Goal: Task Accomplishment & Management: Complete application form

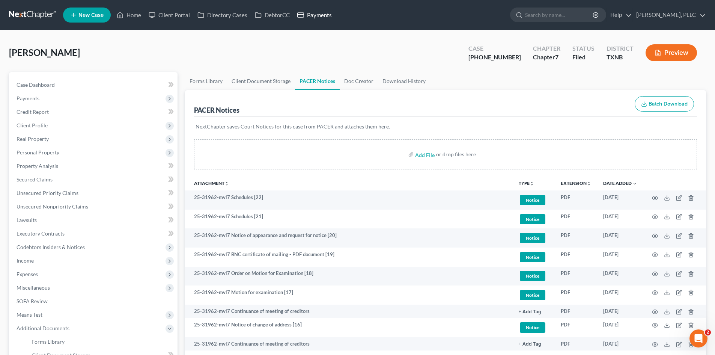
click at [328, 16] on link "Payments" at bounding box center [315, 15] width 42 height 14
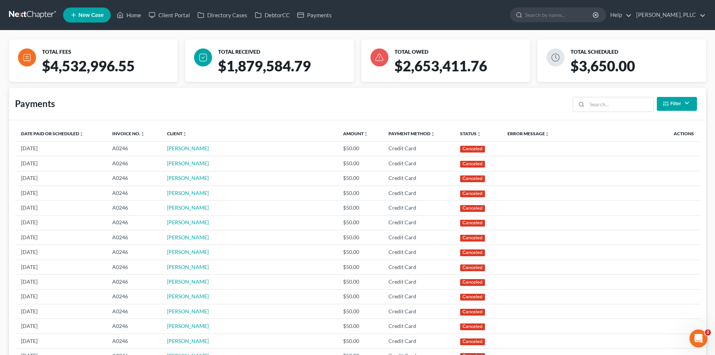
click at [378, 18] on ul "New Case Home Client Portal Directory Cases DebtorCC Payments - No Result - See…" at bounding box center [384, 15] width 643 height 20
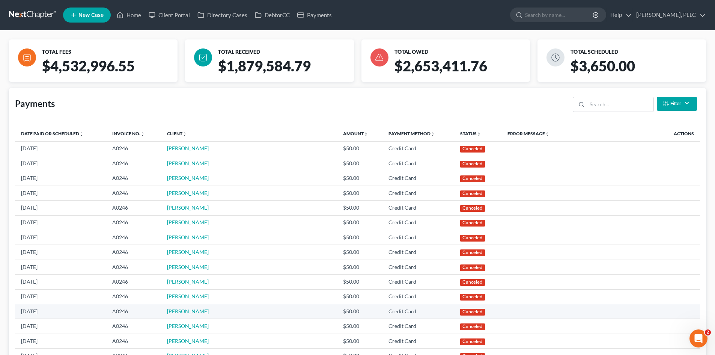
drag, startPoint x: 0, startPoint y: 319, endPoint x: 81, endPoint y: 316, distance: 81.1
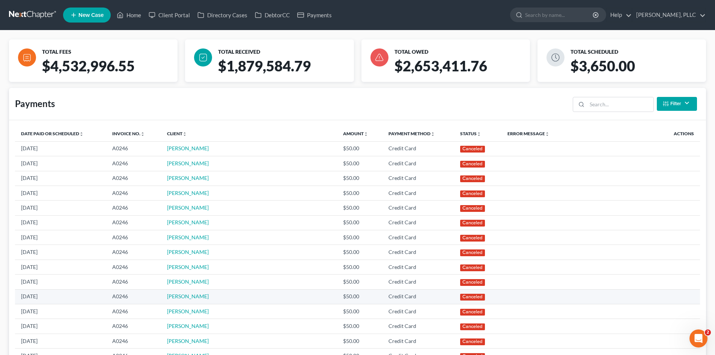
drag, startPoint x: 96, startPoint y: 339, endPoint x: 498, endPoint y: 296, distance: 404.7
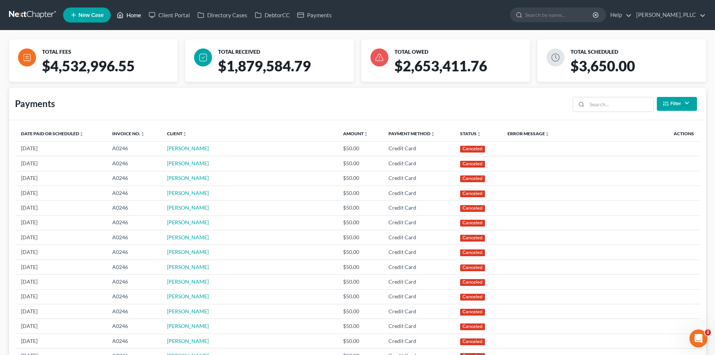
click at [141, 20] on link "Home" at bounding box center [129, 15] width 32 height 14
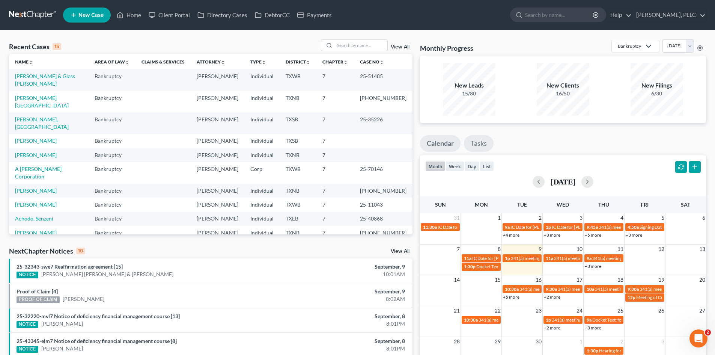
click at [481, 143] on link "Tasks" at bounding box center [479, 143] width 30 height 17
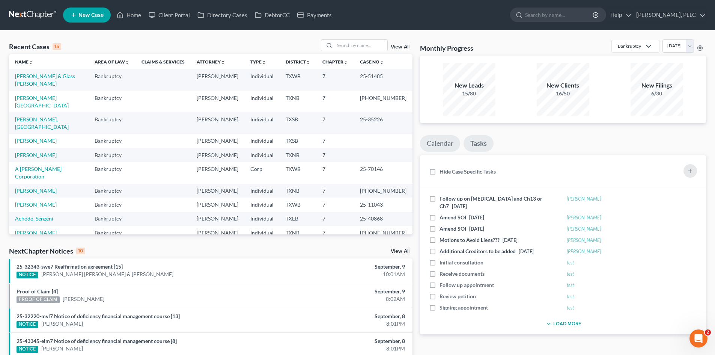
click at [430, 143] on link "Calendar" at bounding box center [440, 143] width 40 height 17
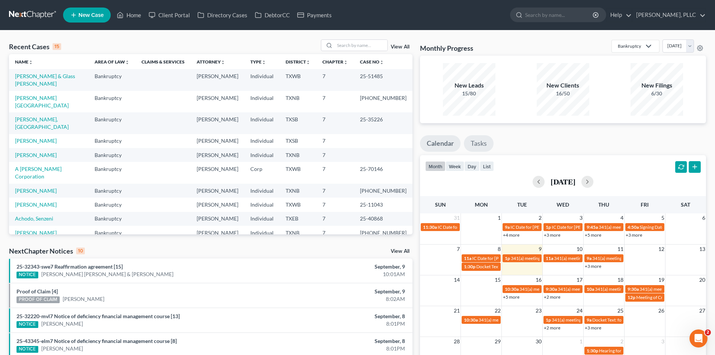
click at [474, 144] on link "Tasks" at bounding box center [479, 143] width 30 height 17
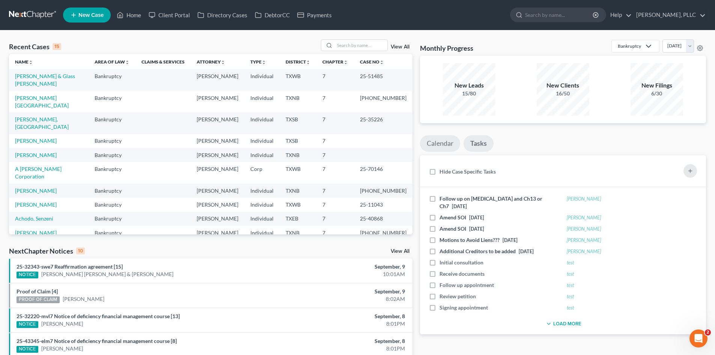
click at [430, 146] on link "Calendar" at bounding box center [440, 143] width 40 height 17
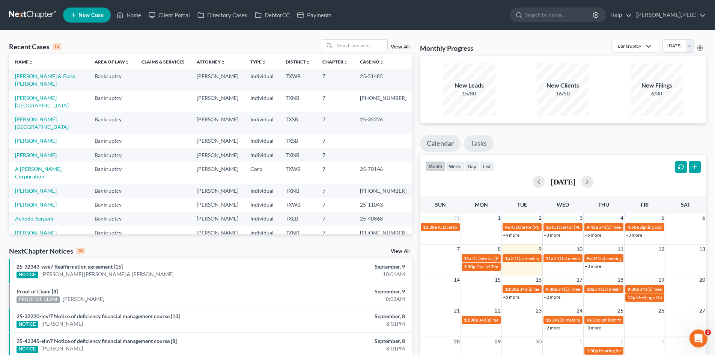
click at [480, 141] on link "Tasks" at bounding box center [479, 143] width 30 height 17
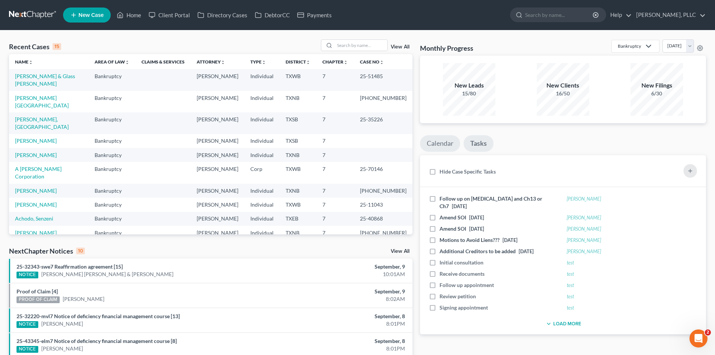
click at [438, 141] on link "Calendar" at bounding box center [440, 143] width 40 height 17
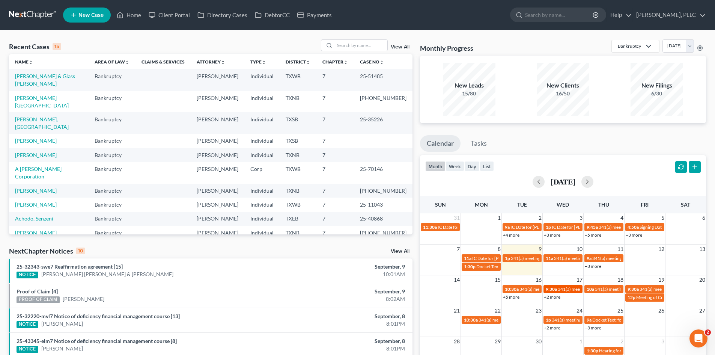
drag, startPoint x: 273, startPoint y: 260, endPoint x: 551, endPoint y: 291, distance: 279.5
click at [277, 261] on li "25-32343-swe7 Reaffirmation agreement [15] NOTICE [PERSON_NAME] & [PERSON_NAME]…" at bounding box center [211, 270] width 404 height 24
drag, startPoint x: 231, startPoint y: 328, endPoint x: 688, endPoint y: 327, distance: 457.2
click at [281, 323] on li "25-32220-mvl7 Notice of deficiency financial management course [13] NOTICE [PER…" at bounding box center [211, 319] width 404 height 25
click at [315, 18] on link "Payments" at bounding box center [315, 15] width 42 height 14
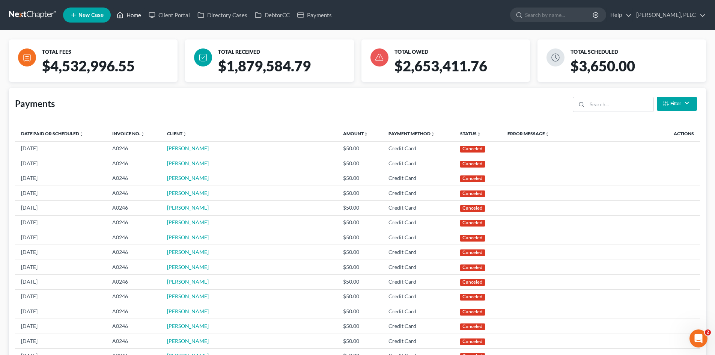
click at [143, 10] on link "Home" at bounding box center [129, 15] width 32 height 14
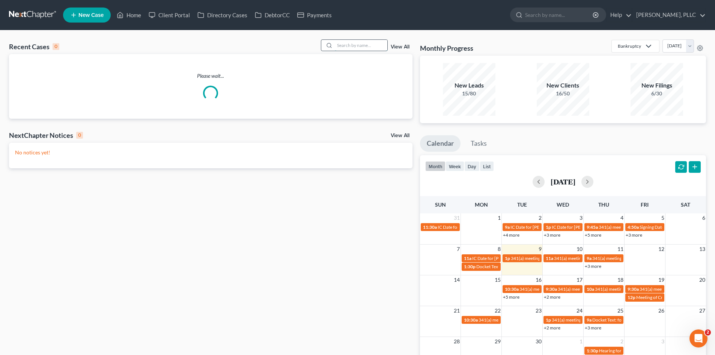
click at [348, 50] on input "search" at bounding box center [361, 45] width 53 height 11
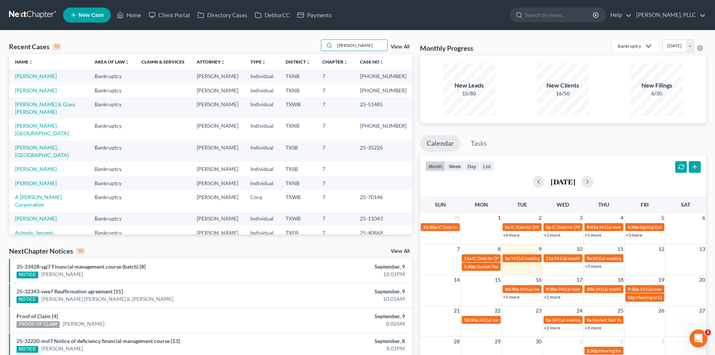
type input "[PERSON_NAME]"
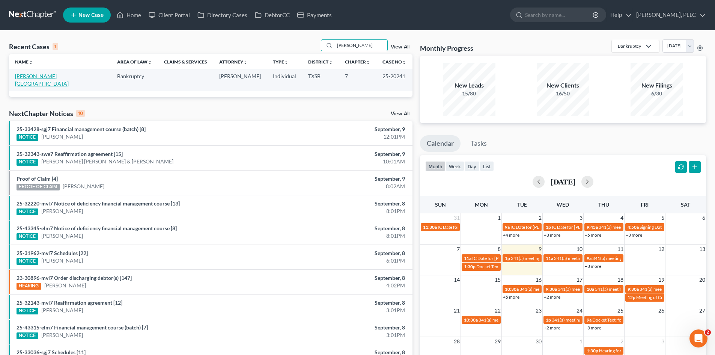
click at [28, 73] on link "[PERSON_NAME][GEOGRAPHIC_DATA]" at bounding box center [42, 80] width 54 height 14
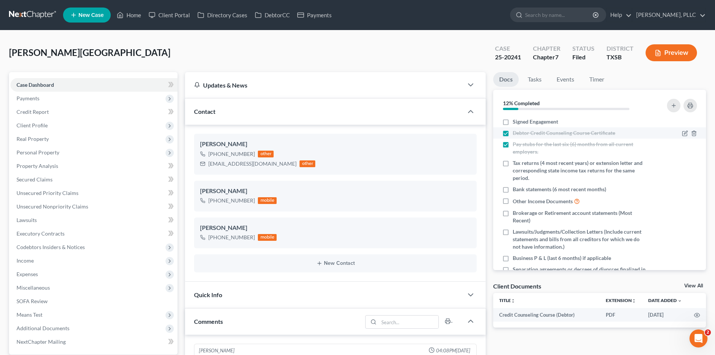
scroll to position [2213, 0]
click at [131, 19] on link "Home" at bounding box center [129, 15] width 32 height 14
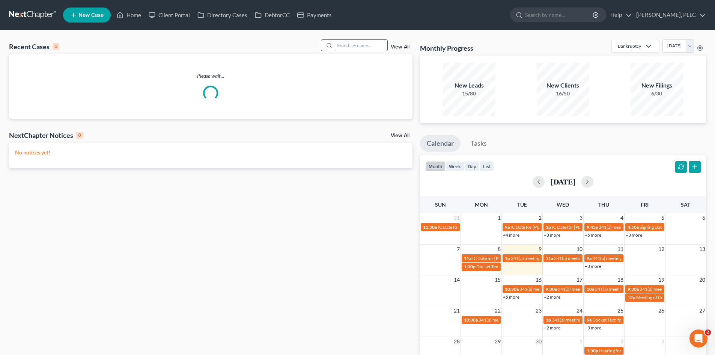
click at [354, 46] on input "search" at bounding box center [361, 45] width 53 height 11
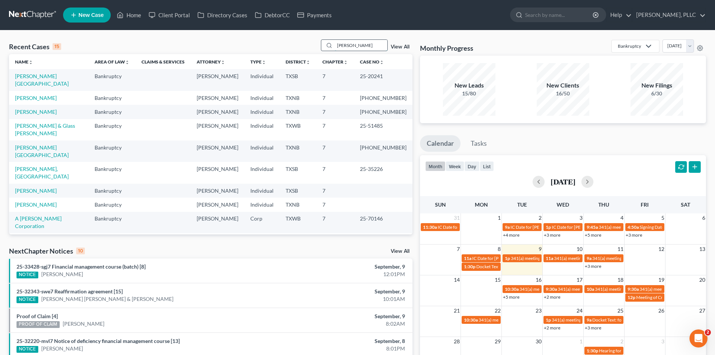
type input "[PERSON_NAME]"
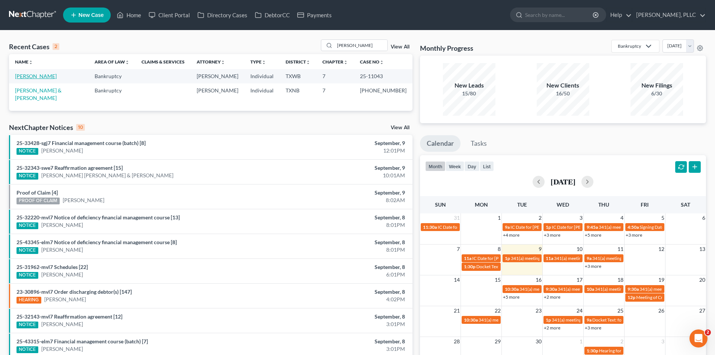
click at [41, 75] on link "[PERSON_NAME]" at bounding box center [36, 76] width 42 height 6
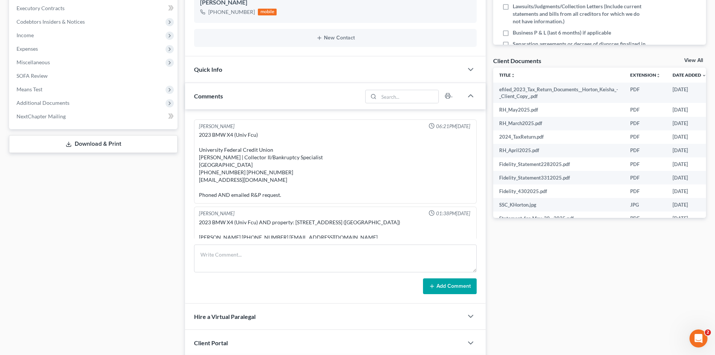
scroll to position [603, 0]
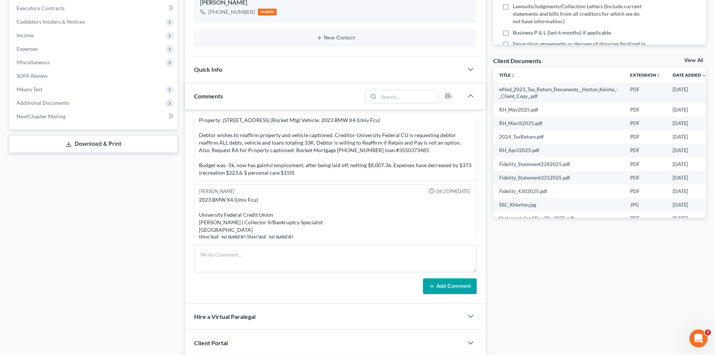
click at [477, 230] on div "[PERSON_NAME] 04:13PM[DATE] Recorded 6/9 manual entry for $500 due to Next Chap…" at bounding box center [335, 206] width 301 height 194
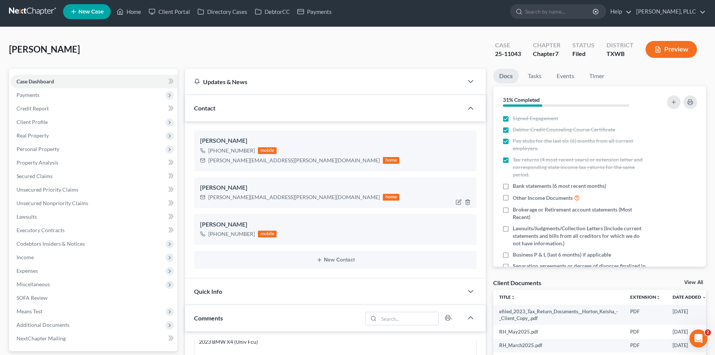
scroll to position [0, 0]
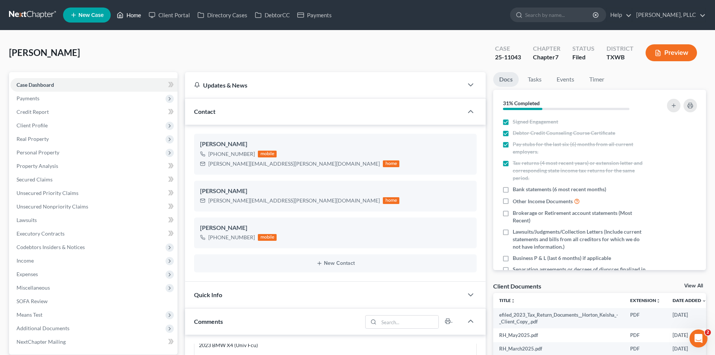
click at [131, 15] on link "Home" at bounding box center [129, 15] width 32 height 14
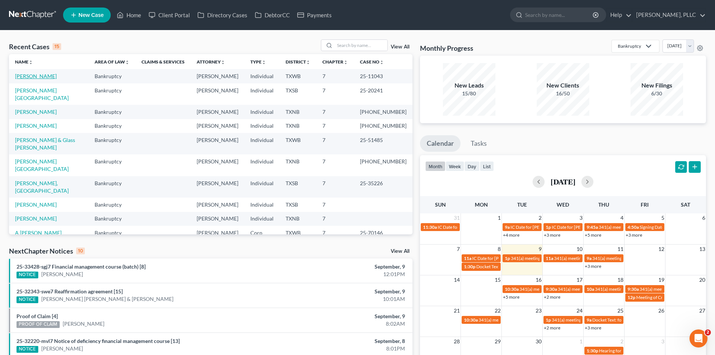
click at [27, 77] on link "[PERSON_NAME]" at bounding box center [36, 76] width 42 height 6
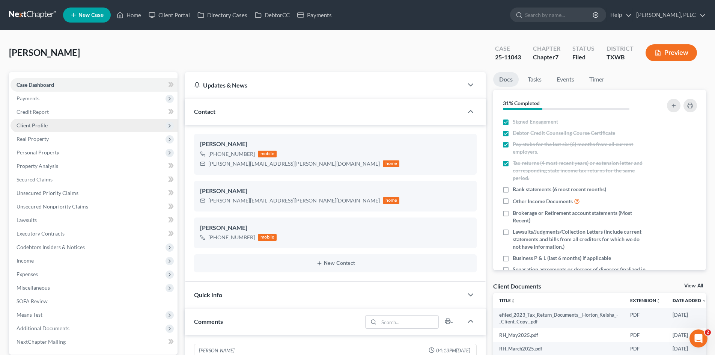
scroll to position [683, 0]
click at [92, 120] on span "Client Profile" at bounding box center [94, 126] width 167 height 14
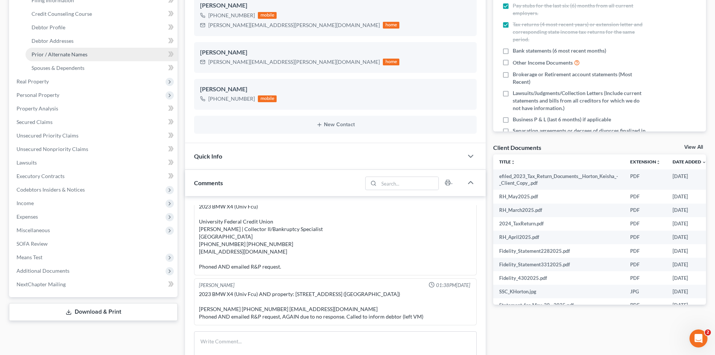
scroll to position [150, 0]
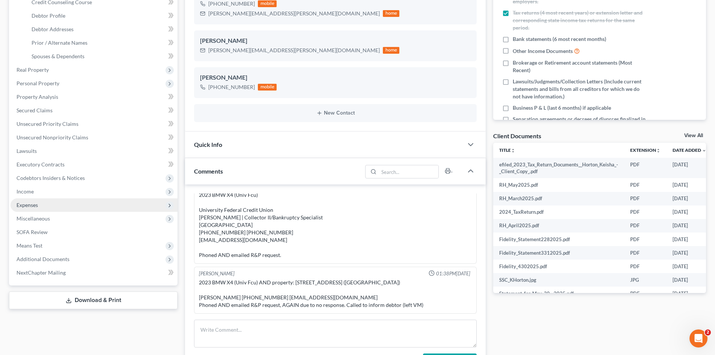
click at [74, 200] on span "Expenses" at bounding box center [94, 205] width 167 height 14
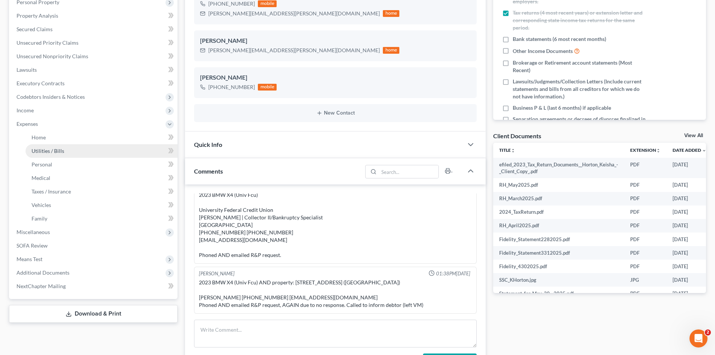
click at [56, 145] on link "Utilities / Bills" at bounding box center [102, 151] width 152 height 14
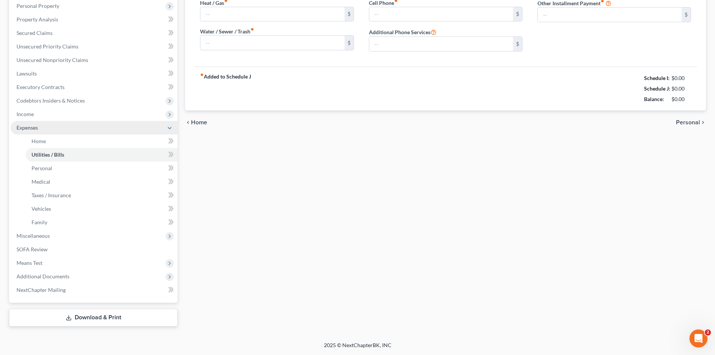
type input "189.00"
type input "0.00"
type input "146.80"
type input "120.94"
type input "175.00"
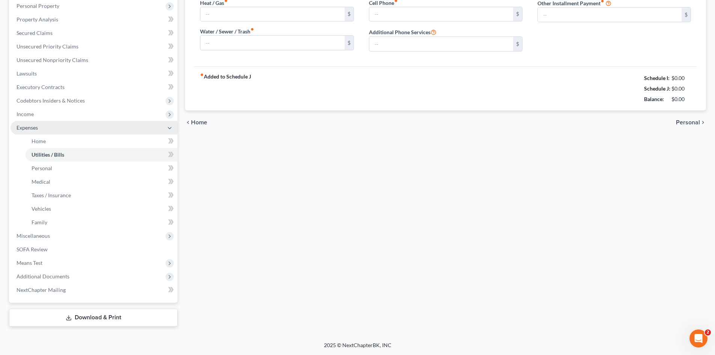
type input "0.00"
type input "70.66"
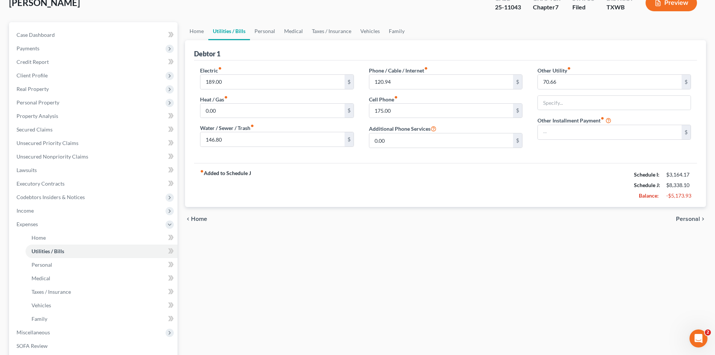
scroll to position [34, 0]
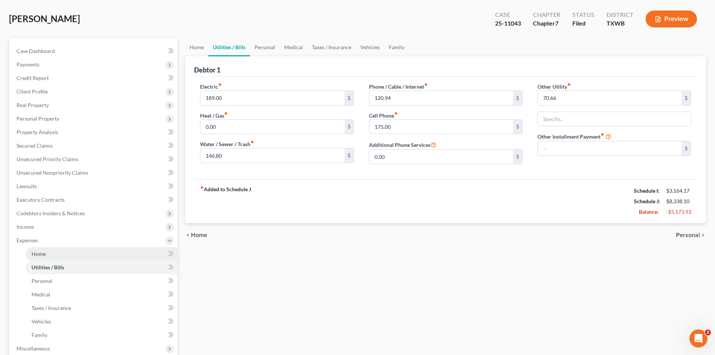
click at [54, 258] on link "Home" at bounding box center [102, 254] width 152 height 14
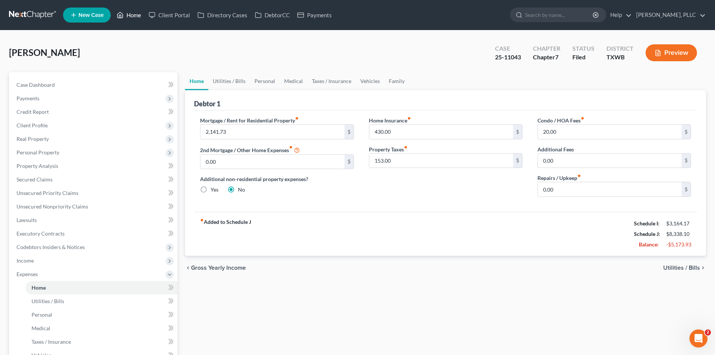
click at [145, 10] on link "Home" at bounding box center [129, 15] width 32 height 14
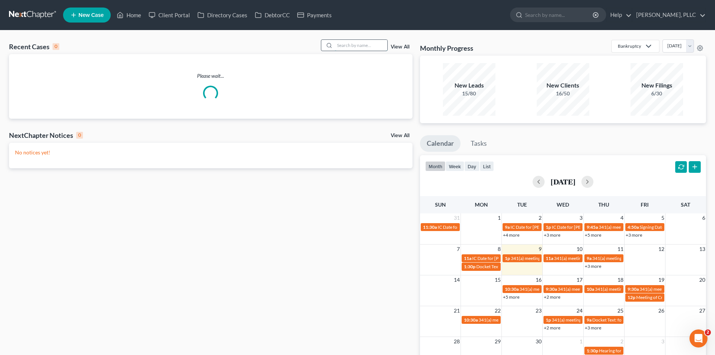
click at [363, 45] on input "search" at bounding box center [361, 45] width 53 height 11
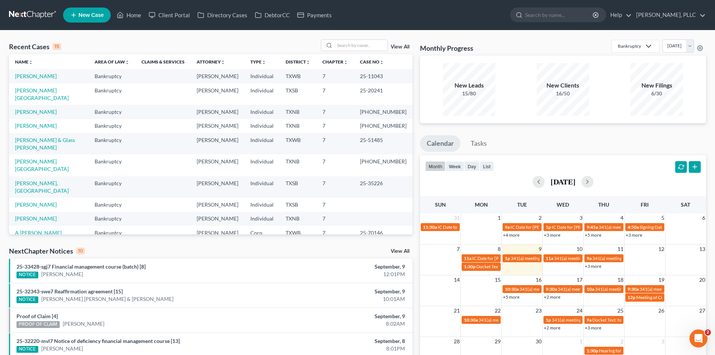
click at [80, 40] on div "Recent Cases 15 View All" at bounding box center [211, 46] width 404 height 15
click at [29, 75] on link "[PERSON_NAME]" at bounding box center [36, 76] width 42 height 6
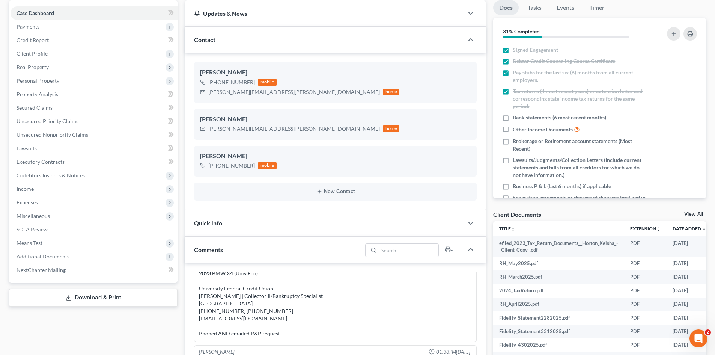
scroll to position [75, 0]
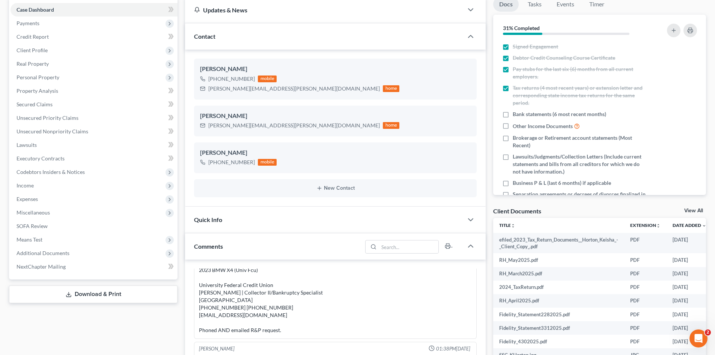
drag, startPoint x: 0, startPoint y: 183, endPoint x: 5, endPoint y: 183, distance: 4.9
click at [0, 183] on div "[PERSON_NAME] Upgraded Case 25-11043 Chapter Chapter 7 Status [GEOGRAPHIC_DATA]…" at bounding box center [357, 280] width 715 height 650
drag, startPoint x: 0, startPoint y: 232, endPoint x: 688, endPoint y: 303, distance: 691.6
click at [5, 234] on div "[PERSON_NAME] Upgraded Case 25-11043 Chapter Chapter 7 Status [GEOGRAPHIC_DATA]…" at bounding box center [357, 280] width 715 height 650
drag, startPoint x: 0, startPoint y: 334, endPoint x: 675, endPoint y: 333, distance: 674.5
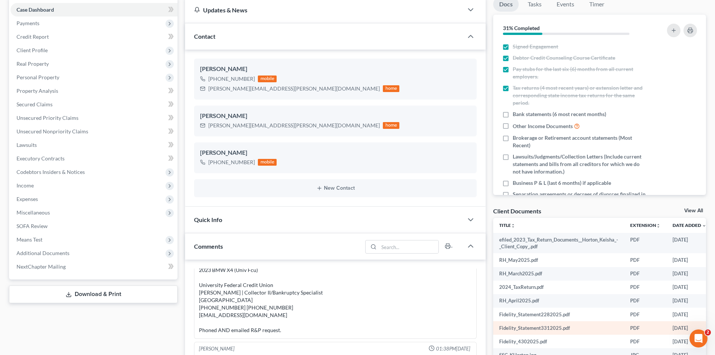
click at [58, 331] on div "[PERSON_NAME] Upgraded Case 25-11043 Chapter Chapter 7 Status [GEOGRAPHIC_DATA]…" at bounding box center [357, 280] width 715 height 650
click at [388, 306] on div "2023 BMW X4 (Univ Fcu) University Federal Credit Union [PERSON_NAME] | Collecto…" at bounding box center [335, 300] width 273 height 68
drag, startPoint x: 427, startPoint y: 268, endPoint x: 686, endPoint y: 205, distance: 266.6
click at [428, 268] on div "[PERSON_NAME] 04:13PM[DATE] Recorded 6/9 manual entry for $500 due to Next Chap…" at bounding box center [335, 356] width 301 height 194
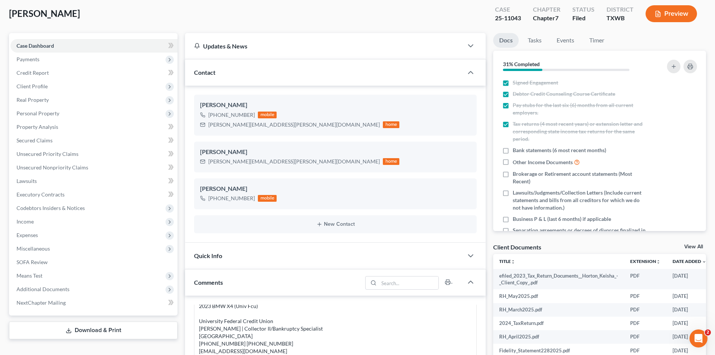
scroll to position [0, 0]
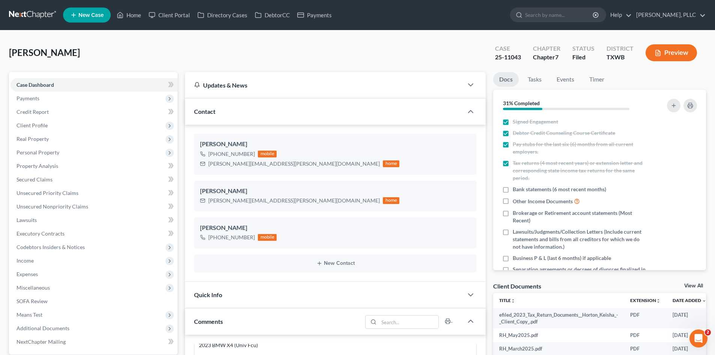
click at [304, 8] on ul "New Case Home Client Portal Directory Cases DebtorCC Payments - No Result - See…" at bounding box center [384, 15] width 643 height 20
click at [315, 17] on link "Payments" at bounding box center [315, 15] width 42 height 14
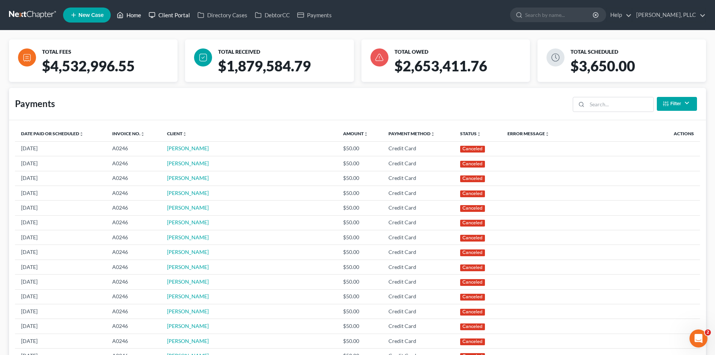
drag, startPoint x: 137, startPoint y: 18, endPoint x: 167, endPoint y: 11, distance: 31.3
click at [137, 18] on link "Home" at bounding box center [129, 15] width 32 height 14
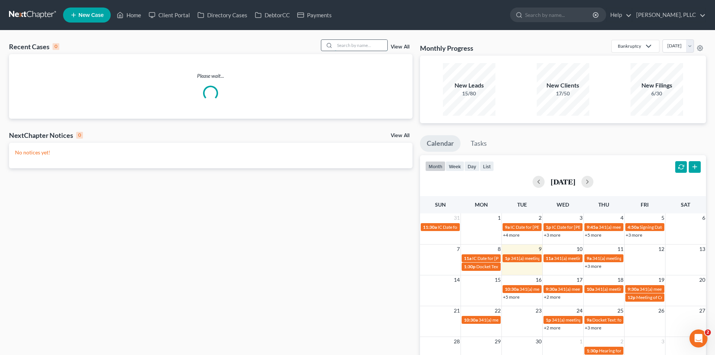
click at [351, 46] on input "search" at bounding box center [361, 45] width 53 height 11
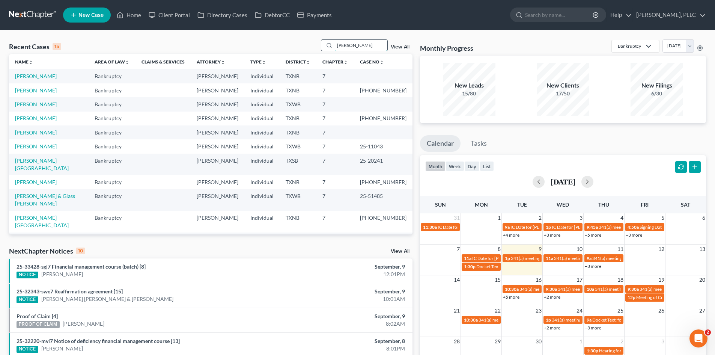
type input "[PERSON_NAME]"
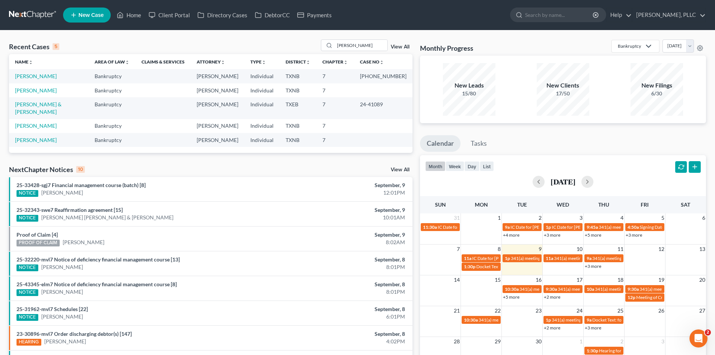
click at [126, 165] on div "NextChapter Notices 10 View All" at bounding box center [211, 171] width 404 height 12
click at [27, 78] on link "[PERSON_NAME]" at bounding box center [36, 76] width 42 height 6
select select "6"
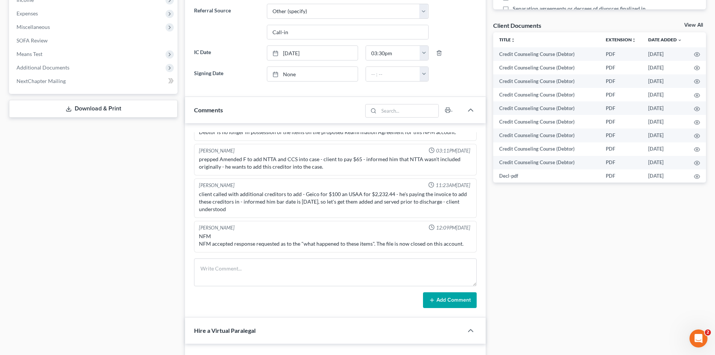
scroll to position [263, 0]
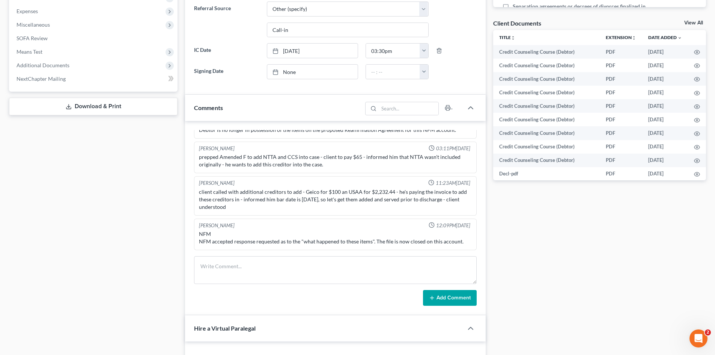
click at [532, 254] on div "Docs Tasks Events Timer 18% Completed Nothing here yet! Signed Engagement Debto…" at bounding box center [599, 325] width 220 height 1033
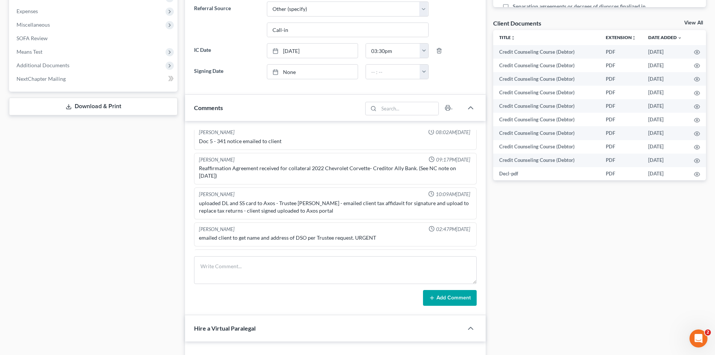
scroll to position [689, 0]
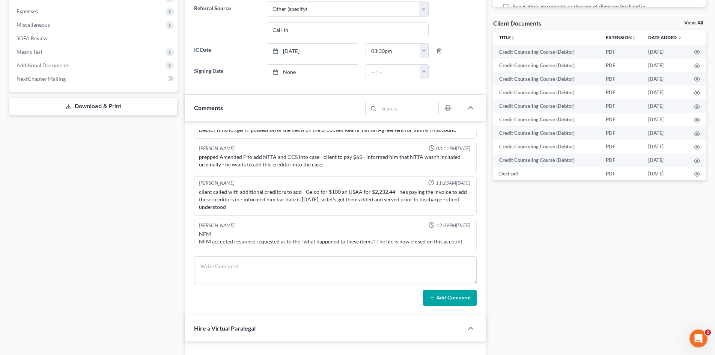
click at [536, 242] on div "Docs Tasks Events Timer 18% Completed Nothing here yet! Signed Engagement Debto…" at bounding box center [599, 325] width 220 height 1033
drag, startPoint x: 314, startPoint y: 345, endPoint x: 366, endPoint y: 350, distance: 51.7
drag, startPoint x: 0, startPoint y: 254, endPoint x: 686, endPoint y: 272, distance: 686.4
click at [8, 255] on div "[PERSON_NAME] Upgraded Case [PHONE_NUMBER] Chapter Chapter 7 Status [GEOGRAPHIC…" at bounding box center [357, 313] width 715 height 1090
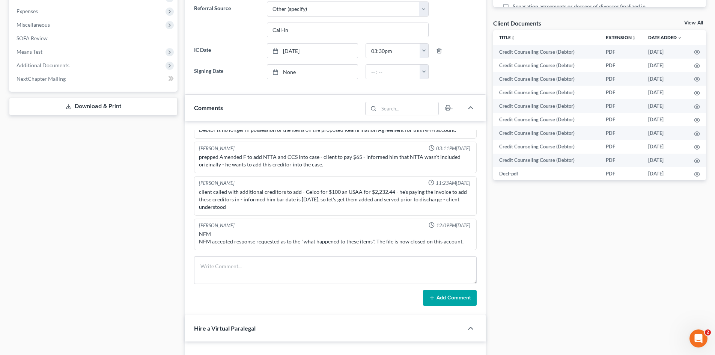
drag, startPoint x: 0, startPoint y: 336, endPoint x: 686, endPoint y: 341, distance: 685.8
click at [5, 336] on div "[PERSON_NAME] Upgraded Case [PHONE_NUMBER] Chapter Chapter 7 Status [GEOGRAPHIC…" at bounding box center [357, 313] width 715 height 1090
click at [230, 318] on div "Hire a Virtual Paralegal" at bounding box center [319, 328] width 268 height 26
drag, startPoint x: 206, startPoint y: 342, endPoint x: 270, endPoint y: 351, distance: 64.4
click at [215, 343] on div "Client Portal" at bounding box center [314, 354] width 259 height 26
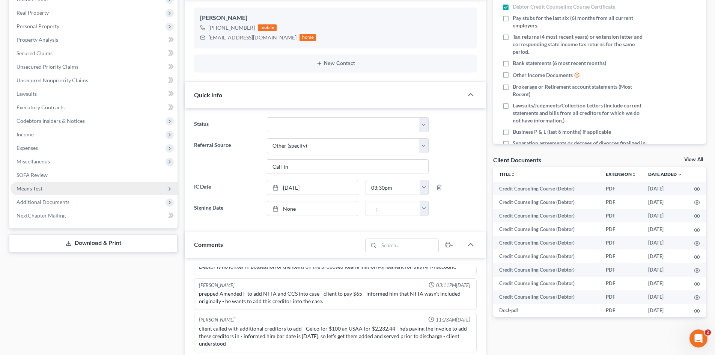
scroll to position [150, 0]
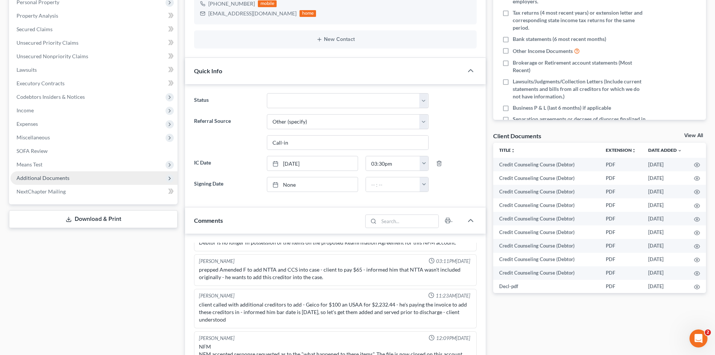
click at [48, 179] on span "Additional Documents" at bounding box center [43, 178] width 53 height 6
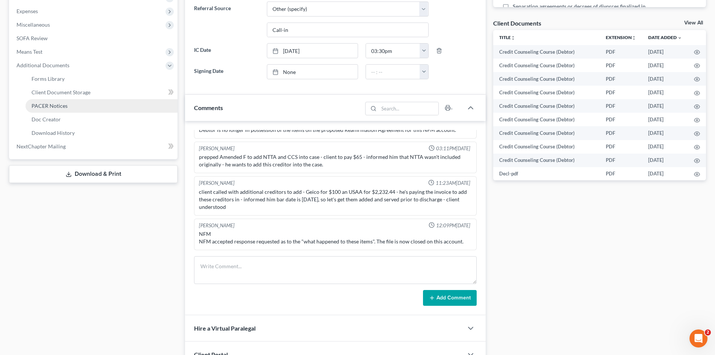
click at [54, 107] on span "PACER Notices" at bounding box center [50, 105] width 36 height 6
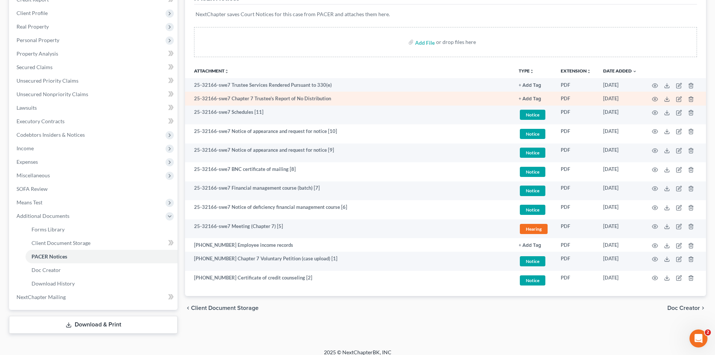
scroll to position [113, 0]
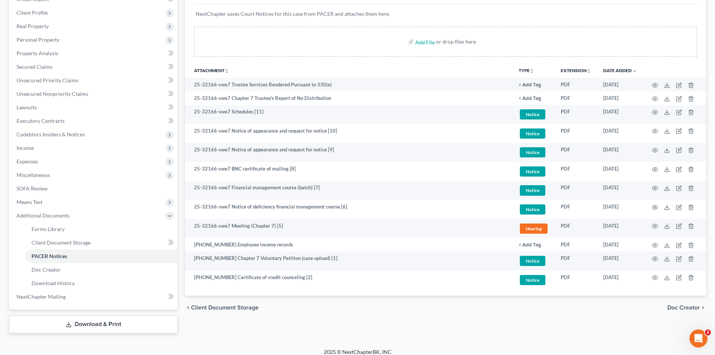
click at [589, 313] on div "chevron_left Client Document Storage Doc Creator chevron_right" at bounding box center [445, 307] width 521 height 24
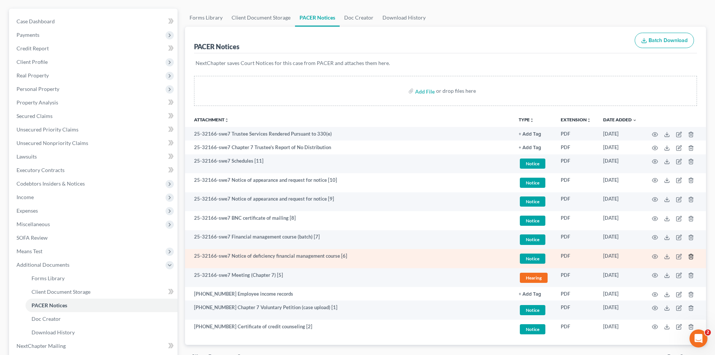
scroll to position [0, 0]
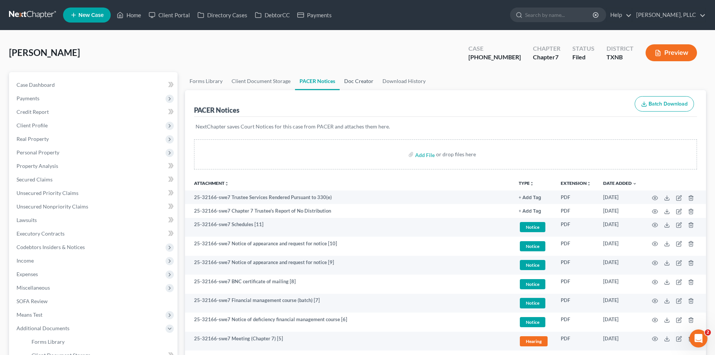
click at [347, 85] on link "Doc Creator" at bounding box center [359, 81] width 38 height 18
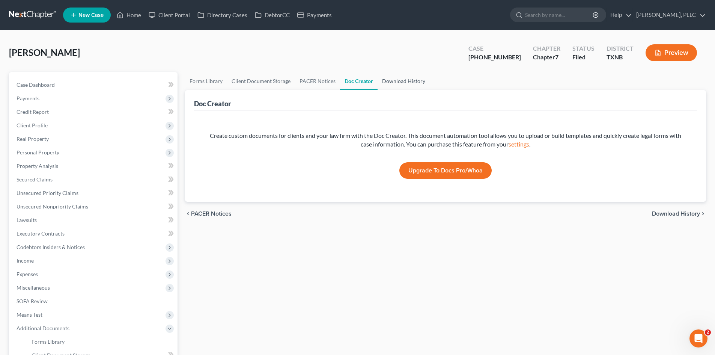
click at [407, 80] on link "Download History" at bounding box center [404, 81] width 52 height 18
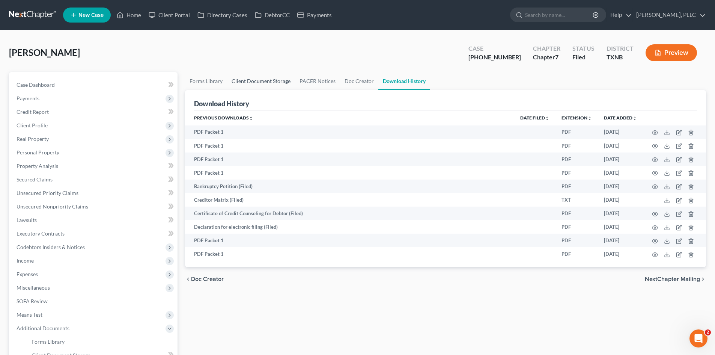
click at [257, 83] on link "Client Document Storage" at bounding box center [261, 81] width 68 height 18
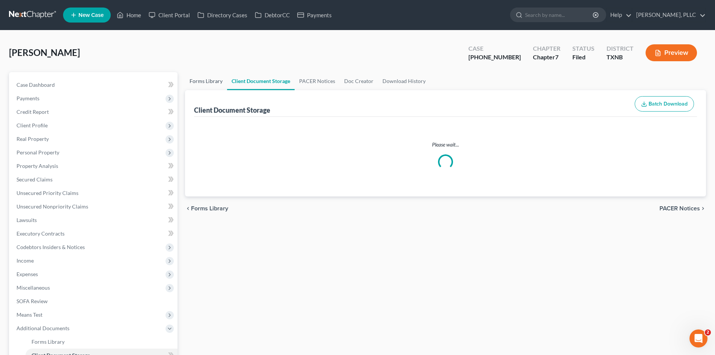
select select "18"
select select "6"
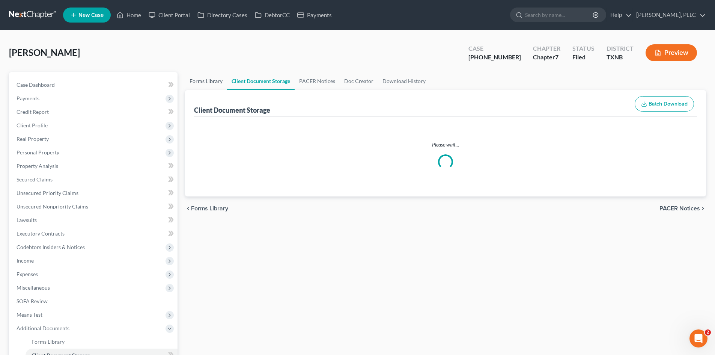
select select "6"
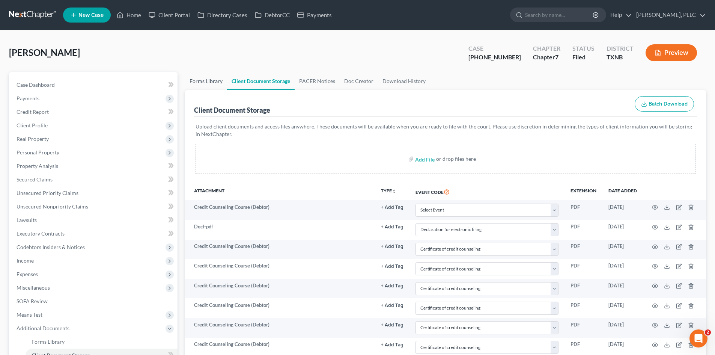
click at [189, 86] on link "Forms Library" at bounding box center [206, 81] width 42 height 18
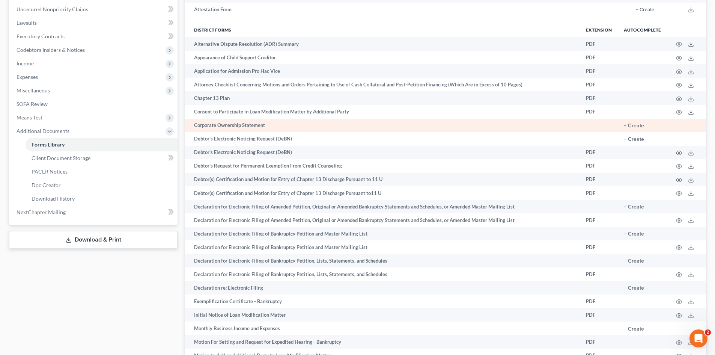
scroll to position [225, 0]
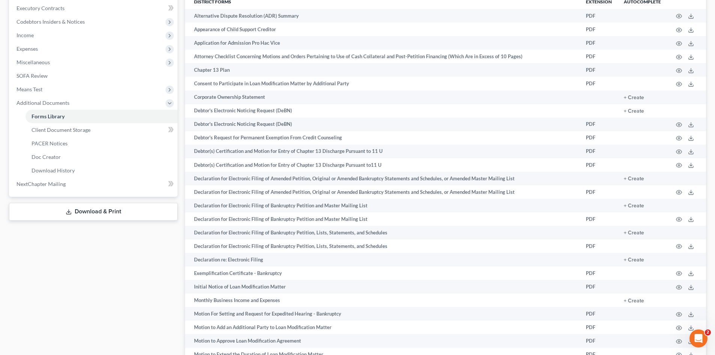
click at [156, 247] on div "Case Dashboard Payments Invoices Payments Payments Credit Report Client Profile" at bounding box center [93, 265] width 176 height 837
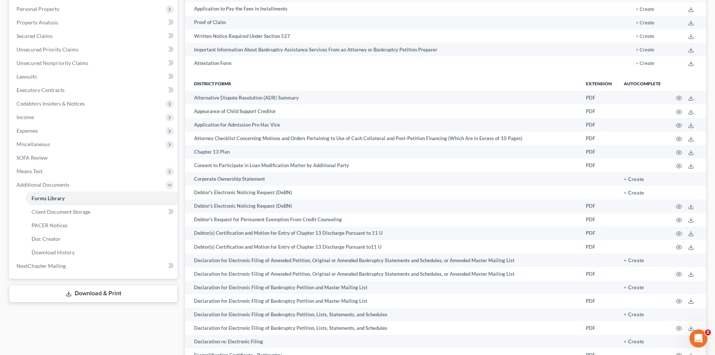
scroll to position [0, 0]
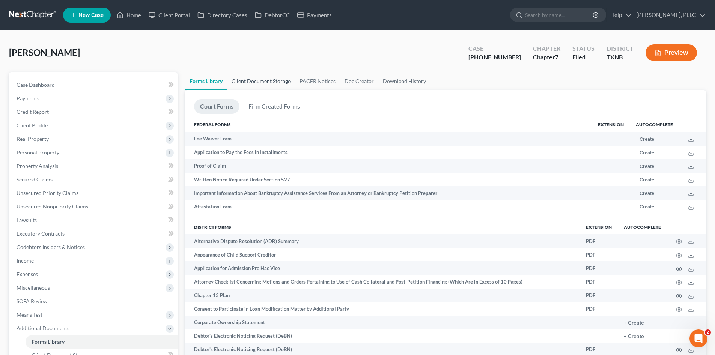
click at [256, 80] on link "Client Document Storage" at bounding box center [261, 81] width 68 height 18
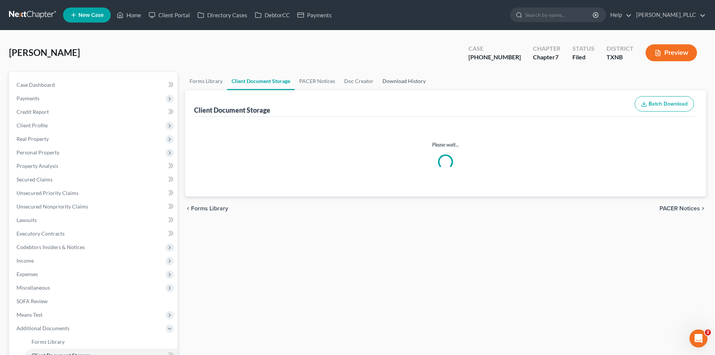
select select "18"
select select "6"
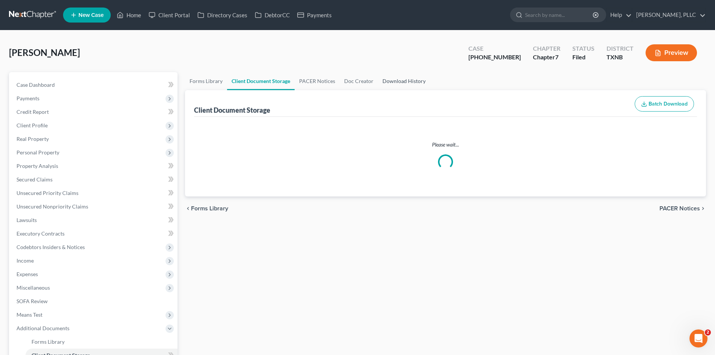
select select "6"
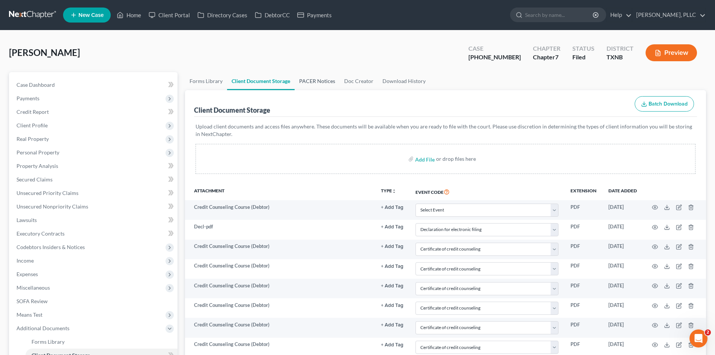
click at [326, 81] on link "PACER Notices" at bounding box center [317, 81] width 45 height 18
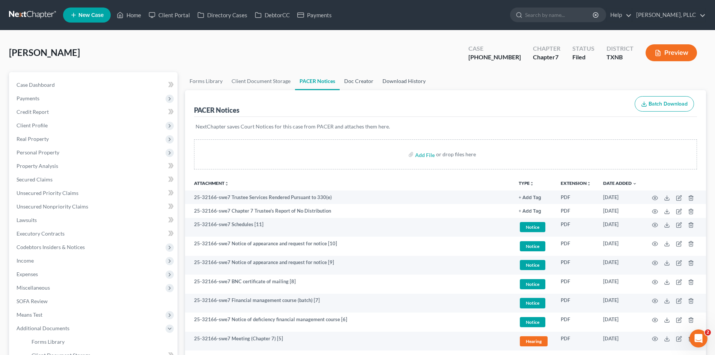
drag, startPoint x: 361, startPoint y: 81, endPoint x: 385, endPoint y: 79, distance: 24.1
click at [361, 81] on link "Doc Creator" at bounding box center [359, 81] width 38 height 18
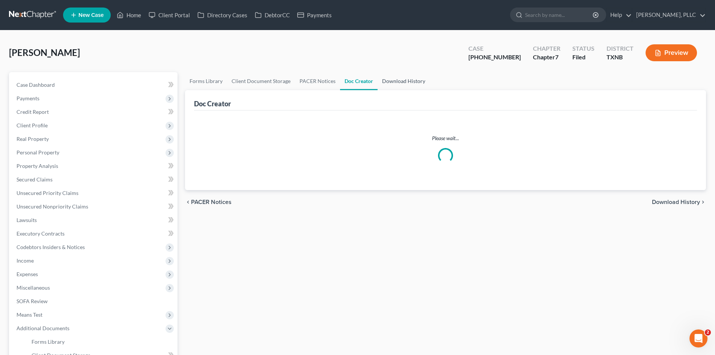
click at [396, 82] on link "Download History" at bounding box center [404, 81] width 52 height 18
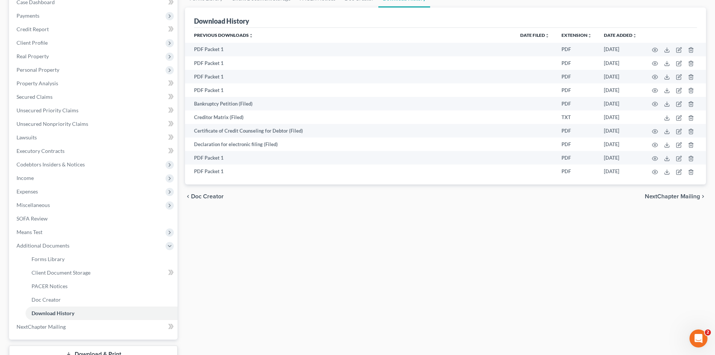
scroll to position [7, 0]
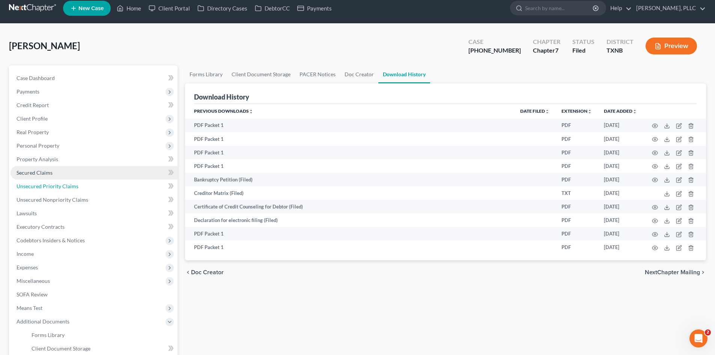
drag, startPoint x: 80, startPoint y: 182, endPoint x: 85, endPoint y: 178, distance: 6.2
click at [80, 181] on link "Unsecured Priority Claims" at bounding box center [94, 186] width 167 height 14
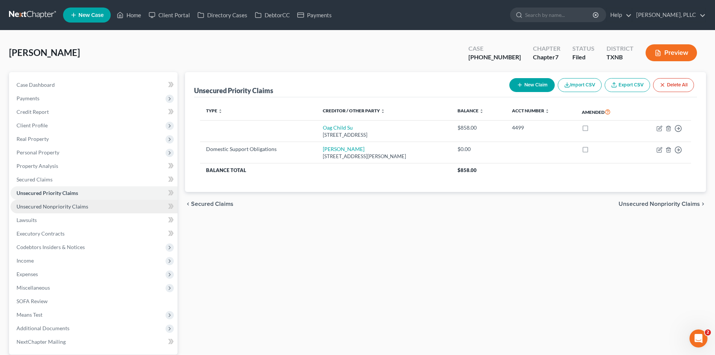
click at [75, 208] on span "Unsecured Nonpriority Claims" at bounding box center [53, 206] width 72 height 6
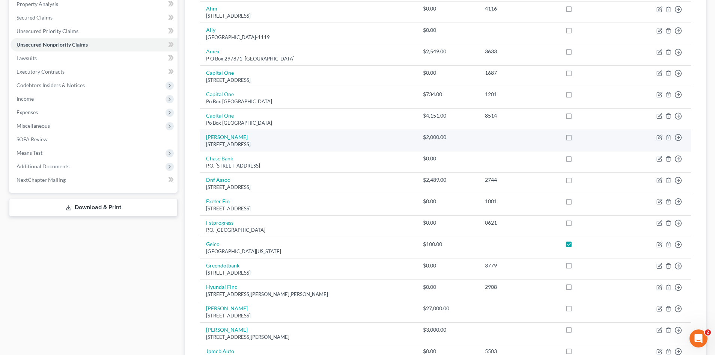
scroll to position [146, 0]
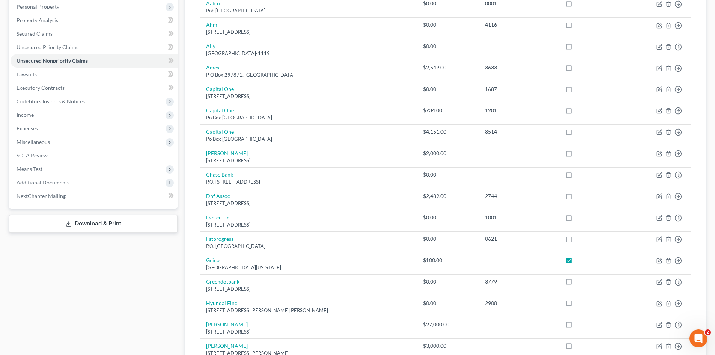
drag, startPoint x: 107, startPoint y: 262, endPoint x: 104, endPoint y: 257, distance: 6.1
click at [106, 262] on div "Case Dashboard Payments Invoices Payments Payments Credit Report Client Profile" at bounding box center [93, 276] width 176 height 700
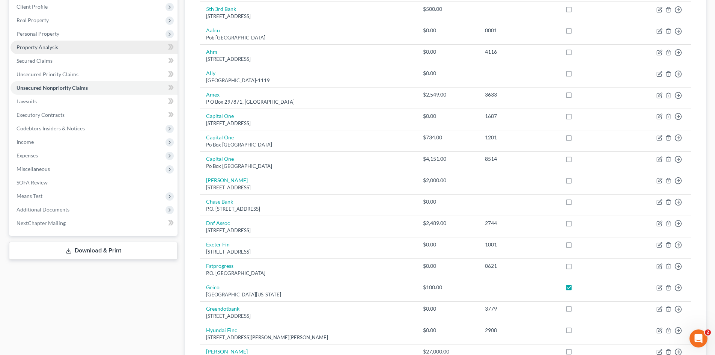
drag, startPoint x: 74, startPoint y: 118, endPoint x: 75, endPoint y: 114, distance: 4.0
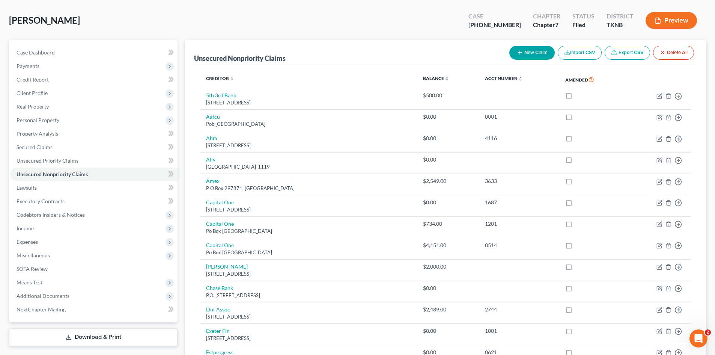
scroll to position [0, 0]
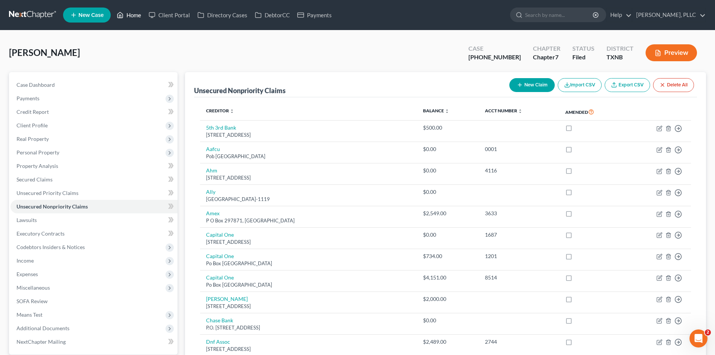
click at [131, 14] on link "Home" at bounding box center [129, 15] width 32 height 14
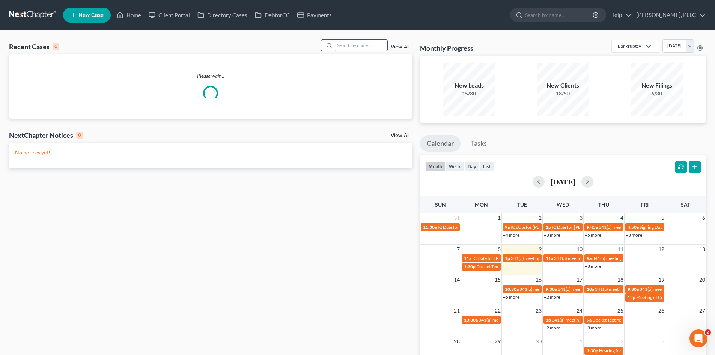
click at [361, 46] on input "search" at bounding box center [361, 45] width 53 height 11
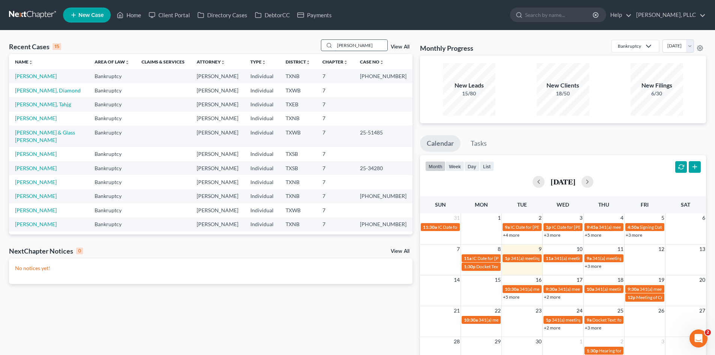
type input "[PERSON_NAME]"
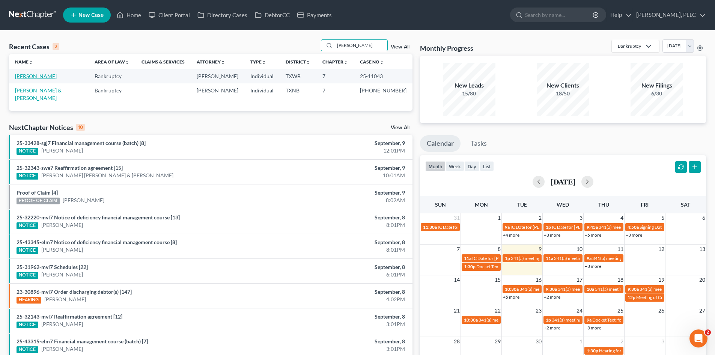
click at [32, 75] on link "[PERSON_NAME]" at bounding box center [36, 76] width 42 height 6
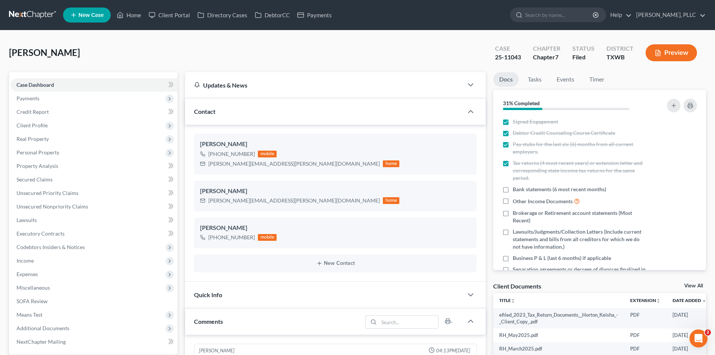
scroll to position [683, 0]
drag, startPoint x: 136, startPoint y: 17, endPoint x: 458, endPoint y: 60, distance: 324.9
click at [136, 18] on link "Home" at bounding box center [129, 15] width 32 height 14
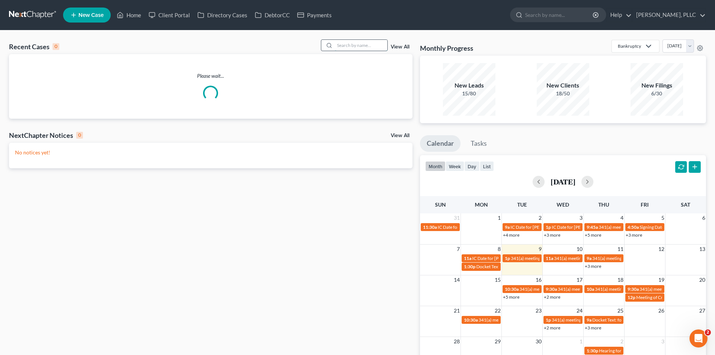
click at [372, 44] on input "search" at bounding box center [361, 45] width 53 height 11
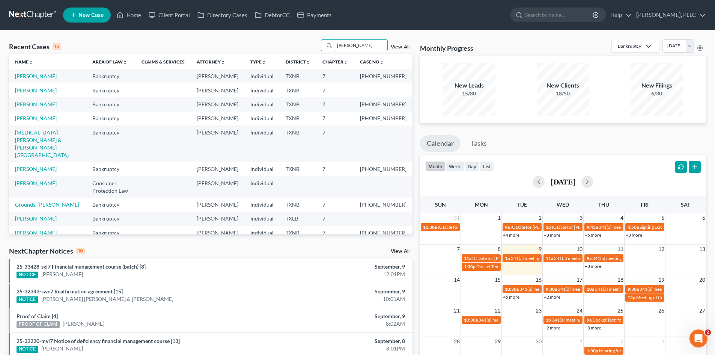
drag, startPoint x: 367, startPoint y: 45, endPoint x: 316, endPoint y: 45, distance: 51.4
click at [316, 45] on div "Recent Cases 15 [PERSON_NAME] View All" at bounding box center [211, 46] width 404 height 15
type input "[PERSON_NAME]"
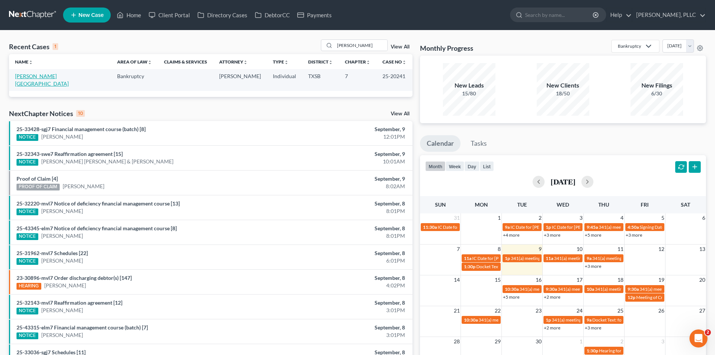
click at [43, 77] on link "[PERSON_NAME][GEOGRAPHIC_DATA]" at bounding box center [42, 80] width 54 height 14
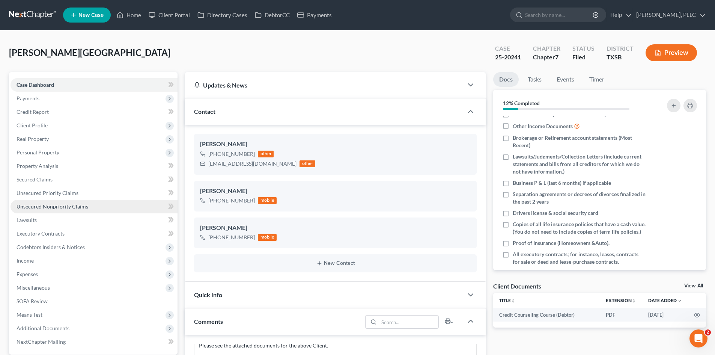
scroll to position [188, 0]
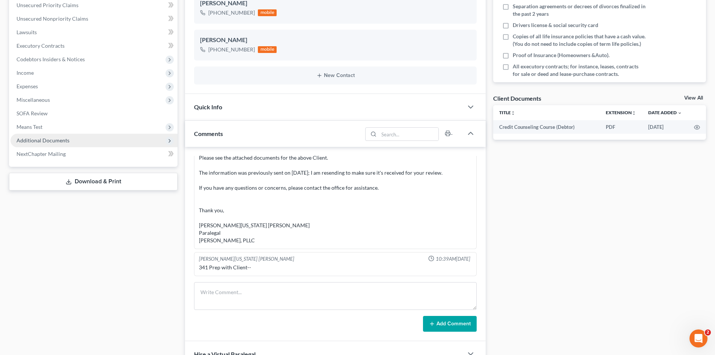
click at [25, 137] on span "Additional Documents" at bounding box center [43, 140] width 53 height 6
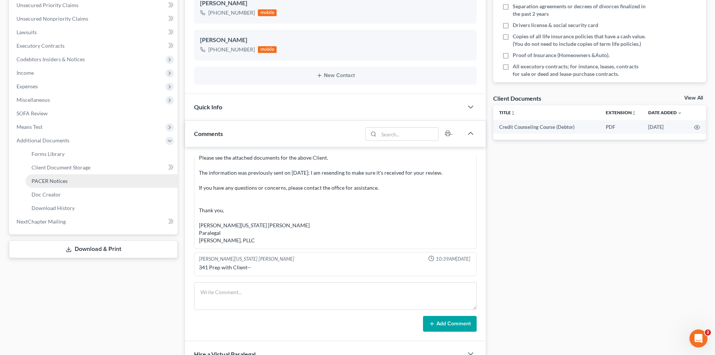
click at [72, 178] on link "PACER Notices" at bounding box center [102, 181] width 152 height 14
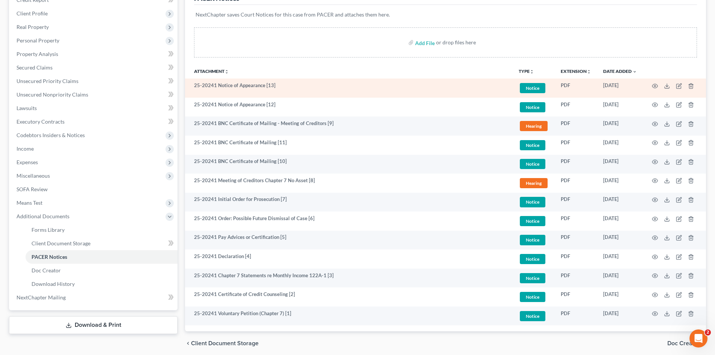
scroll to position [113, 0]
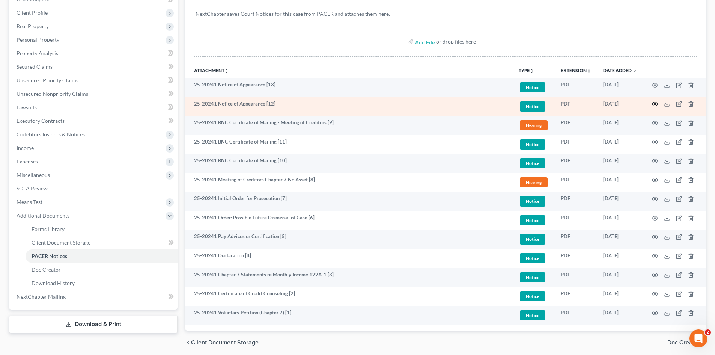
click at [657, 105] on td at bounding box center [674, 106] width 63 height 19
click at [655, 105] on circle "button" at bounding box center [655, 104] width 2 height 2
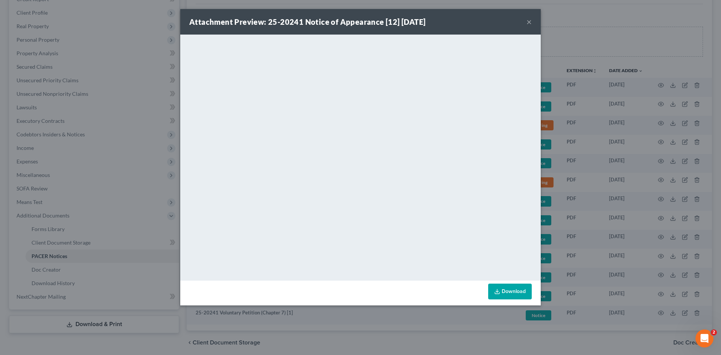
click at [528, 23] on button "×" at bounding box center [528, 21] width 5 height 9
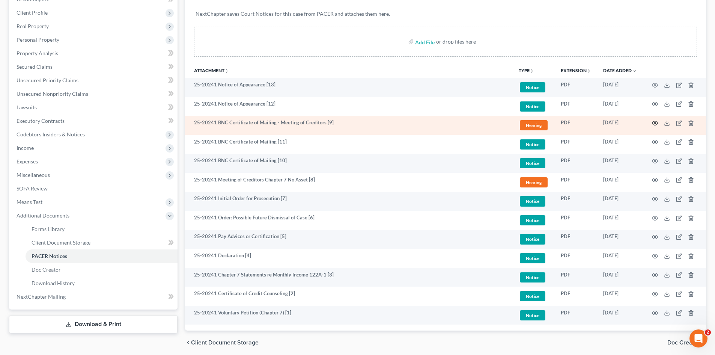
click at [654, 123] on circle "button" at bounding box center [655, 123] width 2 height 2
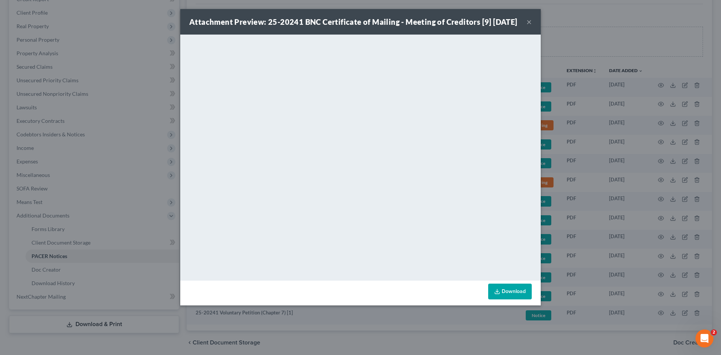
click at [528, 26] on button "×" at bounding box center [528, 21] width 5 height 9
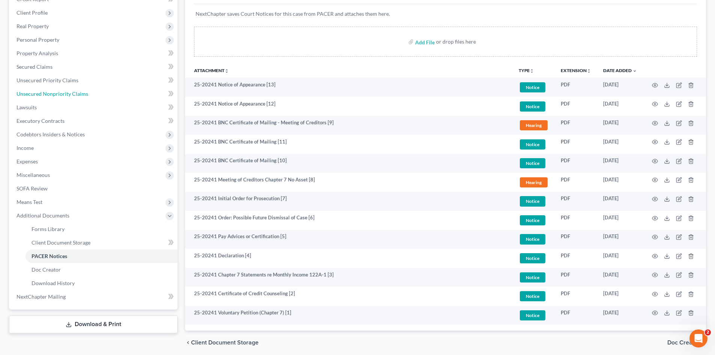
drag, startPoint x: 63, startPoint y: 91, endPoint x: 168, endPoint y: 68, distance: 107.6
click at [63, 91] on span "Unsecured Nonpriority Claims" at bounding box center [53, 93] width 72 height 6
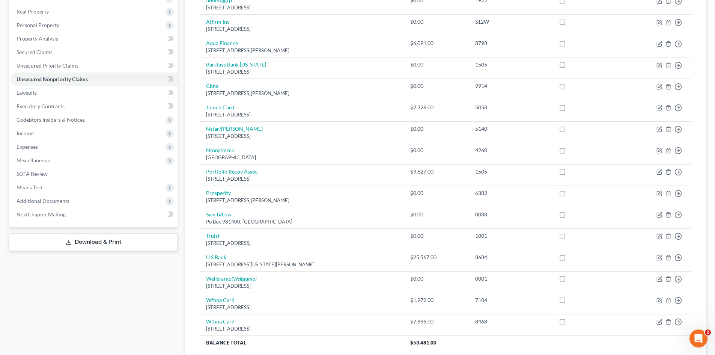
scroll to position [39, 0]
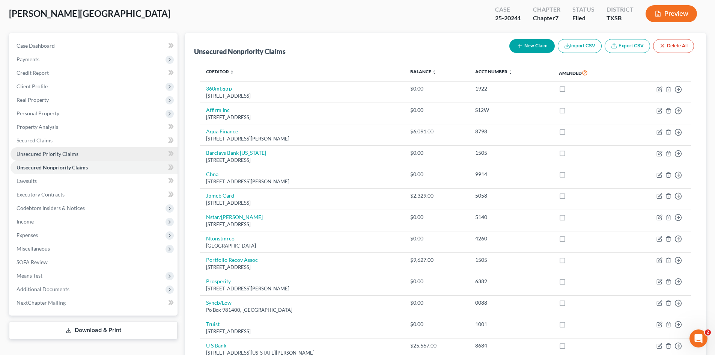
click at [107, 155] on link "Unsecured Priority Claims" at bounding box center [94, 154] width 167 height 14
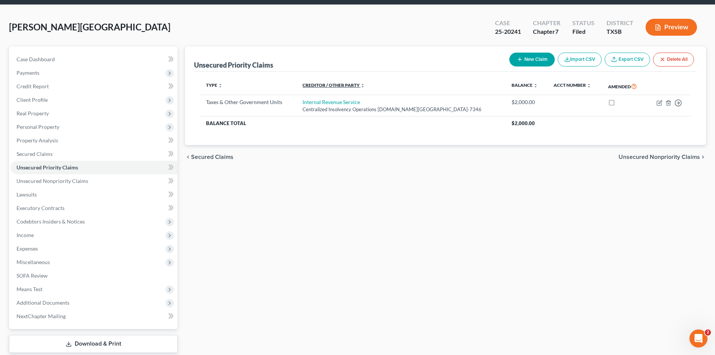
scroll to position [52, 0]
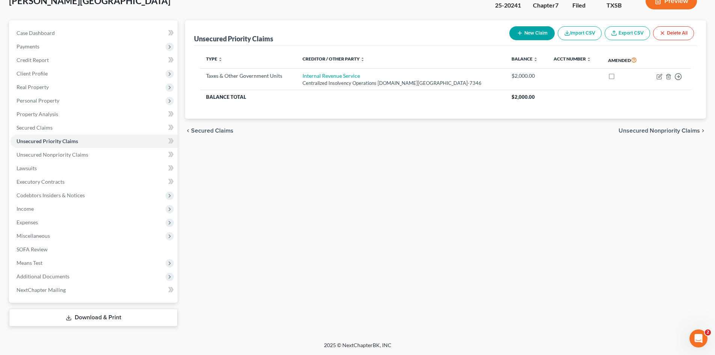
click at [367, 110] on div "Type expand_more expand_less unfold_more Creditor / Other Party expand_more exp…" at bounding box center [445, 82] width 503 height 74
drag, startPoint x: 76, startPoint y: 30, endPoint x: 119, endPoint y: 32, distance: 42.8
click at [76, 30] on link "Case Dashboard" at bounding box center [94, 33] width 167 height 14
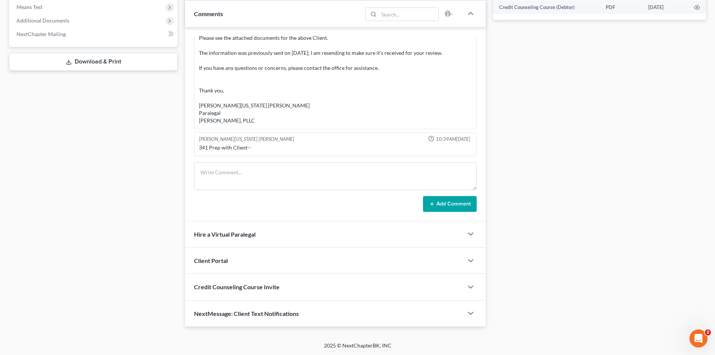
scroll to position [308, 0]
click at [312, 291] on div "Credit Counseling Course Invite" at bounding box center [324, 286] width 278 height 26
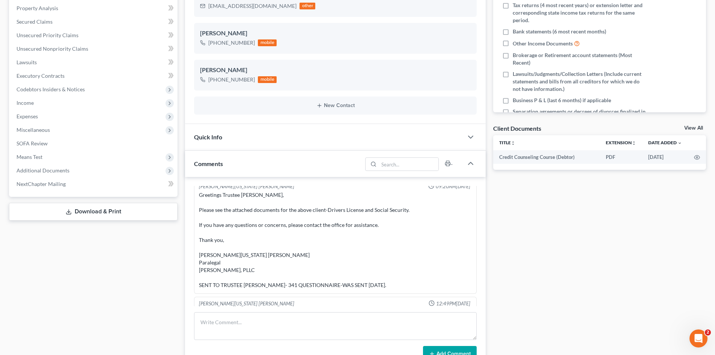
scroll to position [2063, 0]
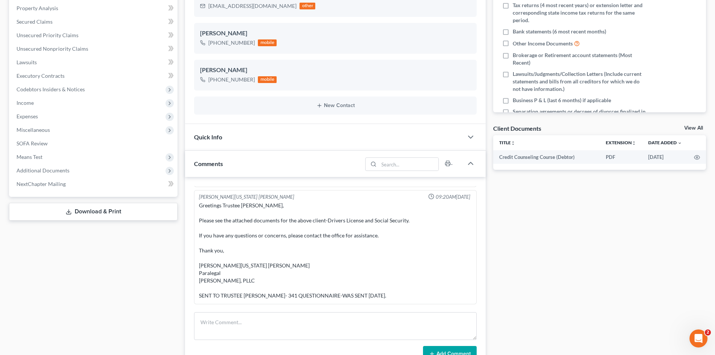
drag, startPoint x: 559, startPoint y: 212, endPoint x: 691, endPoint y: 169, distance: 138.5
click at [559, 212] on div "Docs Tasks Events Timer 12% Completed Nothing here yet! Signed Engagement Debto…" at bounding box center [599, 211] width 220 height 594
drag, startPoint x: 714, startPoint y: 150, endPoint x: 712, endPoint y: 133, distance: 17.0
click at [712, 107] on div "[GEOGRAPHIC_DATA][PERSON_NAME][GEOGRAPHIC_DATA] Upgraded Case 25-20241 Chapter …" at bounding box center [357, 198] width 715 height 650
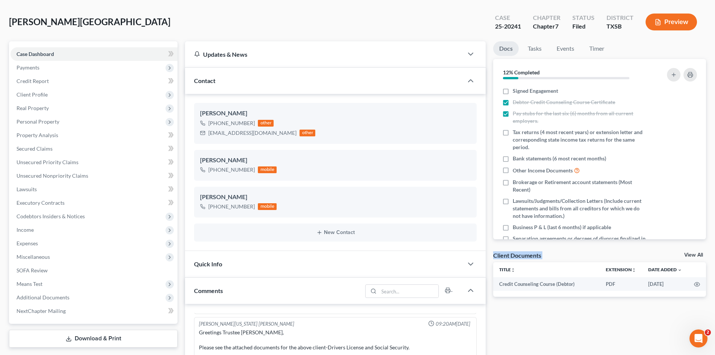
scroll to position [15, 0]
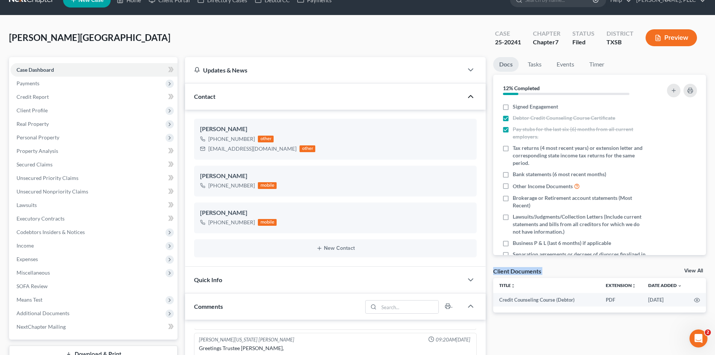
click at [470, 99] on icon "button" at bounding box center [470, 96] width 9 height 9
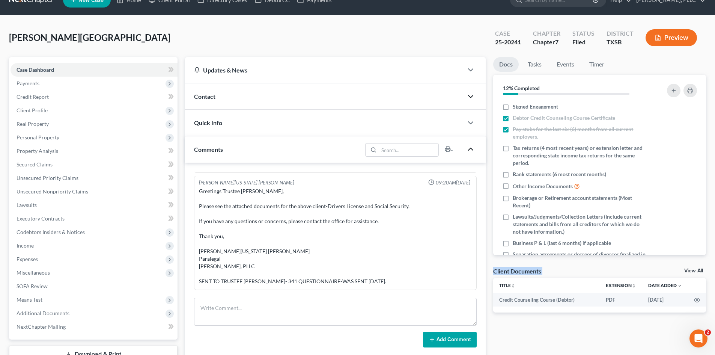
click at [472, 150] on icon "button" at bounding box center [470, 149] width 9 height 9
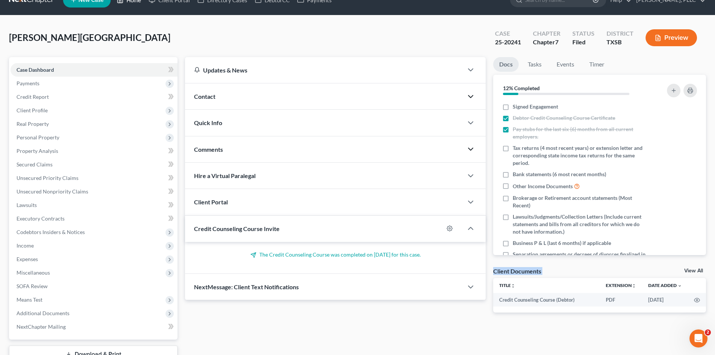
click at [129, 5] on link "Home" at bounding box center [129, 0] width 32 height 14
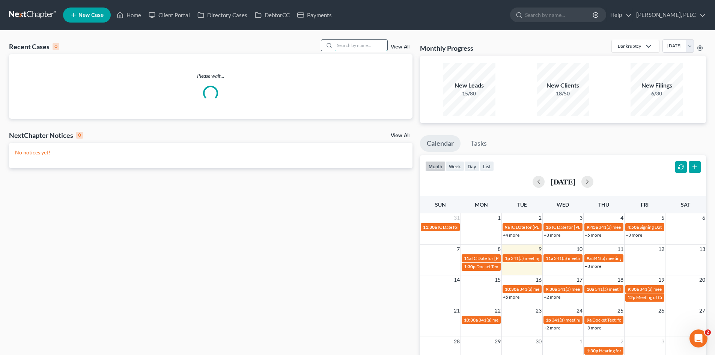
click at [354, 44] on input "search" at bounding box center [361, 45] width 53 height 11
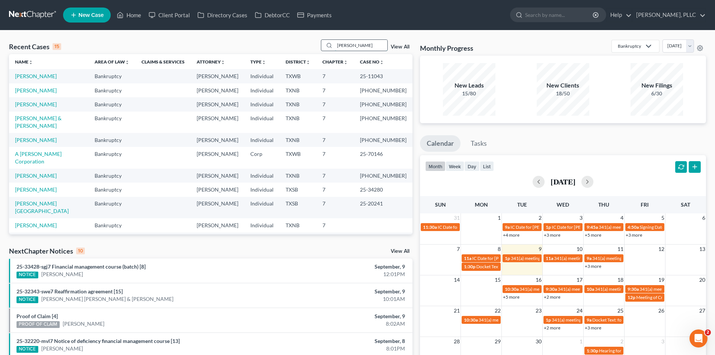
type input "[PERSON_NAME]"
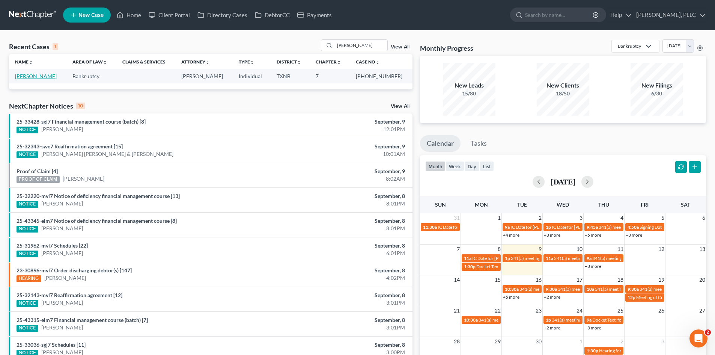
drag, startPoint x: 47, startPoint y: 76, endPoint x: 54, endPoint y: 75, distance: 7.2
click at [47, 76] on link "[PERSON_NAME]" at bounding box center [36, 76] width 42 height 6
select select "4"
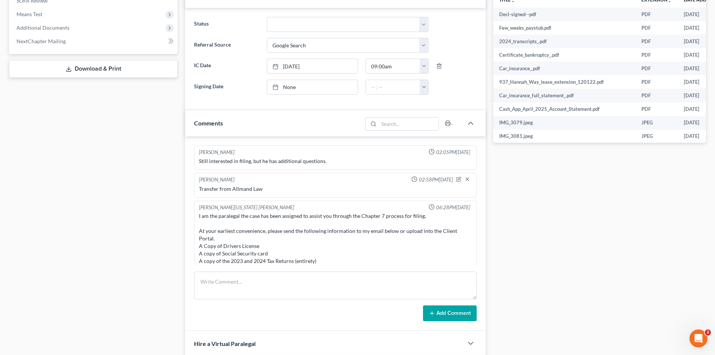
click at [156, 191] on div "Case Dashboard Payments Invoices Payments Payments Credit Report Client Profile" at bounding box center [93, 151] width 176 height 758
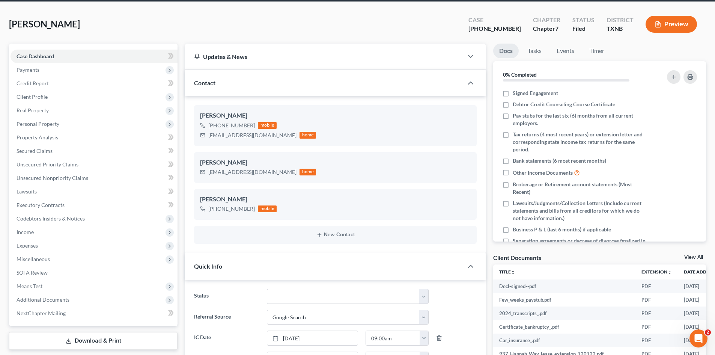
scroll to position [150, 0]
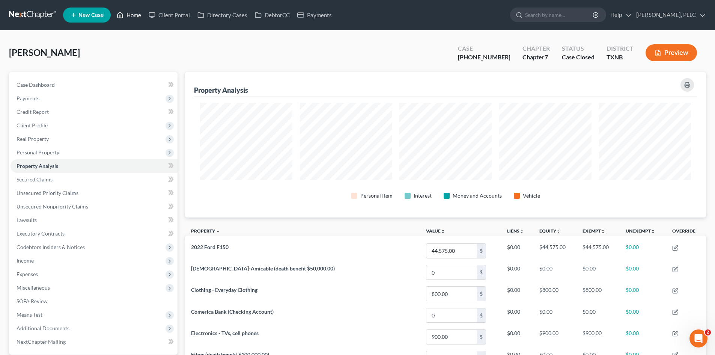
click at [136, 15] on link "Home" at bounding box center [129, 15] width 32 height 14
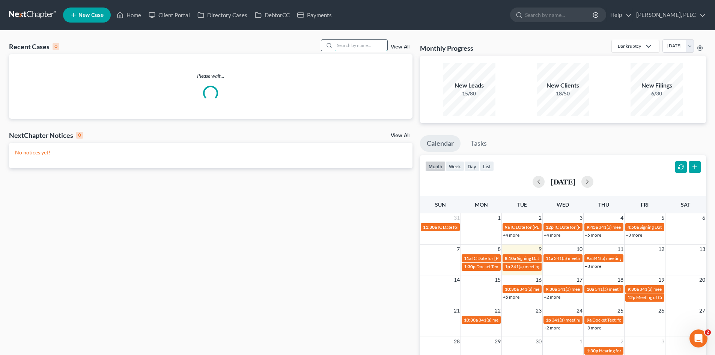
click at [359, 40] on input "search" at bounding box center [361, 45] width 53 height 11
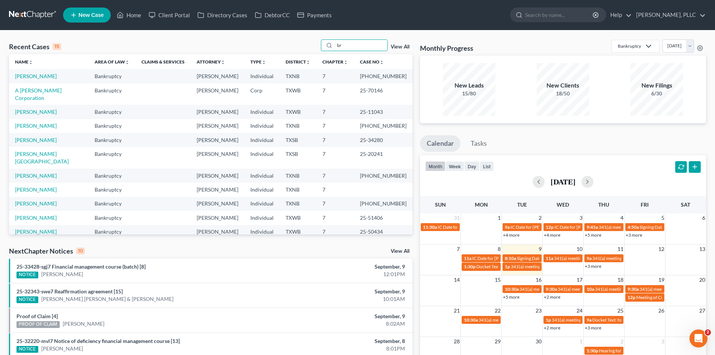
type input "b"
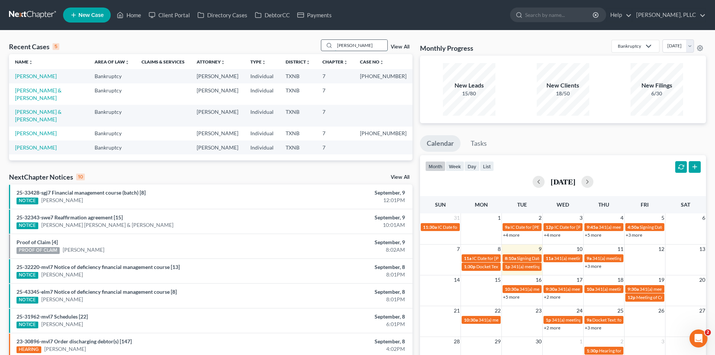
drag, startPoint x: 360, startPoint y: 41, endPoint x: 324, endPoint y: 42, distance: 36.1
click at [324, 42] on div "vaughn" at bounding box center [354, 45] width 67 height 12
type input "regina"
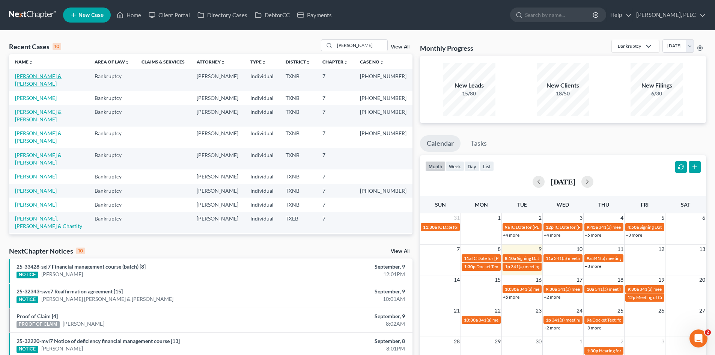
click at [54, 74] on link "[PERSON_NAME] & [PERSON_NAME]" at bounding box center [38, 80] width 47 height 14
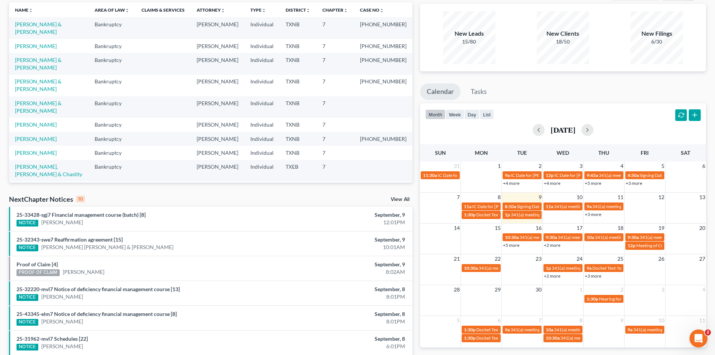
select select "4"
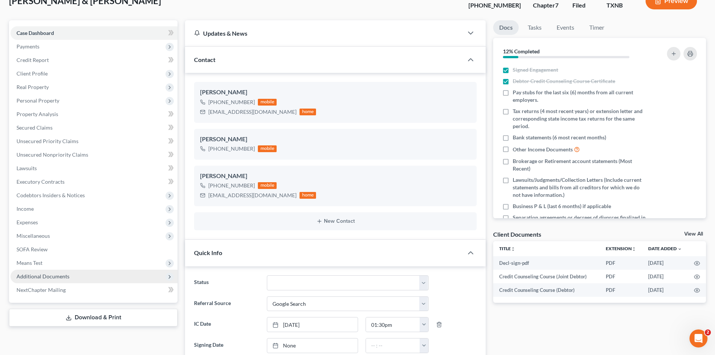
scroll to position [7328, 0]
click at [60, 275] on span "Additional Documents" at bounding box center [43, 276] width 53 height 6
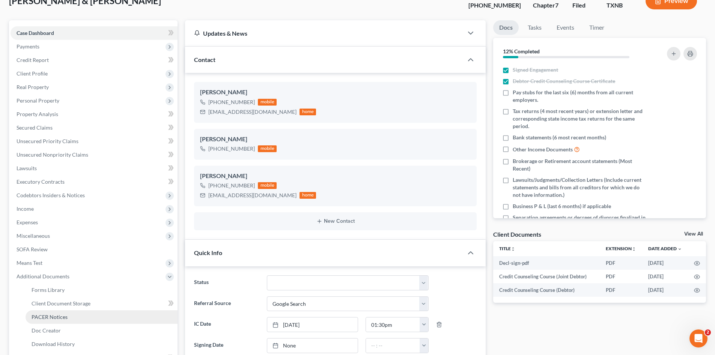
click at [68, 316] on link "PACER Notices" at bounding box center [102, 317] width 152 height 14
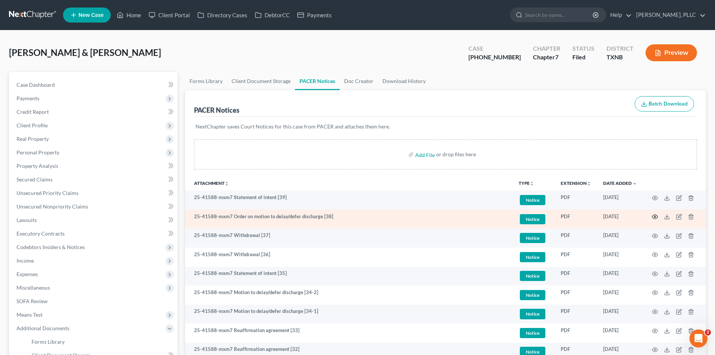
click at [657, 216] on icon "button" at bounding box center [655, 217] width 6 height 6
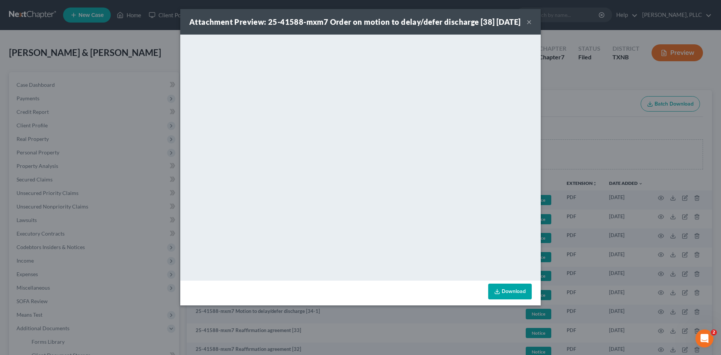
click at [531, 26] on button "×" at bounding box center [528, 21] width 5 height 9
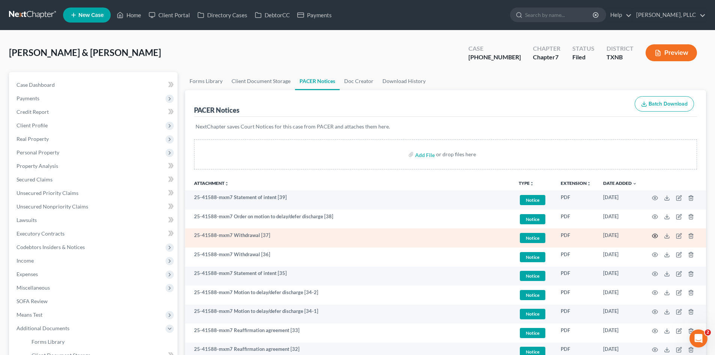
click at [653, 236] on icon "button" at bounding box center [655, 236] width 6 height 6
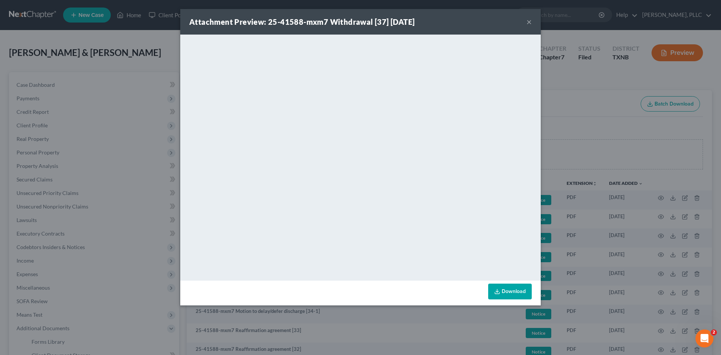
click at [535, 21] on div "Attachment Preview: 25-41588-mxm7 Withdrawal [37] 08/19/2025 ×" at bounding box center [360, 22] width 360 height 26
click at [530, 23] on button "×" at bounding box center [528, 21] width 5 height 9
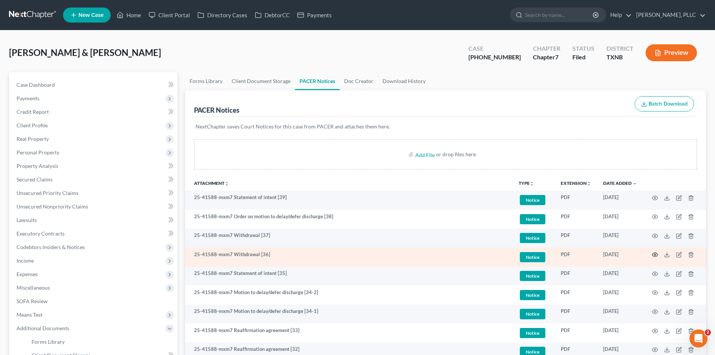
click at [655, 255] on icon "button" at bounding box center [655, 254] width 6 height 6
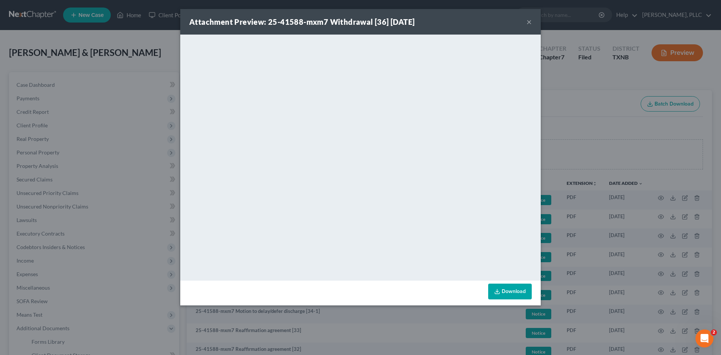
click at [528, 23] on button "×" at bounding box center [528, 21] width 5 height 9
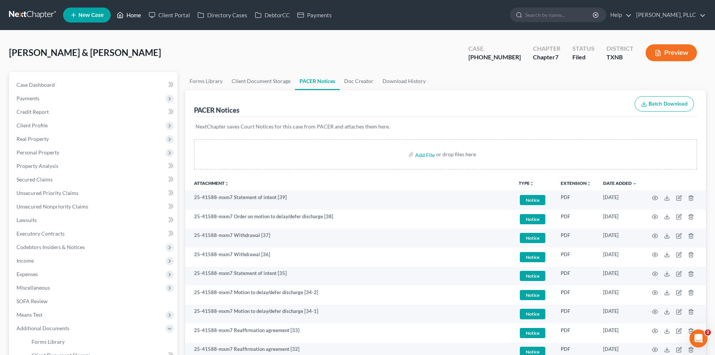
click at [134, 14] on link "Home" at bounding box center [129, 15] width 32 height 14
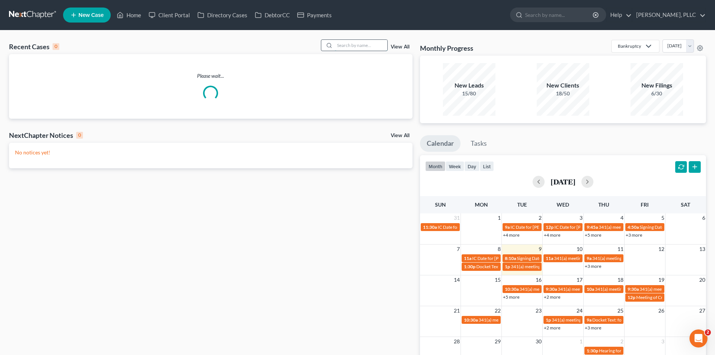
click at [346, 43] on input "search" at bounding box center [361, 45] width 53 height 11
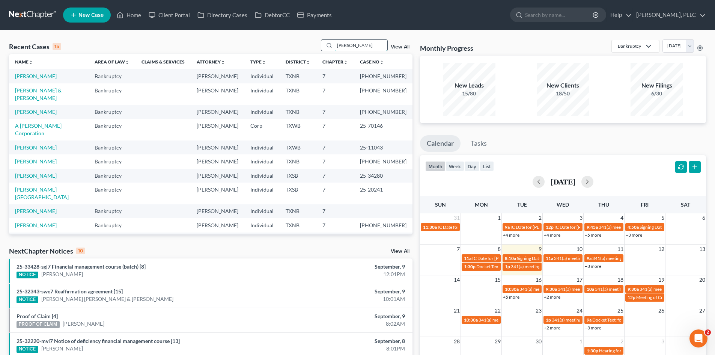
type input "[PERSON_NAME]"
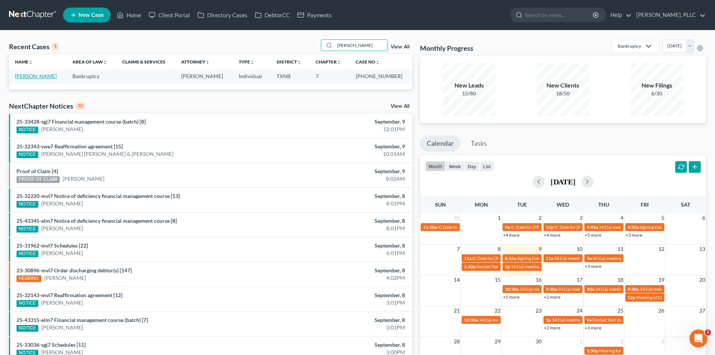
click at [26, 76] on link "[PERSON_NAME]" at bounding box center [36, 76] width 42 height 6
select select "4"
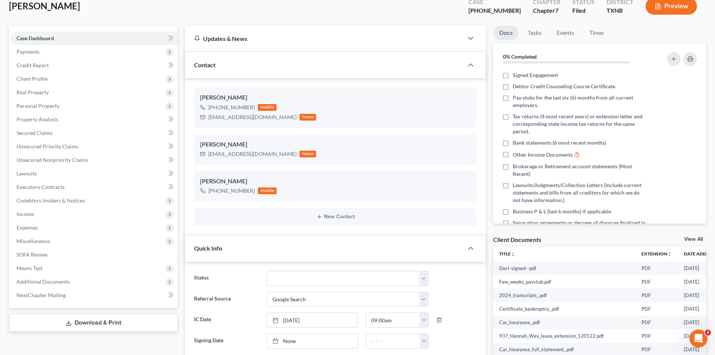
scroll to position [188, 0]
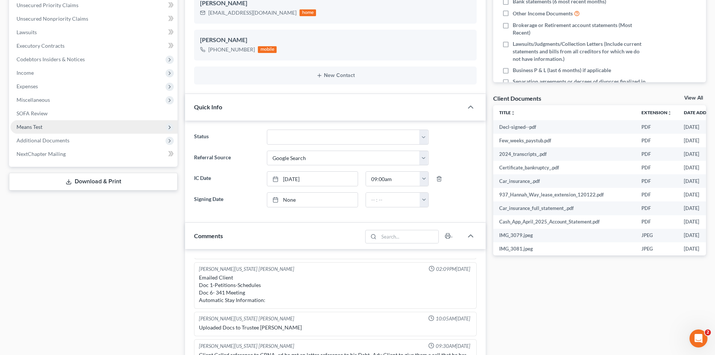
click at [34, 126] on span "Means Test" at bounding box center [30, 126] width 26 height 6
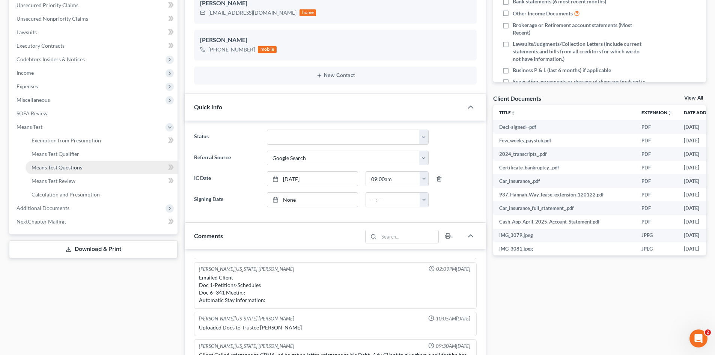
click at [81, 161] on link "Means Test Questions" at bounding box center [102, 168] width 152 height 14
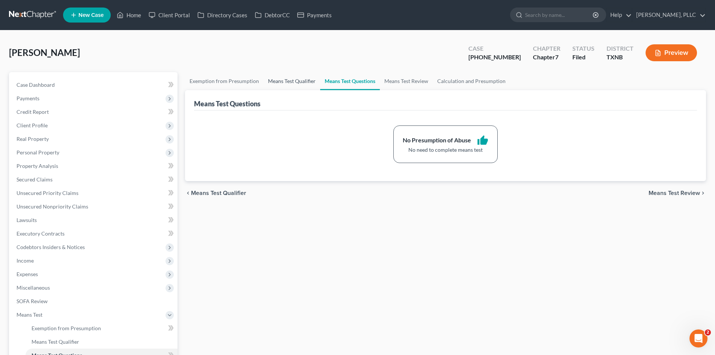
click at [295, 81] on link "Means Test Qualifier" at bounding box center [291, 81] width 57 height 18
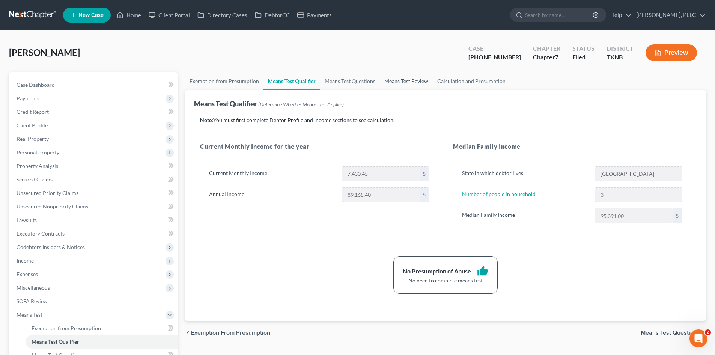
click at [402, 78] on link "Means Test Review" at bounding box center [406, 81] width 53 height 18
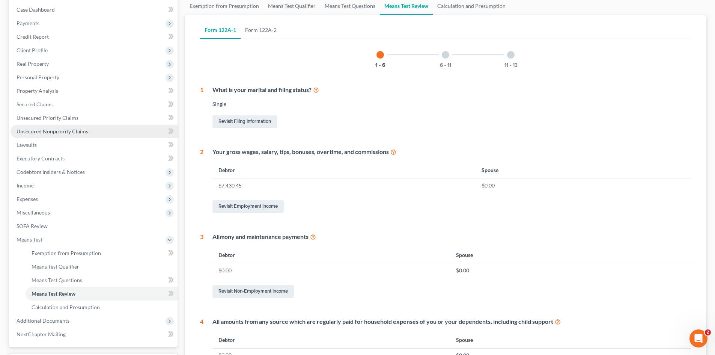
click at [24, 130] on span "Unsecured Nonpriority Claims" at bounding box center [53, 131] width 72 height 6
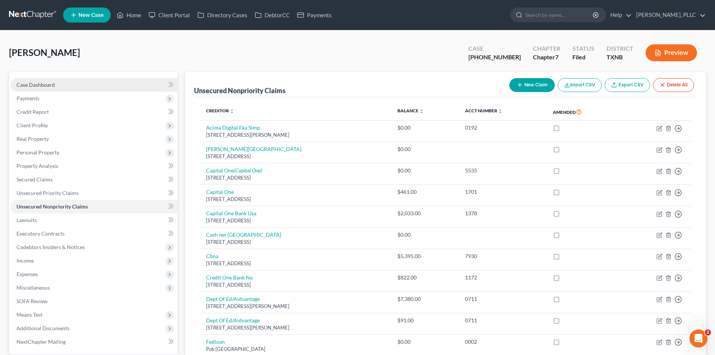
click at [56, 86] on link "Case Dashboard" at bounding box center [94, 85] width 167 height 14
select select "4"
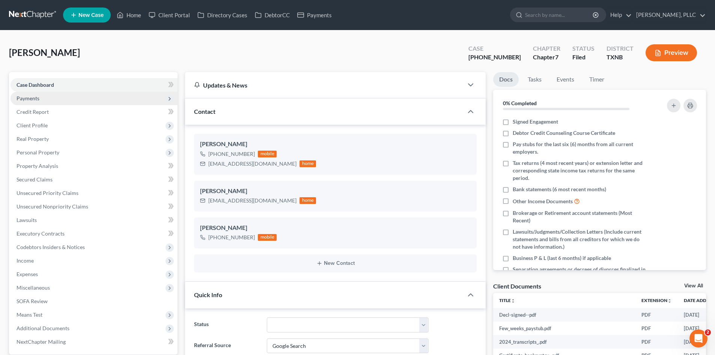
scroll to position [551, 0]
click at [77, 97] on span "Payments" at bounding box center [94, 99] width 167 height 14
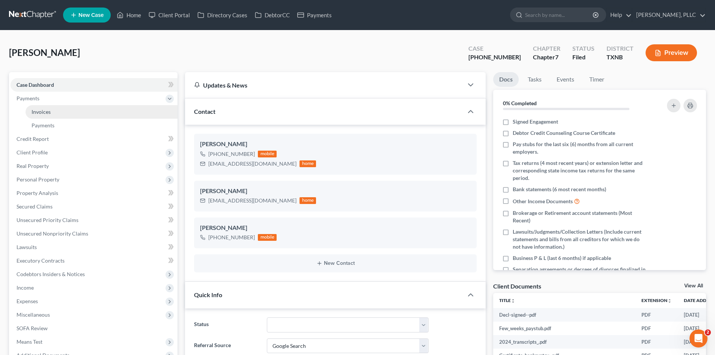
click at [63, 114] on link "Invoices" at bounding box center [102, 112] width 152 height 14
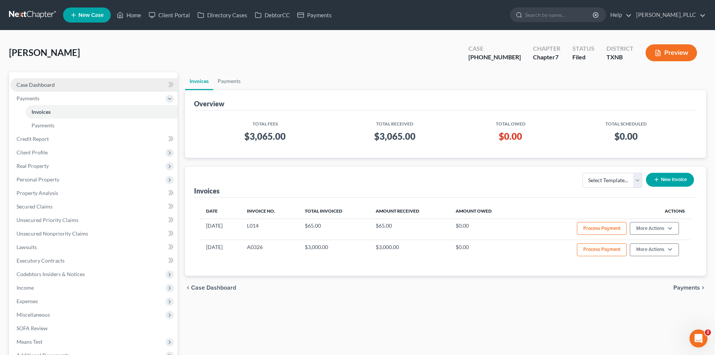
click at [45, 87] on span "Case Dashboard" at bounding box center [36, 84] width 38 height 6
select select "4"
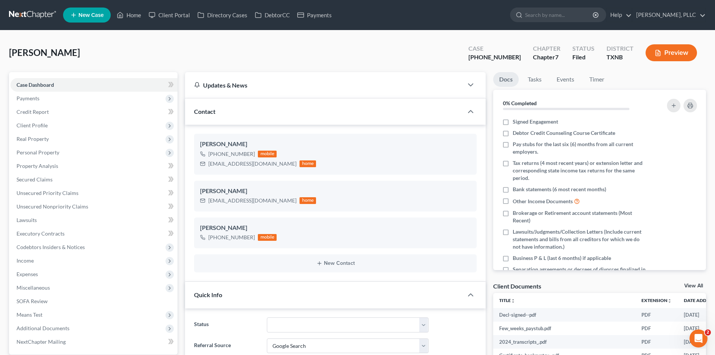
scroll to position [551, 0]
click at [470, 110] on icon "button" at bounding box center [470, 111] width 9 height 9
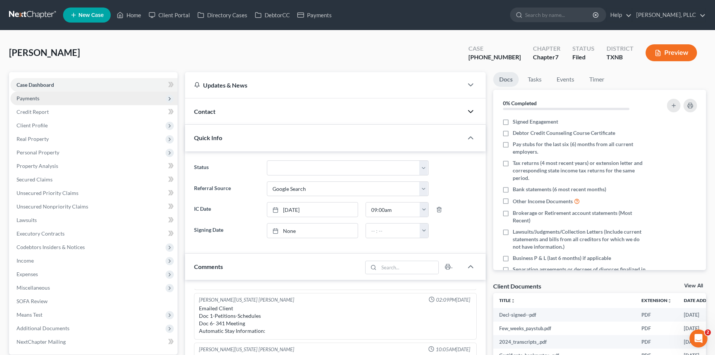
click at [98, 95] on span "Payments" at bounding box center [94, 99] width 167 height 14
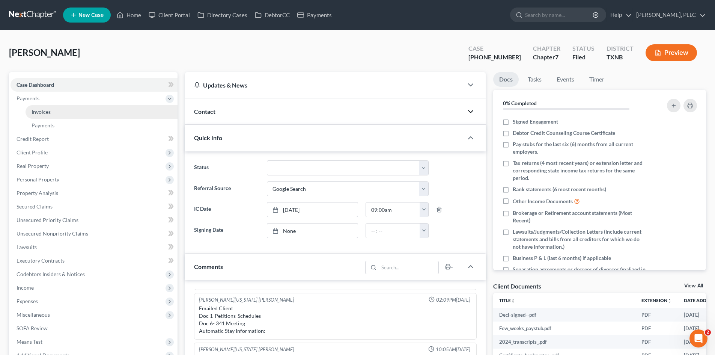
click at [95, 116] on link "Invoices" at bounding box center [102, 112] width 152 height 14
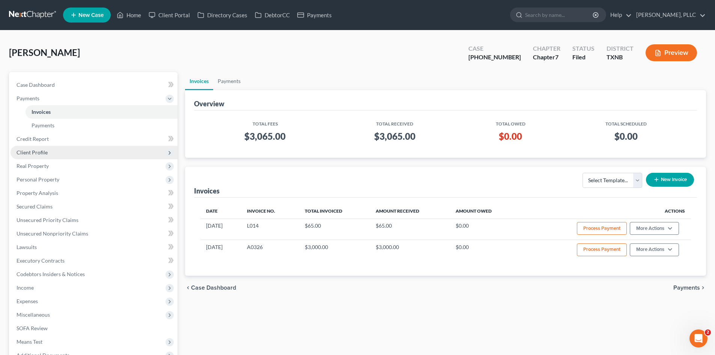
click at [82, 146] on span "Client Profile" at bounding box center [94, 153] width 167 height 14
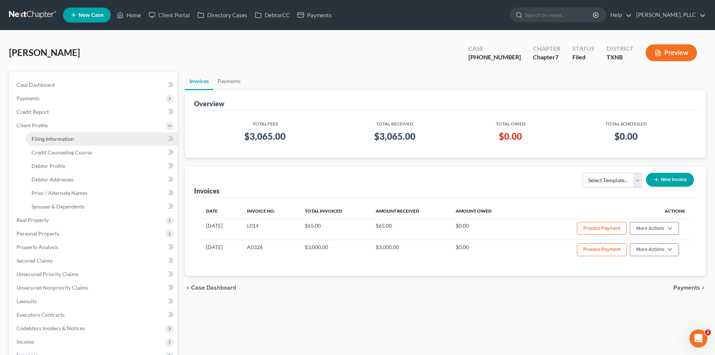
click at [90, 136] on link "Filing Information" at bounding box center [102, 139] width 152 height 14
select select "1"
select select "0"
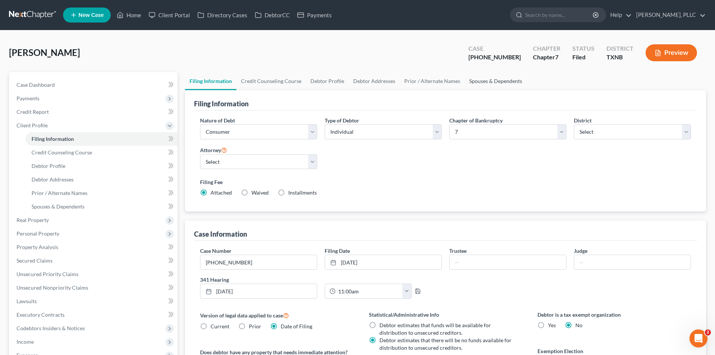
click at [510, 81] on link "Spouses & Dependents" at bounding box center [496, 81] width 62 height 18
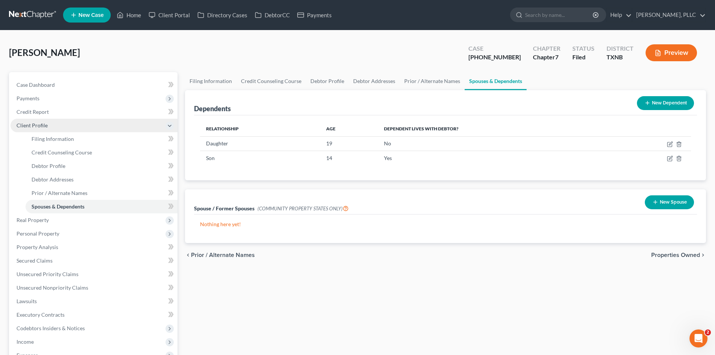
click at [38, 127] on span "Client Profile" at bounding box center [32, 125] width 31 height 6
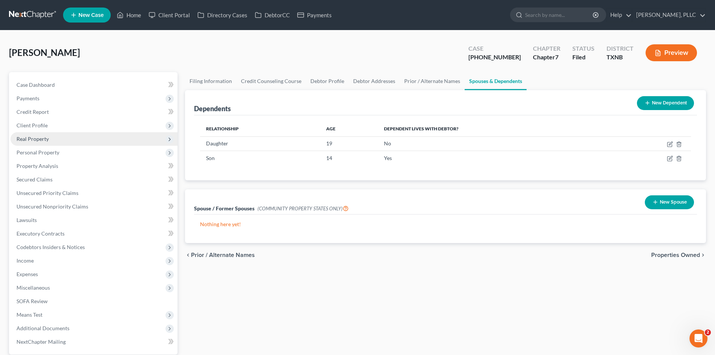
click at [83, 140] on span "Real Property" at bounding box center [94, 139] width 167 height 14
click at [73, 144] on span "Real Property" at bounding box center [94, 139] width 167 height 14
click at [64, 143] on span "Real Property" at bounding box center [94, 139] width 167 height 14
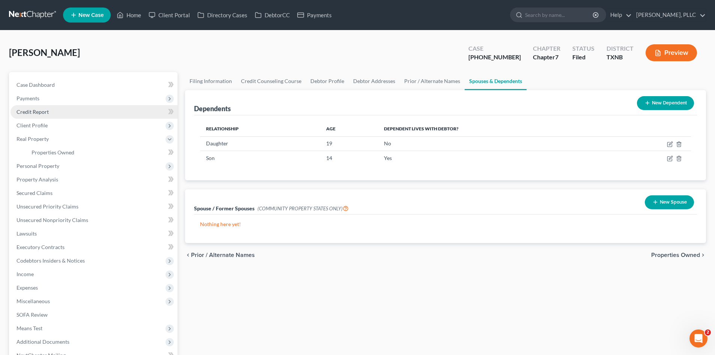
click at [44, 117] on link "Credit Report" at bounding box center [94, 112] width 167 height 14
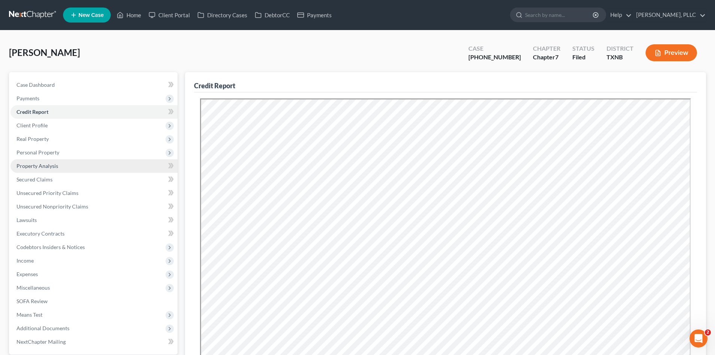
click at [54, 159] on link "Property Analysis" at bounding box center [94, 166] width 167 height 14
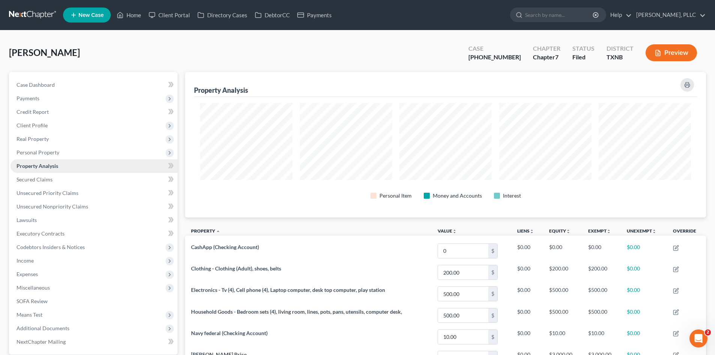
scroll to position [375207, 374832]
click at [56, 151] on span "Personal Property" at bounding box center [38, 152] width 43 height 6
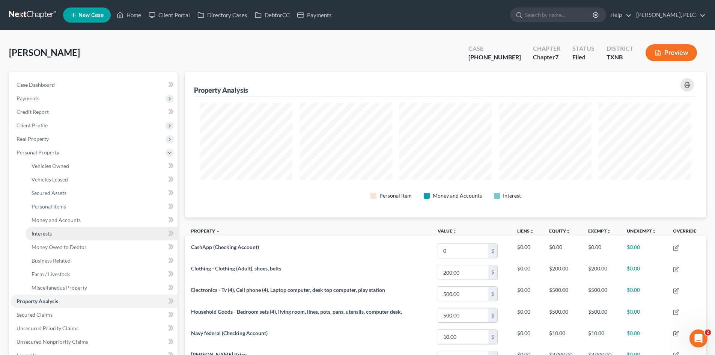
click at [58, 233] on link "Interests" at bounding box center [102, 234] width 152 height 14
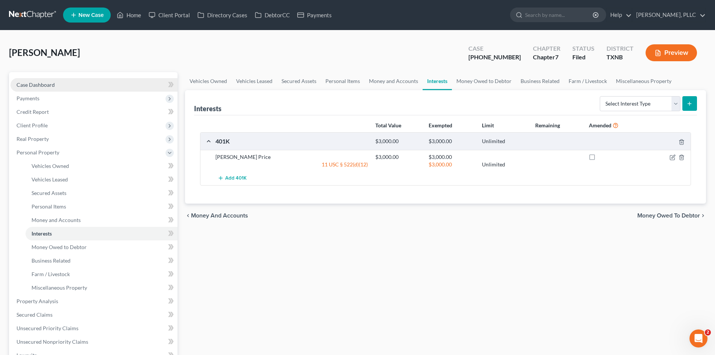
click at [36, 87] on span "Case Dashboard" at bounding box center [36, 84] width 38 height 6
select select "4"
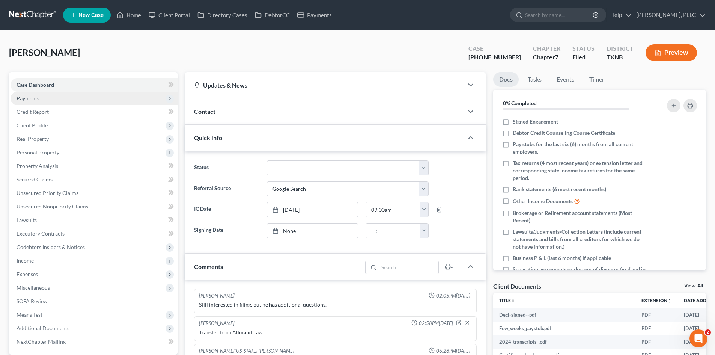
click at [52, 99] on span "Payments" at bounding box center [94, 99] width 167 height 14
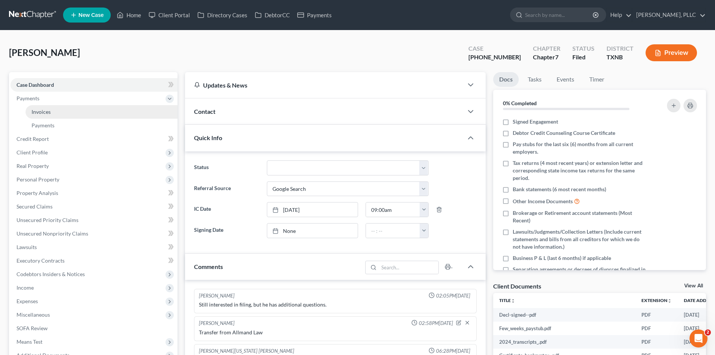
scroll to position [551, 0]
click at [57, 111] on link "Invoices" at bounding box center [102, 112] width 152 height 14
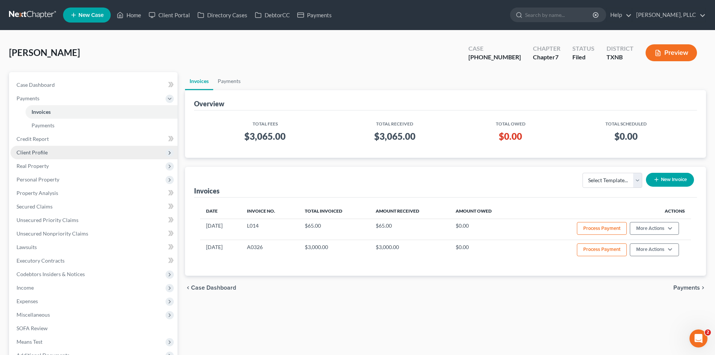
click at [93, 149] on span "Client Profile" at bounding box center [94, 153] width 167 height 14
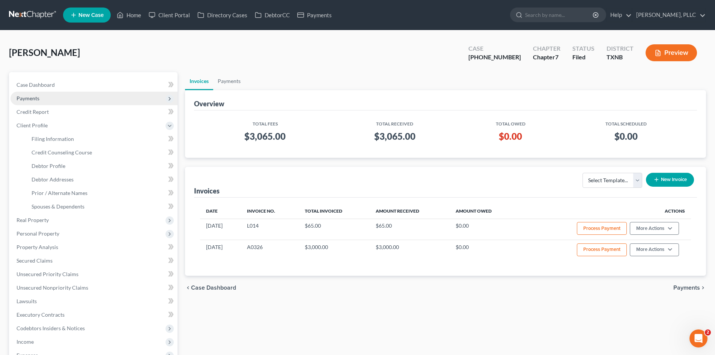
click at [58, 92] on span "Payments" at bounding box center [94, 99] width 167 height 14
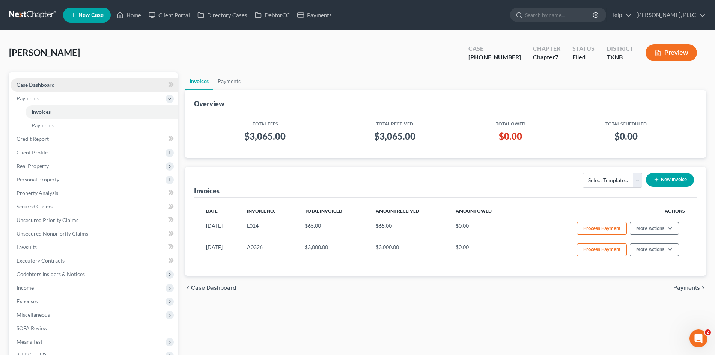
click at [56, 84] on link "Case Dashboard" at bounding box center [94, 85] width 167 height 14
select select "4"
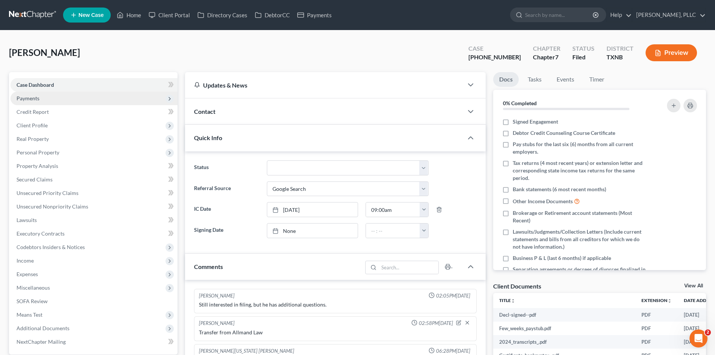
scroll to position [551, 0]
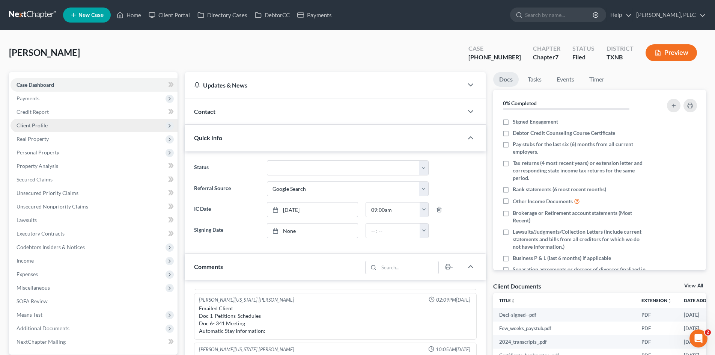
click at [63, 130] on span "Client Profile" at bounding box center [94, 126] width 167 height 14
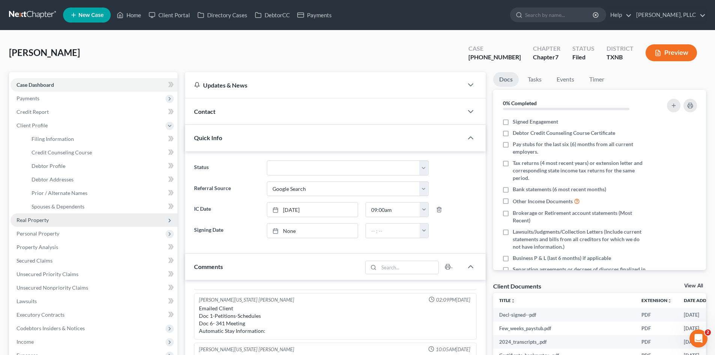
click at [32, 223] on span "Real Property" at bounding box center [94, 220] width 167 height 14
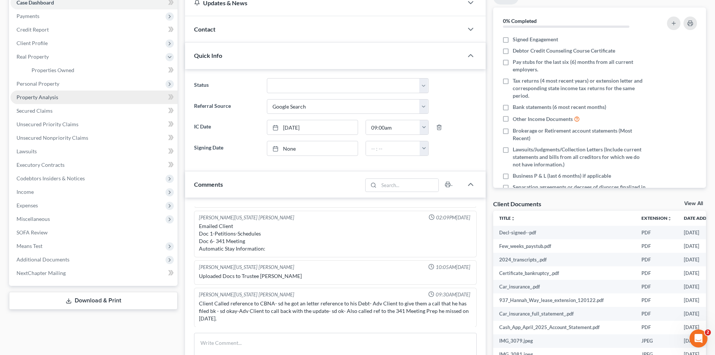
scroll to position [113, 0]
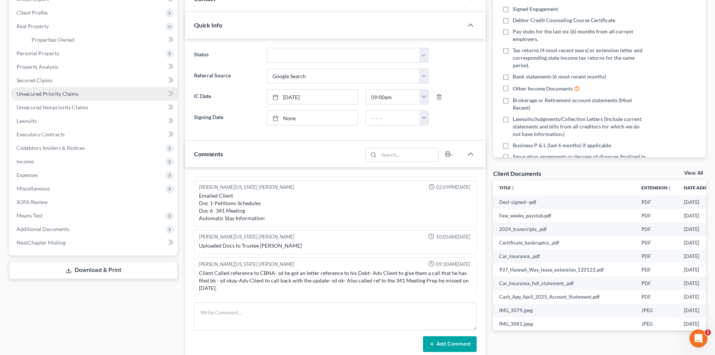
click at [81, 93] on link "Unsecured Priority Claims" at bounding box center [94, 94] width 167 height 14
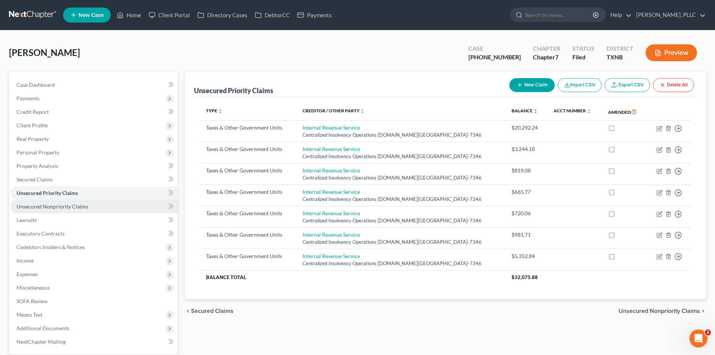
click at [59, 205] on span "Unsecured Nonpriority Claims" at bounding box center [53, 206] width 72 height 6
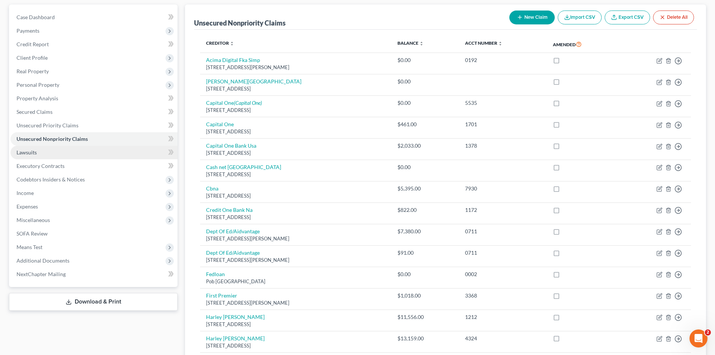
scroll to position [188, 0]
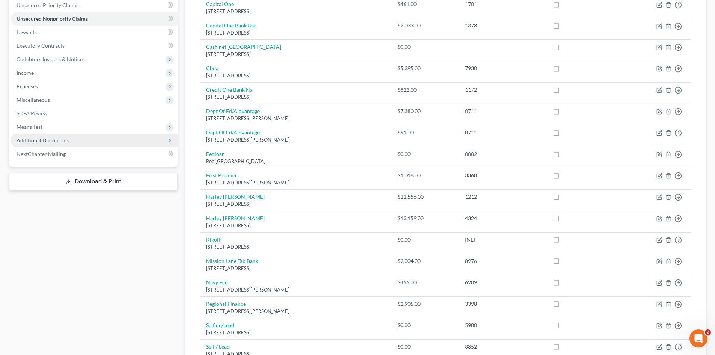
click at [56, 138] on span "Additional Documents" at bounding box center [43, 140] width 53 height 6
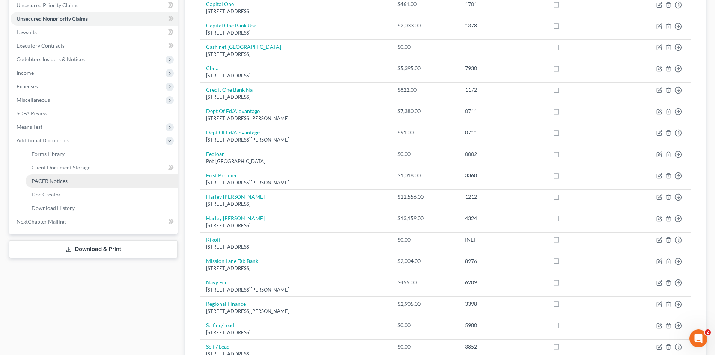
click at [71, 183] on link "PACER Notices" at bounding box center [102, 181] width 152 height 14
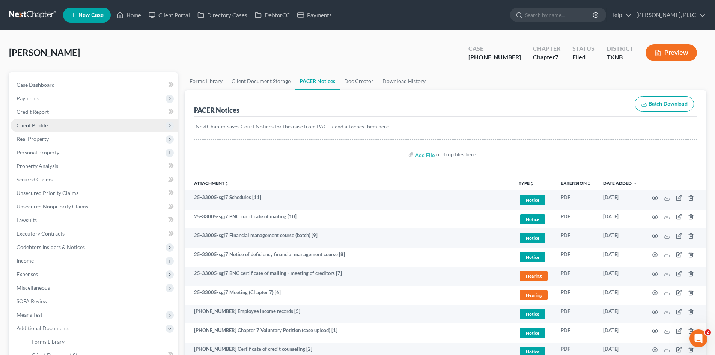
click at [43, 122] on span "Client Profile" at bounding box center [32, 125] width 31 height 6
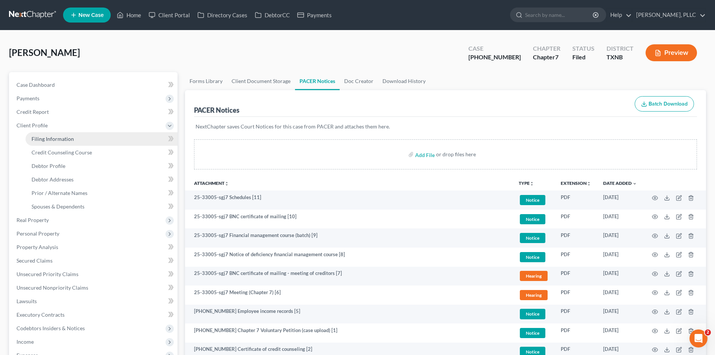
click at [53, 138] on span "Filing Information" at bounding box center [53, 139] width 42 height 6
select select "1"
select select "0"
select select "78"
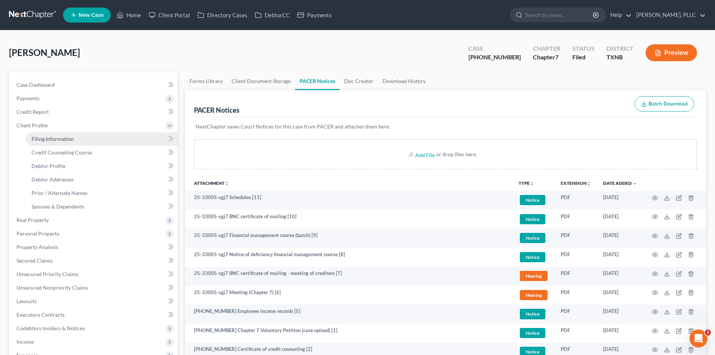
select select "1"
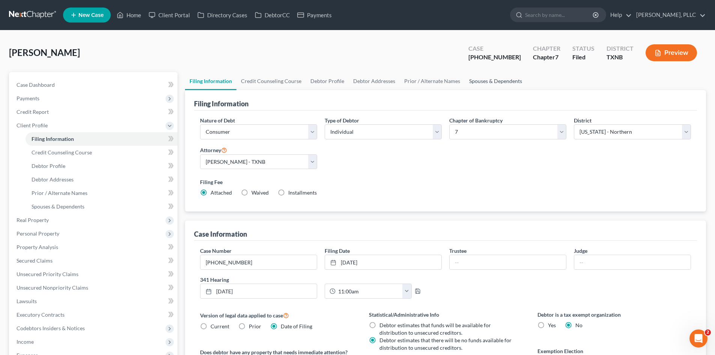
click at [492, 74] on link "Spouses & Dependents" at bounding box center [496, 81] width 62 height 18
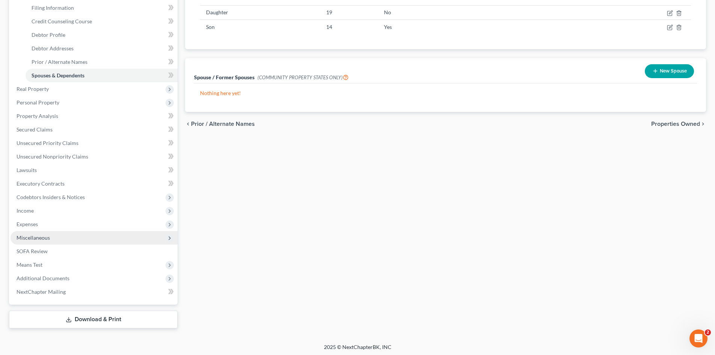
scroll to position [133, 0]
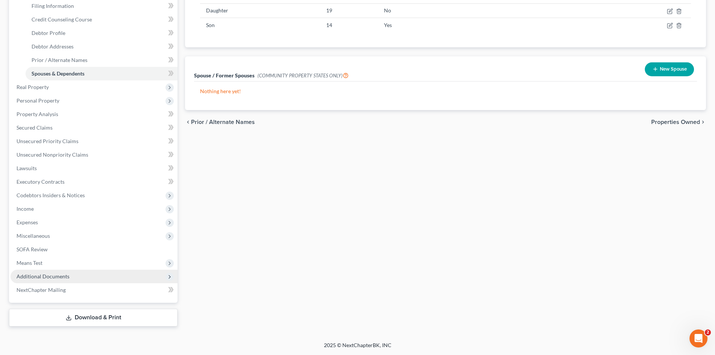
click at [48, 278] on span "Additional Documents" at bounding box center [43, 276] width 53 height 6
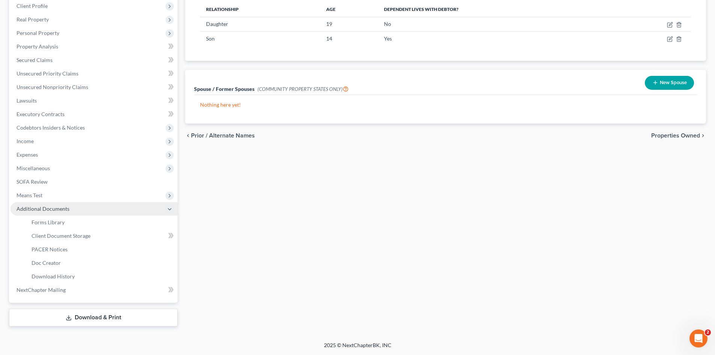
scroll to position [119, 0]
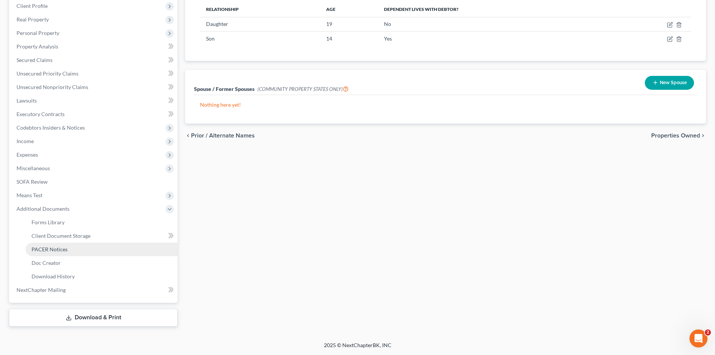
click at [61, 247] on span "PACER Notices" at bounding box center [50, 249] width 36 height 6
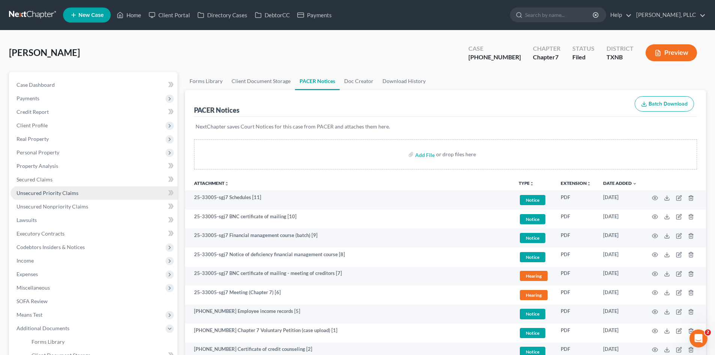
click at [53, 194] on span "Unsecured Priority Claims" at bounding box center [48, 193] width 62 height 6
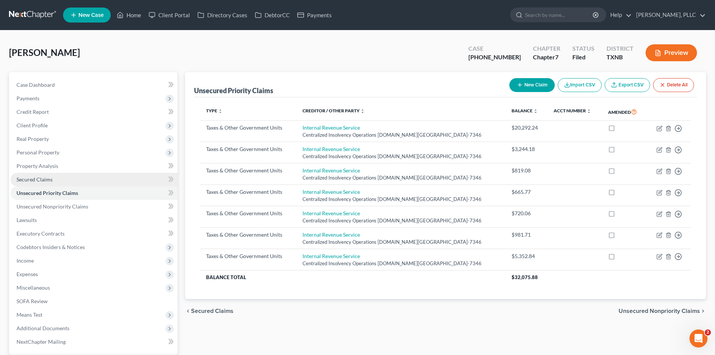
click at [46, 182] on span "Secured Claims" at bounding box center [35, 179] width 36 height 6
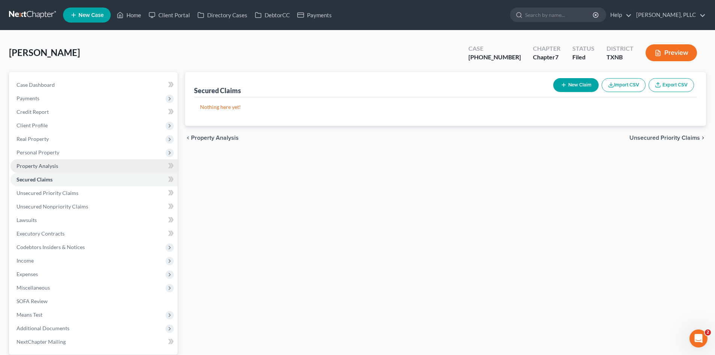
click at [53, 171] on link "Property Analysis" at bounding box center [94, 166] width 167 height 14
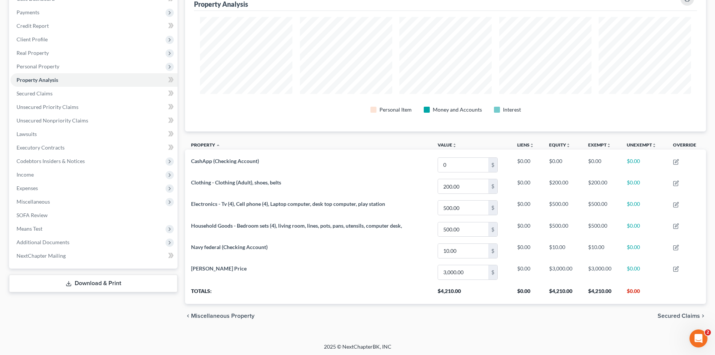
scroll to position [87, 0]
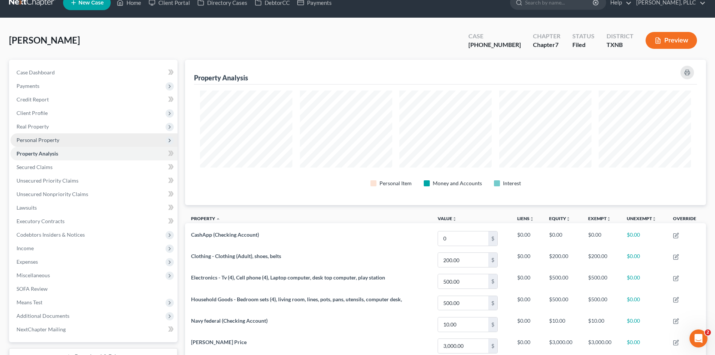
click at [50, 139] on span "Personal Property" at bounding box center [38, 140] width 43 height 6
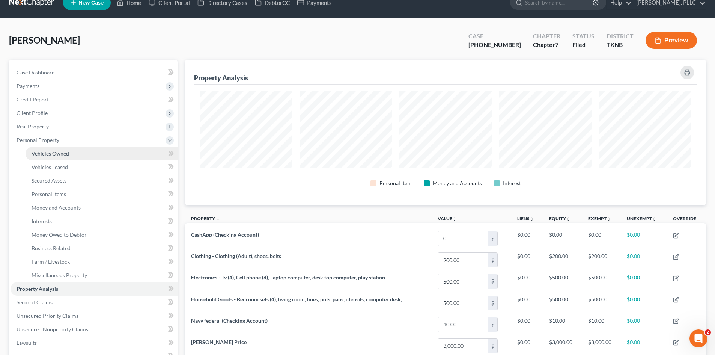
click at [57, 148] on link "Vehicles Owned" at bounding box center [102, 154] width 152 height 14
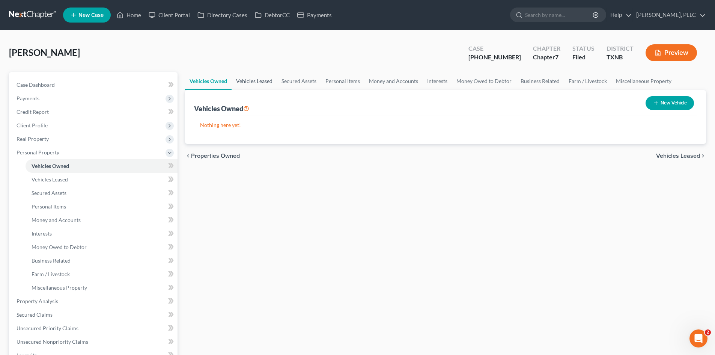
click at [267, 80] on link "Vehicles Leased" at bounding box center [254, 81] width 45 height 18
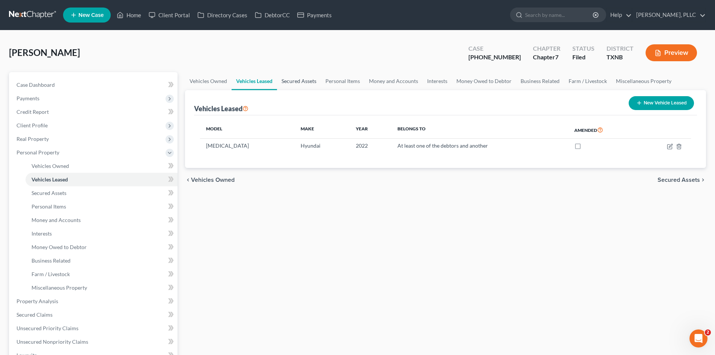
click at [305, 81] on link "Secured Assets" at bounding box center [299, 81] width 44 height 18
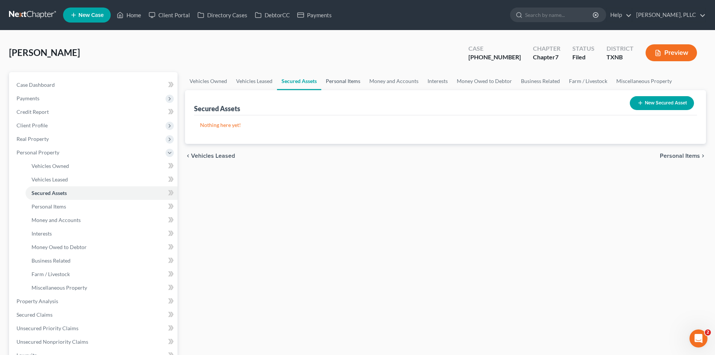
click at [342, 82] on link "Personal Items" at bounding box center [343, 81] width 44 height 18
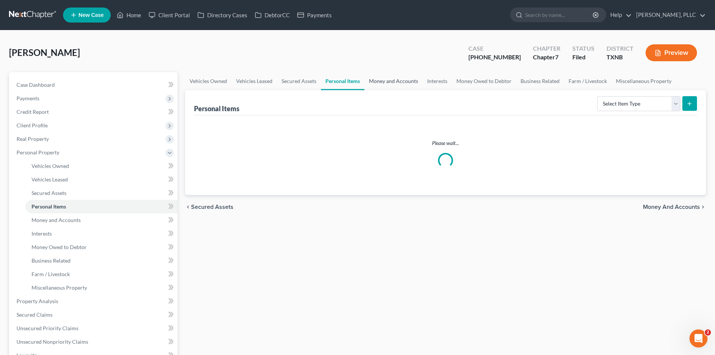
drag, startPoint x: 391, startPoint y: 80, endPoint x: 396, endPoint y: 80, distance: 4.5
click at [391, 80] on link "Money and Accounts" at bounding box center [393, 81] width 58 height 18
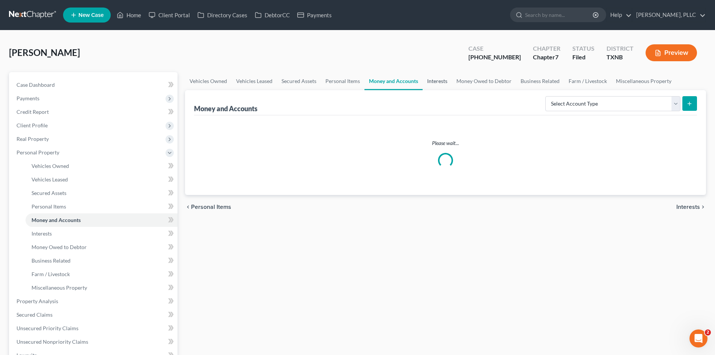
click at [434, 83] on link "Interests" at bounding box center [437, 81] width 29 height 18
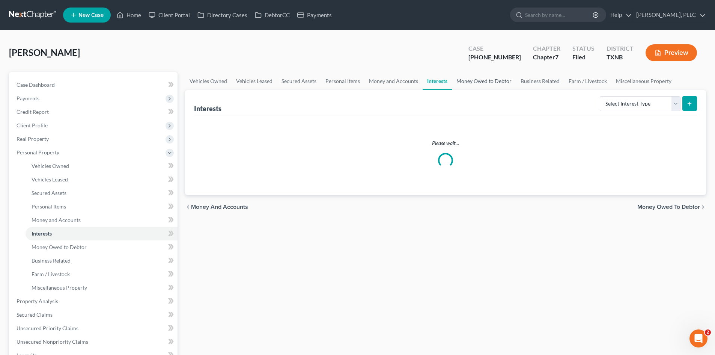
click at [494, 81] on link "Money Owed to Debtor" at bounding box center [484, 81] width 64 height 18
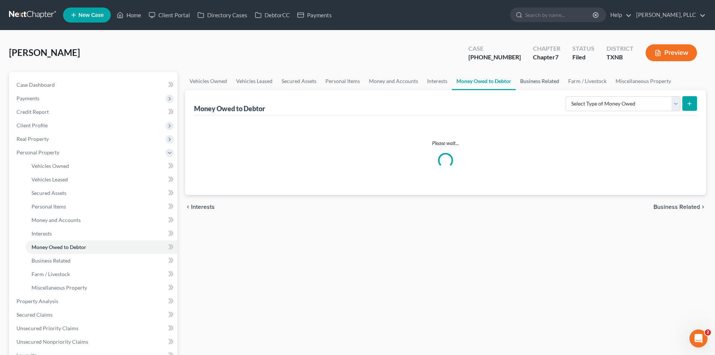
click at [543, 84] on link "Business Related" at bounding box center [540, 81] width 48 height 18
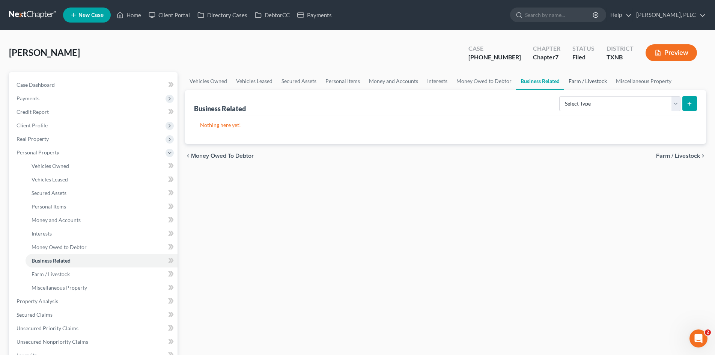
click at [586, 80] on link "Farm / Livestock" at bounding box center [587, 81] width 47 height 18
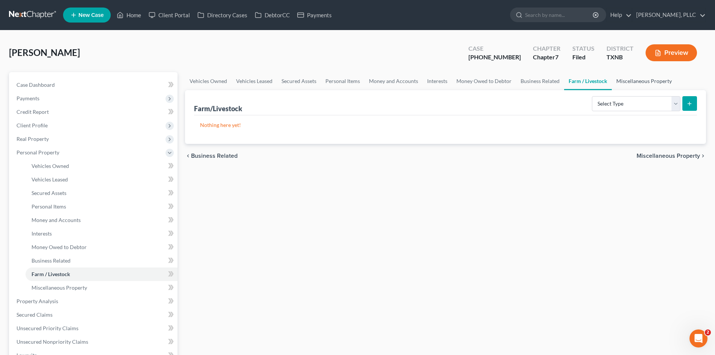
click at [644, 80] on link "Miscellaneous Property" at bounding box center [644, 81] width 65 height 18
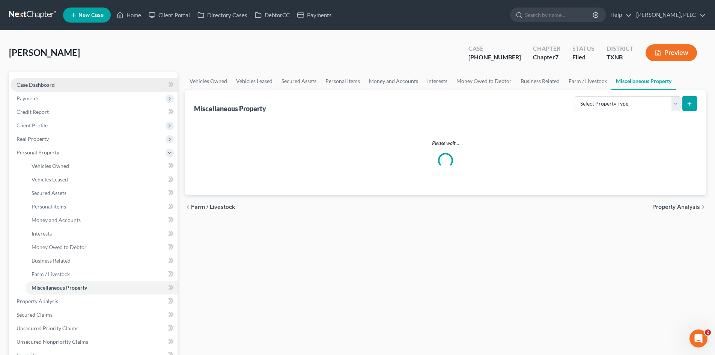
click at [116, 80] on link "Case Dashboard" at bounding box center [94, 85] width 167 height 14
select select "4"
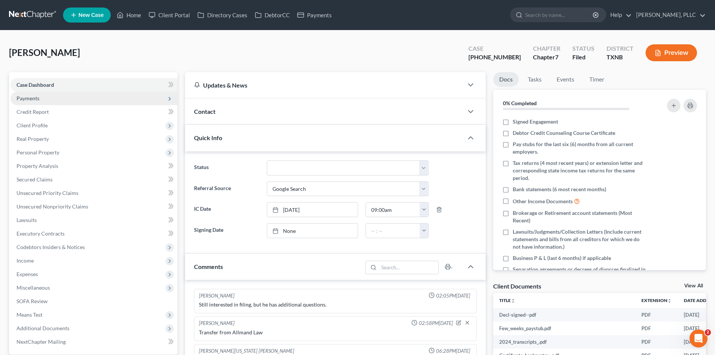
scroll to position [551, 0]
drag, startPoint x: 72, startPoint y: 94, endPoint x: 97, endPoint y: 96, distance: 25.2
click at [72, 94] on span "Payments" at bounding box center [94, 99] width 167 height 14
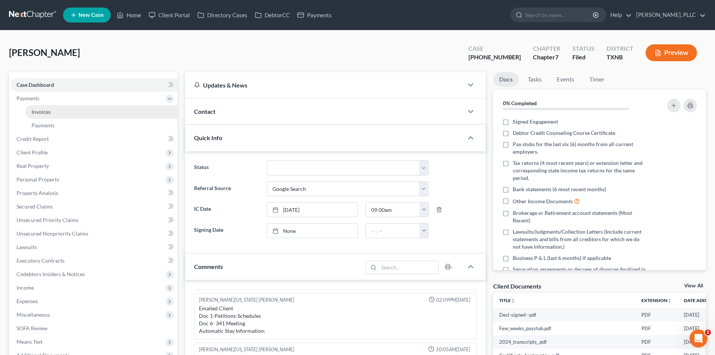
click at [59, 107] on link "Invoices" at bounding box center [102, 112] width 152 height 14
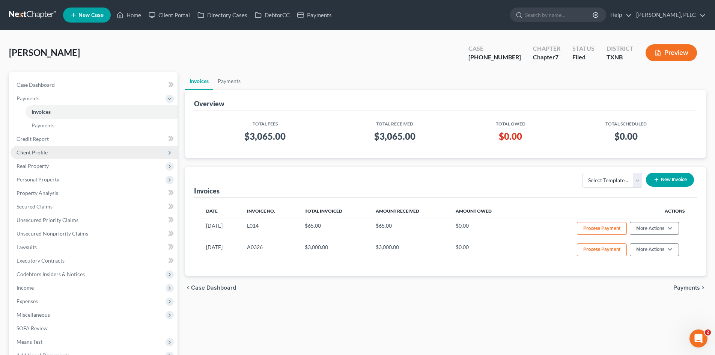
click at [56, 149] on span "Client Profile" at bounding box center [94, 153] width 167 height 14
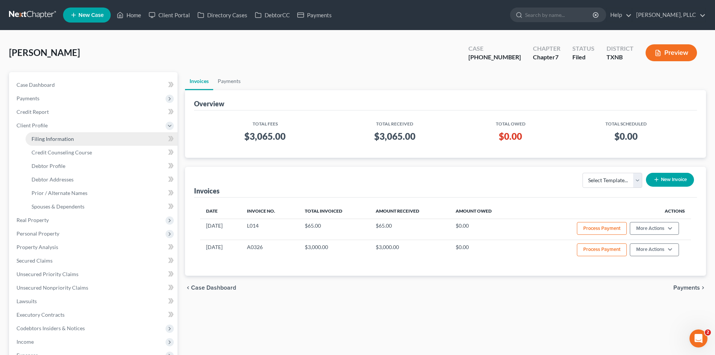
click at [59, 139] on span "Filing Information" at bounding box center [53, 139] width 42 height 6
select select "1"
select select "0"
select select "78"
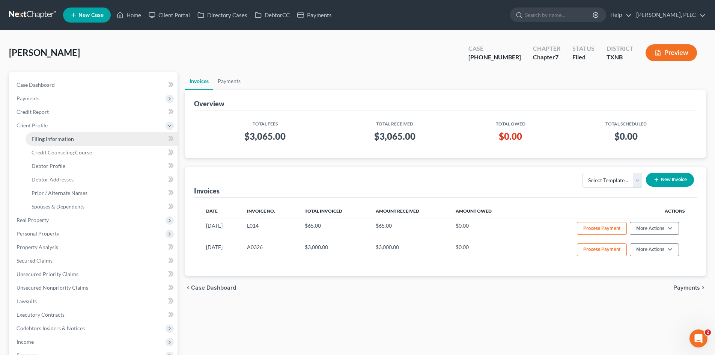
select select "1"
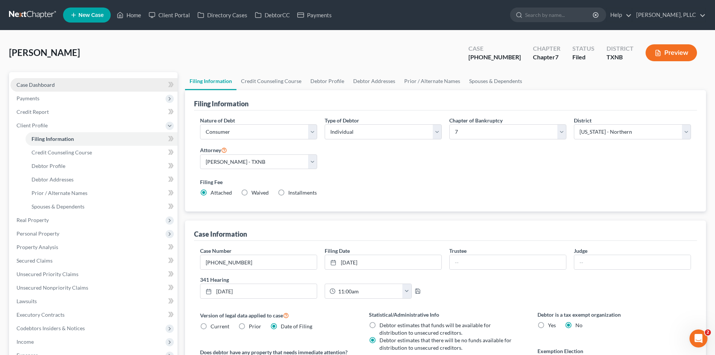
click at [80, 80] on link "Case Dashboard" at bounding box center [94, 85] width 167 height 14
select select "4"
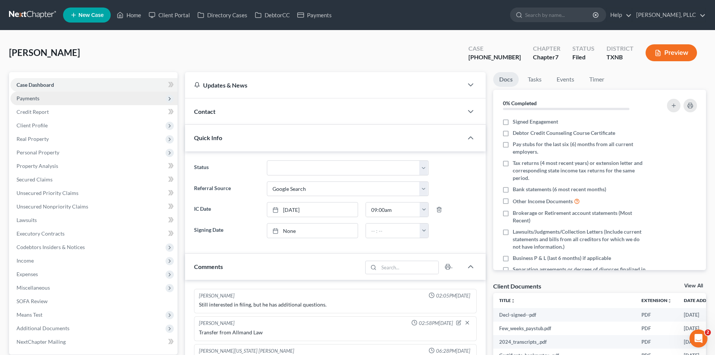
scroll to position [551, 0]
click at [76, 98] on span "Payments" at bounding box center [94, 99] width 167 height 14
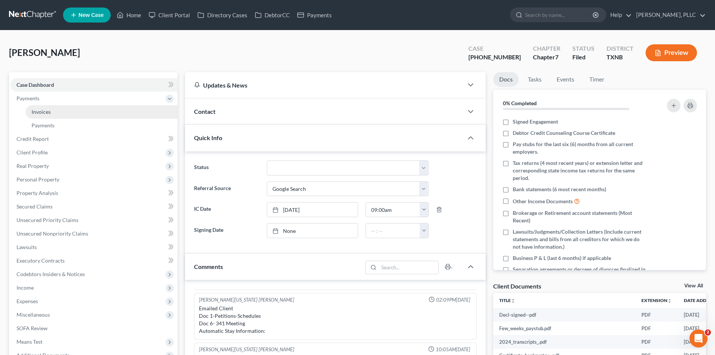
click at [98, 108] on link "Invoices" at bounding box center [102, 112] width 152 height 14
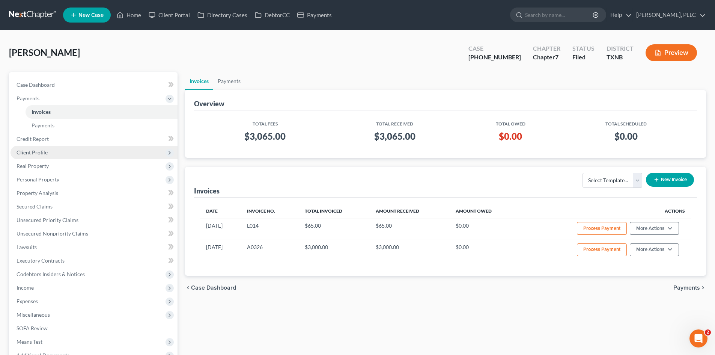
click at [100, 150] on span "Client Profile" at bounding box center [94, 153] width 167 height 14
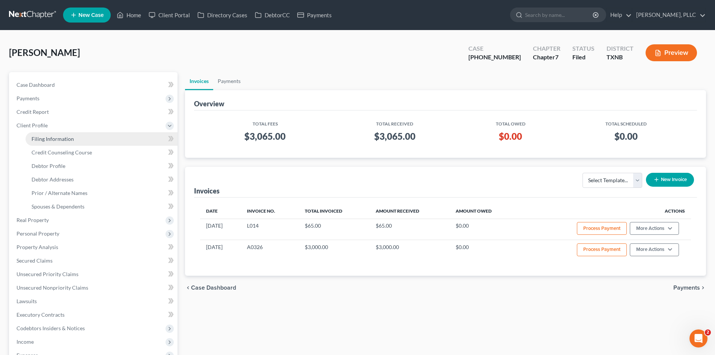
click at [100, 140] on link "Filing Information" at bounding box center [102, 139] width 152 height 14
select select "1"
select select "0"
select select "78"
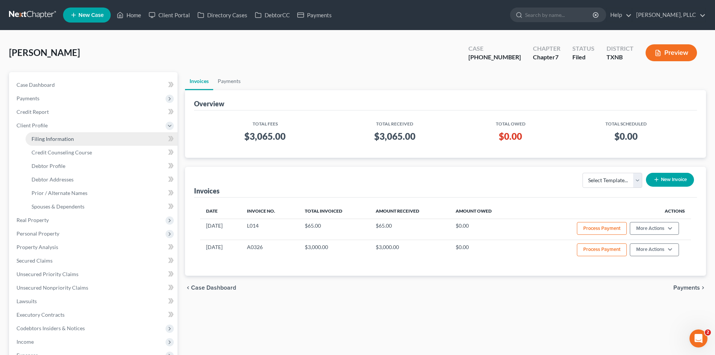
select select "1"
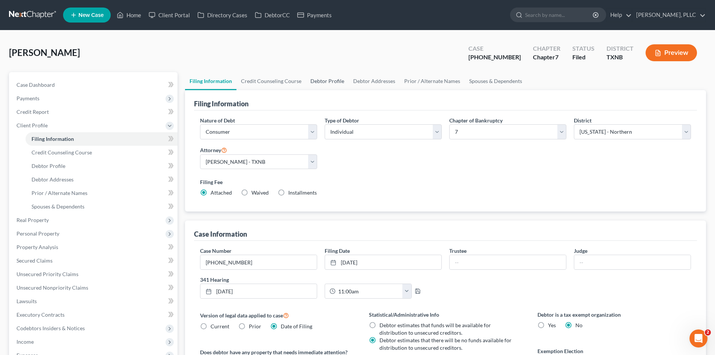
click at [340, 78] on link "Debtor Profile" at bounding box center [327, 81] width 43 height 18
select select "0"
select select "2"
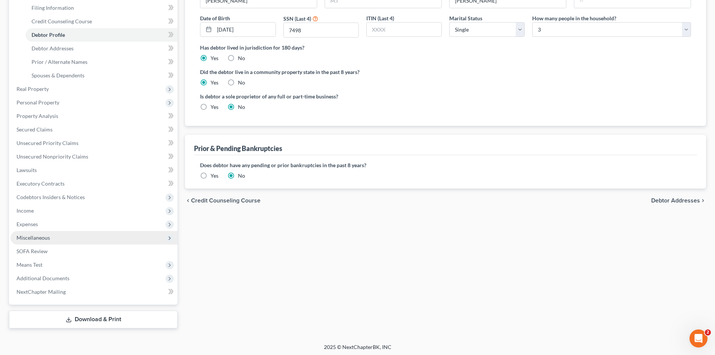
scroll to position [133, 0]
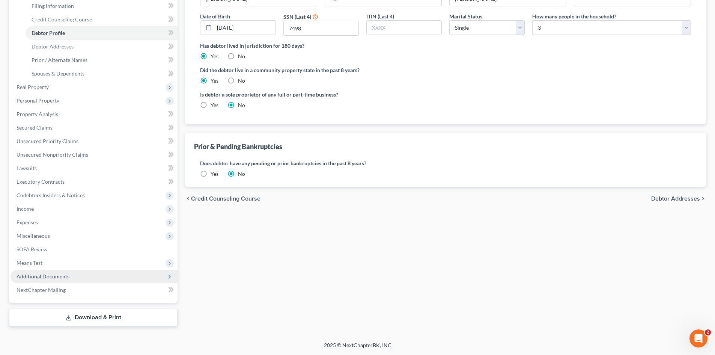
click at [39, 276] on span "Additional Documents" at bounding box center [43, 276] width 53 height 6
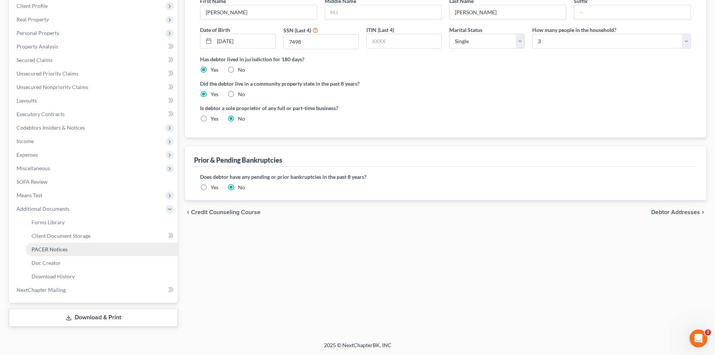
click at [62, 254] on link "PACER Notices" at bounding box center [102, 249] width 152 height 14
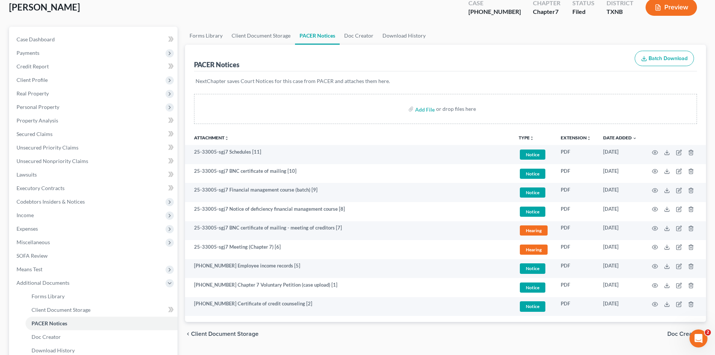
scroll to position [119, 0]
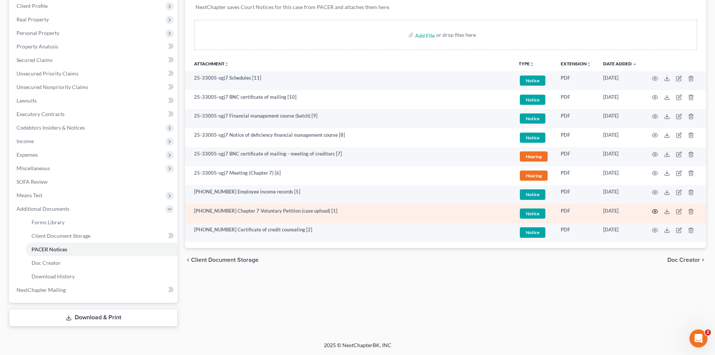
click at [657, 213] on icon "button" at bounding box center [655, 211] width 6 height 6
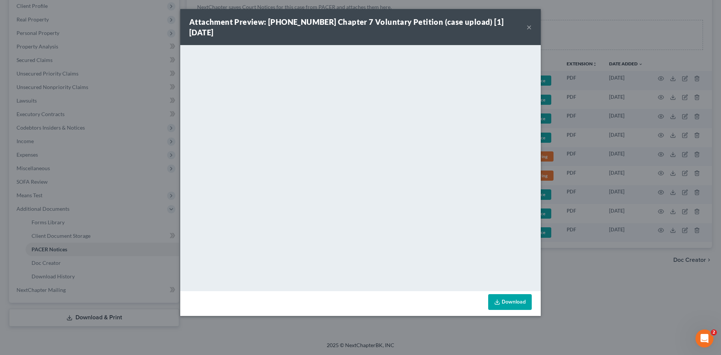
click at [528, 23] on button "×" at bounding box center [528, 27] width 5 height 9
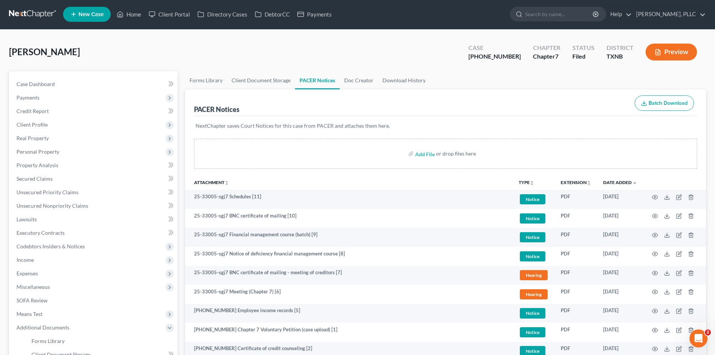
scroll to position [0, 0]
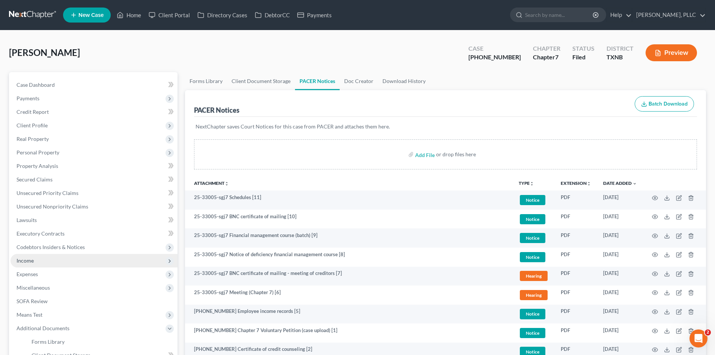
click at [49, 262] on span "Income" at bounding box center [94, 261] width 167 height 14
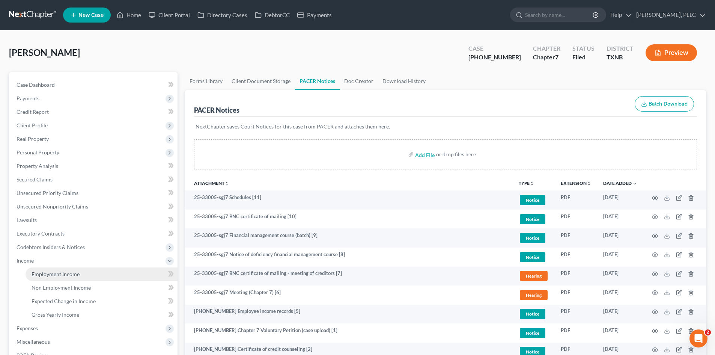
click at [85, 274] on link "Employment Income" at bounding box center [102, 274] width 152 height 14
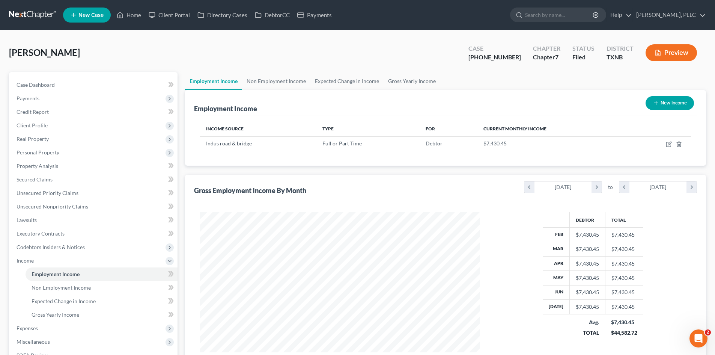
scroll to position [140, 295]
click at [259, 79] on link "Non Employment Income" at bounding box center [276, 81] width 68 height 18
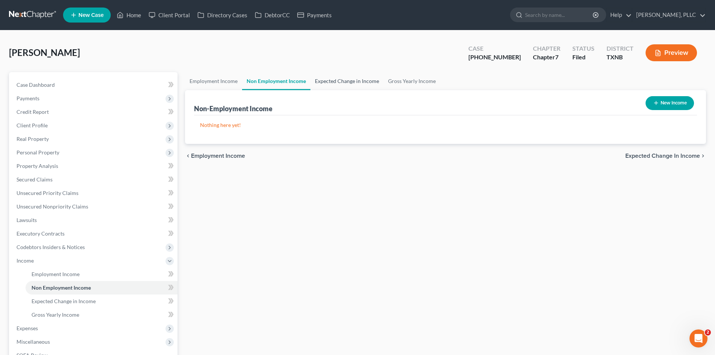
click at [351, 79] on link "Expected Change in Income" at bounding box center [346, 81] width 73 height 18
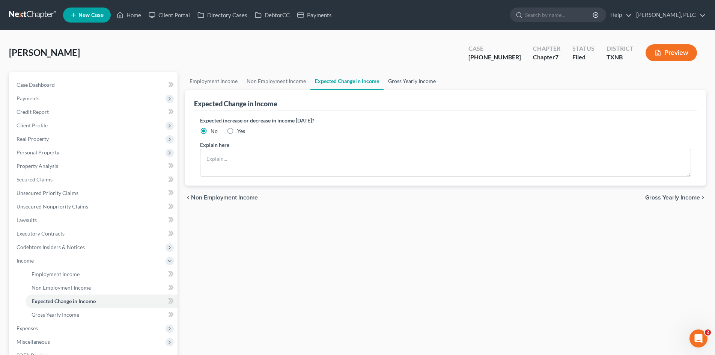
click at [415, 80] on link "Gross Yearly Income" at bounding box center [412, 81] width 57 height 18
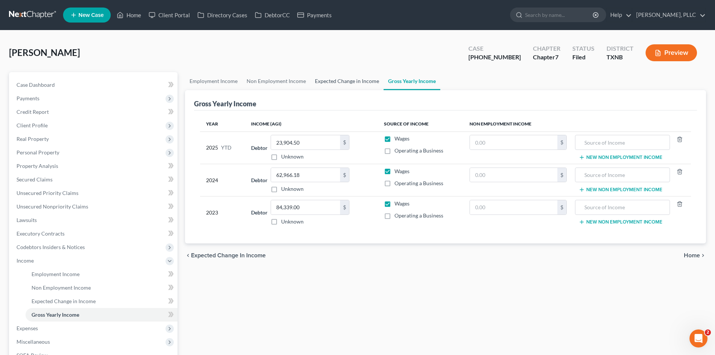
click at [323, 81] on link "Expected Change in Income" at bounding box center [346, 81] width 73 height 18
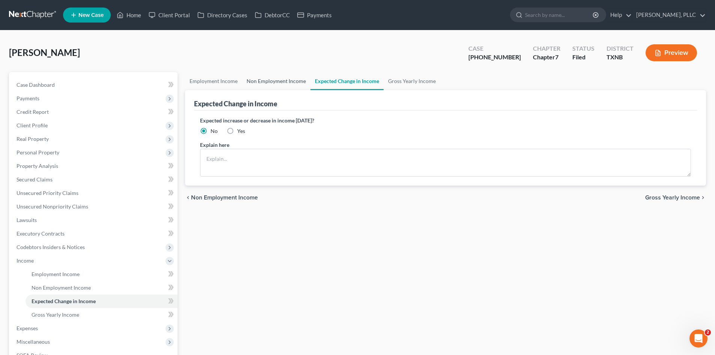
click at [278, 77] on link "Non Employment Income" at bounding box center [276, 81] width 68 height 18
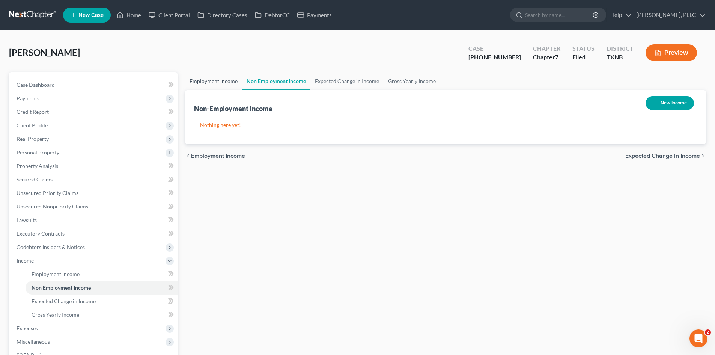
click at [215, 74] on link "Employment Income" at bounding box center [213, 81] width 57 height 18
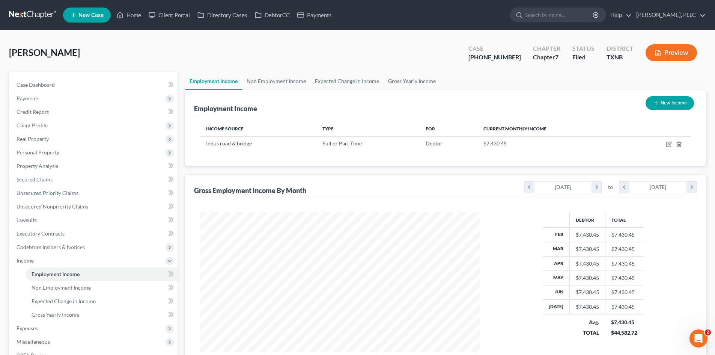
scroll to position [140, 295]
click at [260, 89] on link "Non Employment Income" at bounding box center [276, 81] width 68 height 18
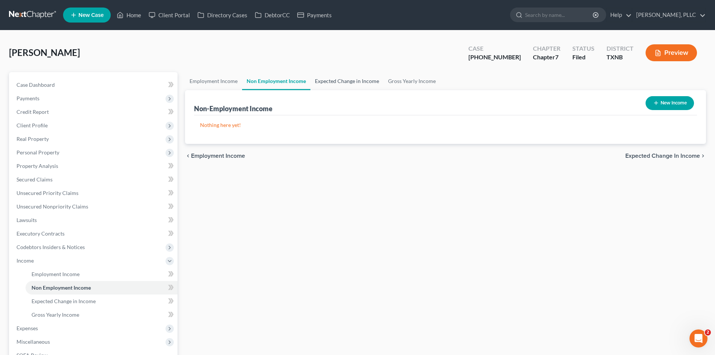
click at [341, 86] on link "Expected Change in Income" at bounding box center [346, 81] width 73 height 18
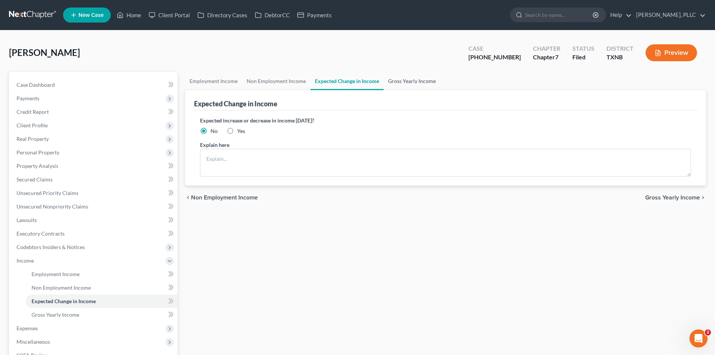
click at [417, 84] on link "Gross Yearly Income" at bounding box center [412, 81] width 57 height 18
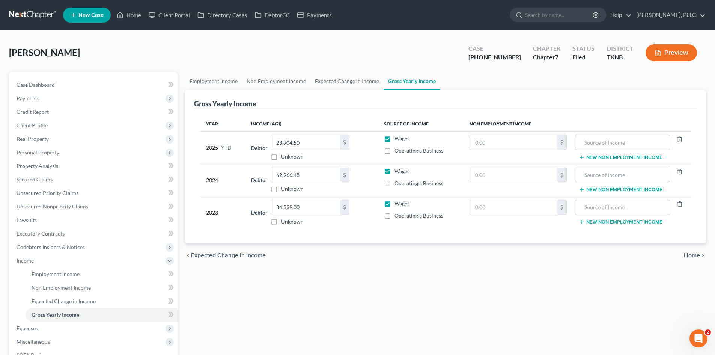
click at [244, 70] on div "Thorne, Michael Upgraded Case 25-33005-7 Chapter Chapter 7 Status Filed Distric…" at bounding box center [357, 55] width 697 height 33
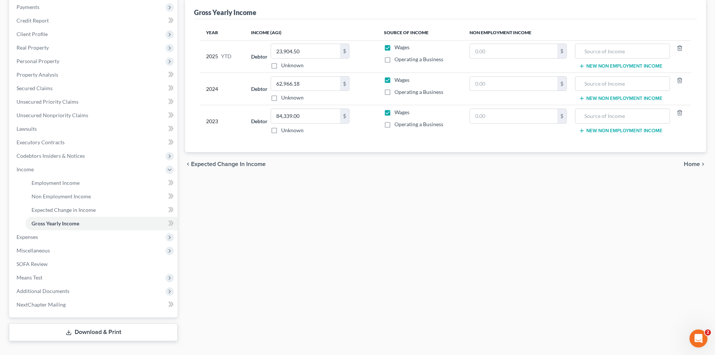
scroll to position [106, 0]
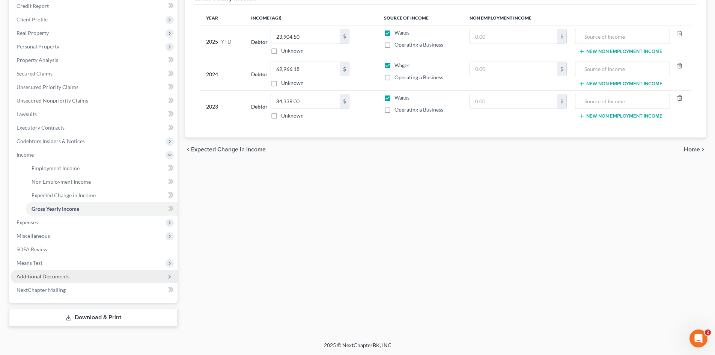
click at [38, 281] on span "Additional Documents" at bounding box center [94, 277] width 167 height 14
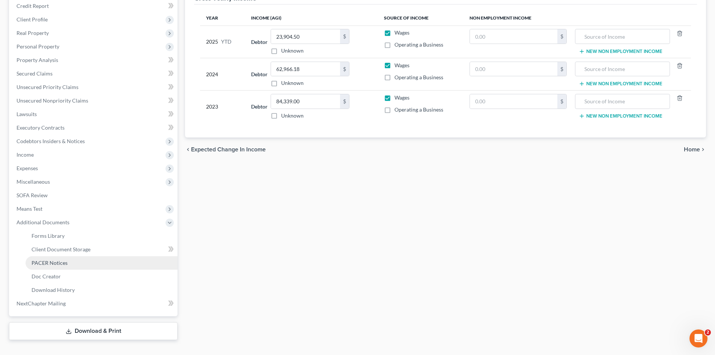
click at [58, 261] on span "PACER Notices" at bounding box center [50, 262] width 36 height 6
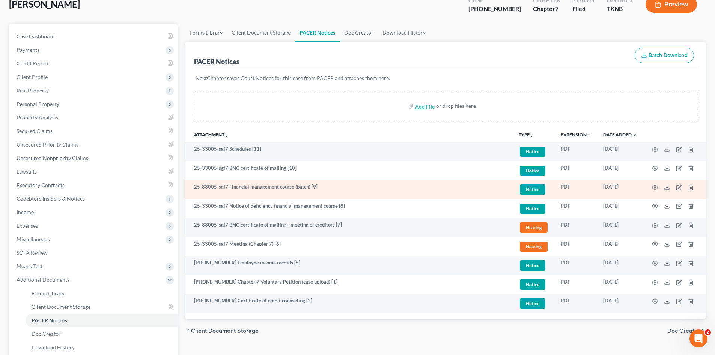
scroll to position [119, 0]
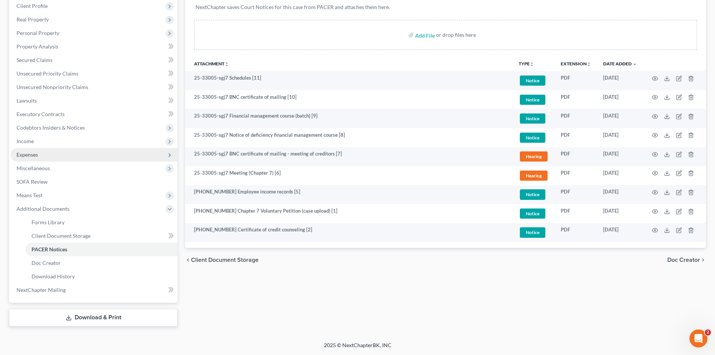
click at [47, 153] on span "Expenses" at bounding box center [94, 155] width 167 height 14
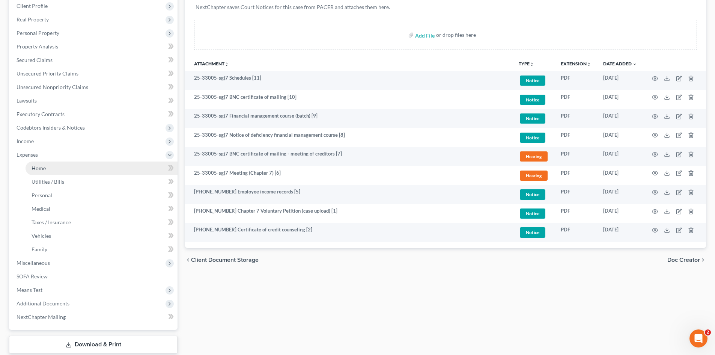
click at [57, 168] on link "Home" at bounding box center [102, 168] width 152 height 14
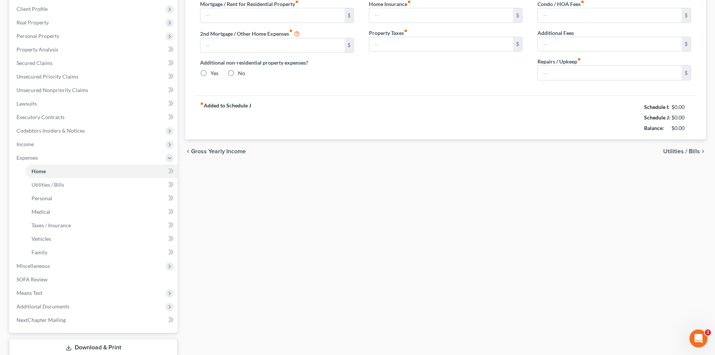
type input "1,545.00"
type input "0.00"
radio input "true"
type input "0.00"
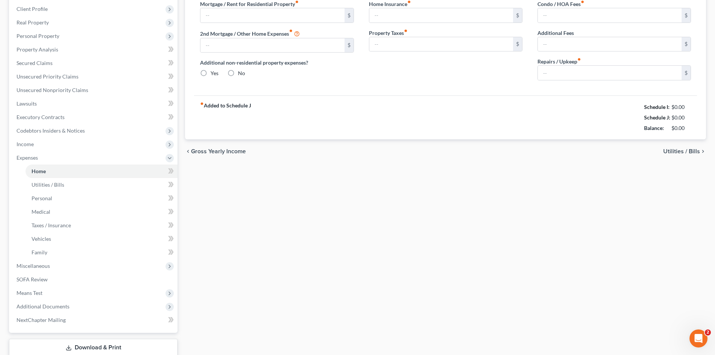
type input "0.00"
type input "800.00"
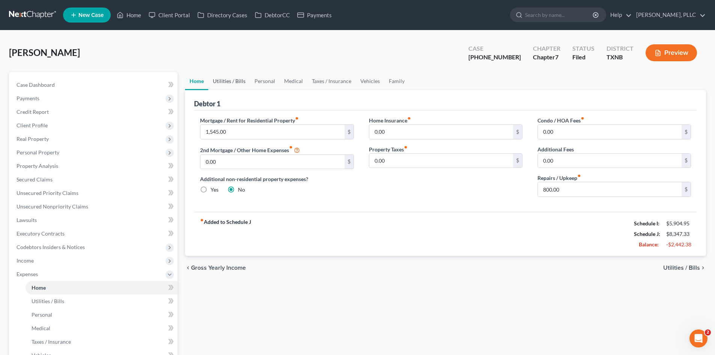
click at [226, 86] on link "Utilities / Bills" at bounding box center [229, 81] width 42 height 18
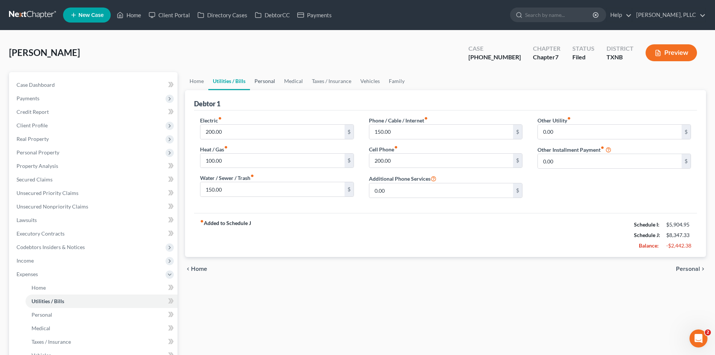
click at [268, 84] on link "Personal" at bounding box center [265, 81] width 30 height 18
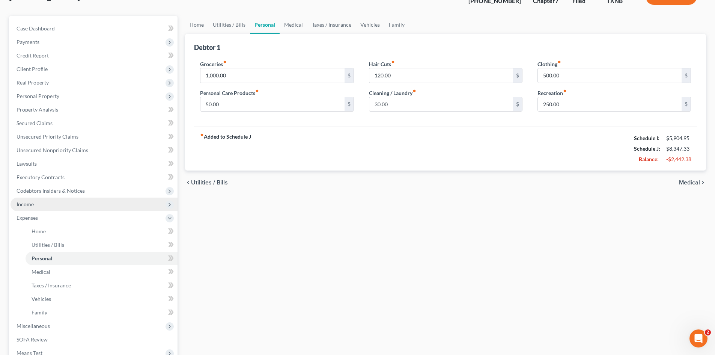
scroll to position [146, 0]
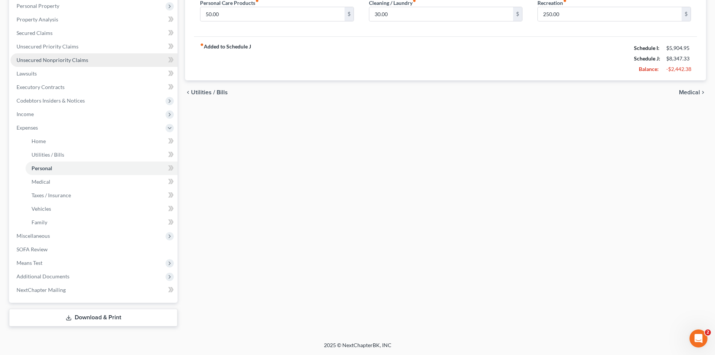
click at [59, 62] on span "Unsecured Nonpriority Claims" at bounding box center [53, 60] width 72 height 6
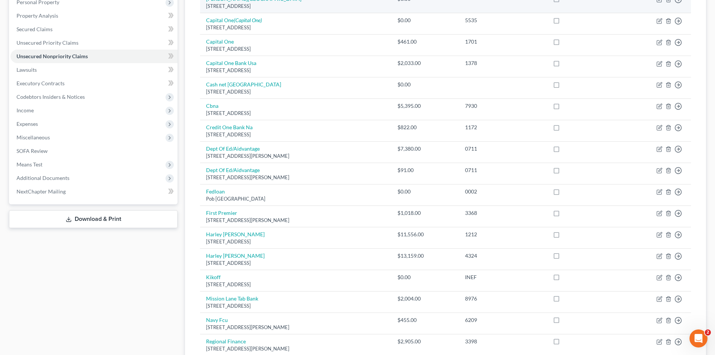
scroll to position [38, 0]
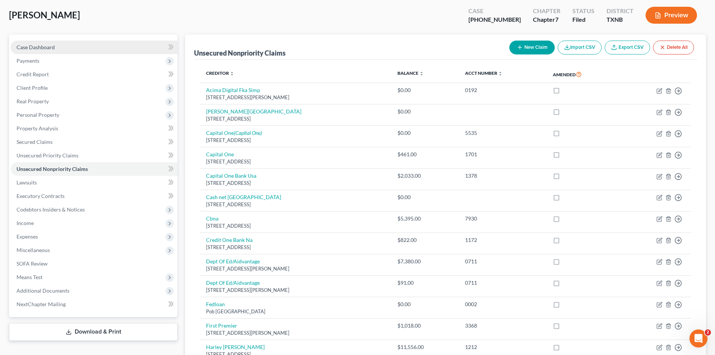
click at [103, 50] on link "Case Dashboard" at bounding box center [94, 48] width 167 height 14
select select "4"
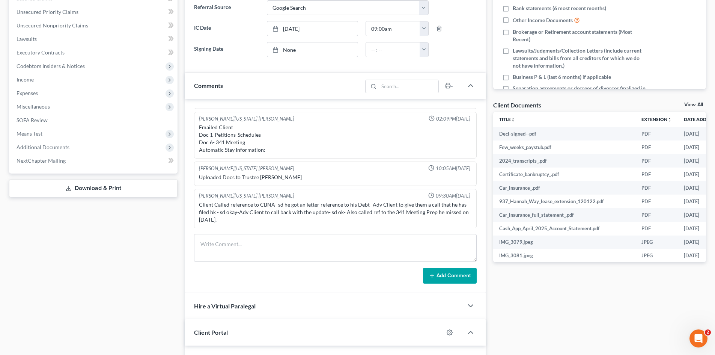
scroll to position [188, 0]
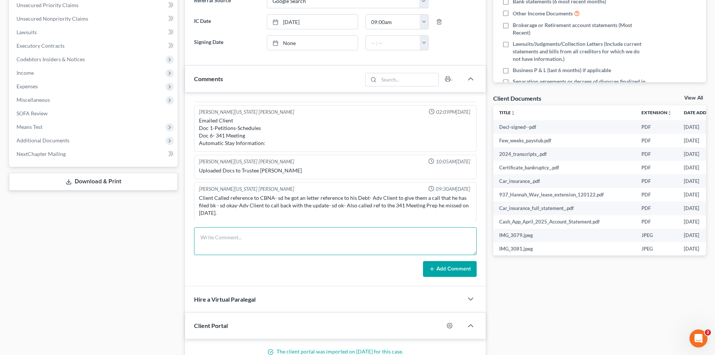
click at [274, 249] on textarea at bounding box center [335, 241] width 283 height 28
click at [360, 238] on textarea at bounding box center [335, 241] width 283 height 28
type textarea "341 prepped"
drag, startPoint x: 436, startPoint y: 265, endPoint x: 4, endPoint y: 293, distance: 432.5
click at [433, 259] on form "341 prepped Add Comment" at bounding box center [335, 252] width 283 height 50
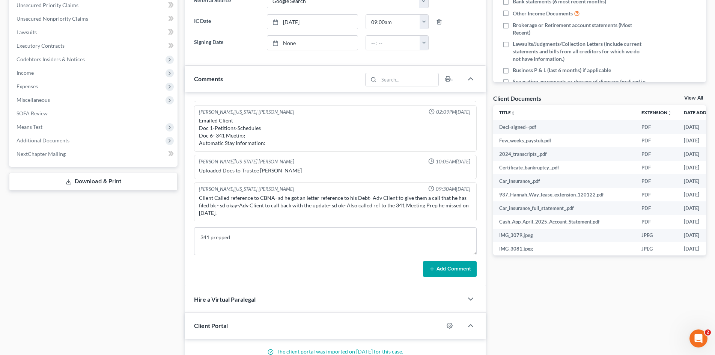
click at [446, 267] on button "Add Comment" at bounding box center [450, 269] width 54 height 16
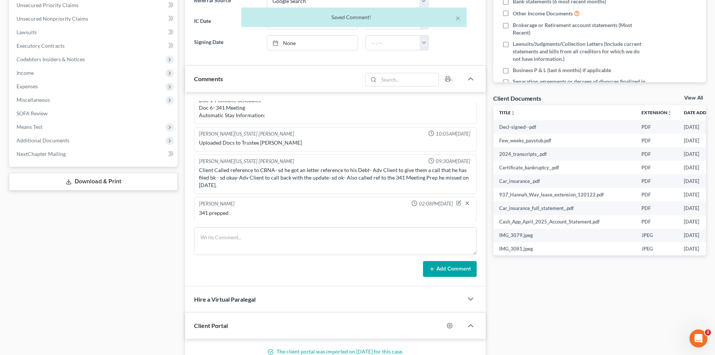
scroll to position [0, 0]
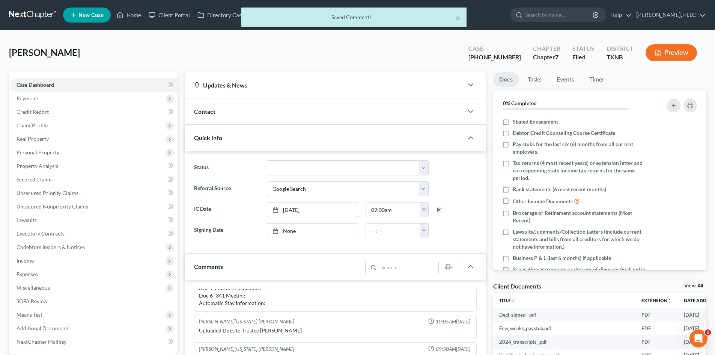
drag, startPoint x: 141, startPoint y: 14, endPoint x: 408, endPoint y: 6, distance: 267.4
click at [141, 14] on div "× Saved Comment!" at bounding box center [353, 19] width 715 height 23
drag, startPoint x: 458, startPoint y: 18, endPoint x: 123, endPoint y: 10, distance: 334.2
click at [456, 18] on button "×" at bounding box center [457, 18] width 5 height 9
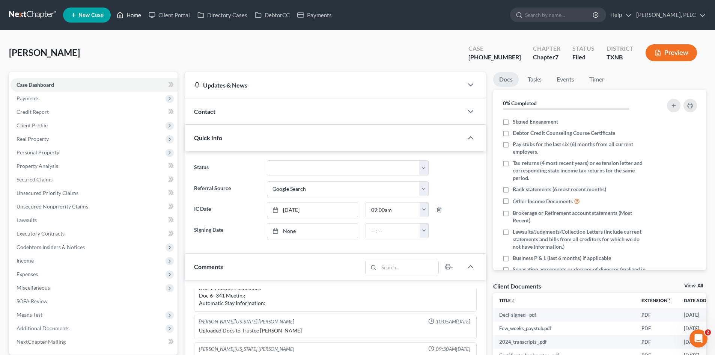
drag, startPoint x: 139, startPoint y: 16, endPoint x: 298, endPoint y: 30, distance: 159.8
click at [139, 16] on link "Home" at bounding box center [129, 15] width 32 height 14
